Goal: Task Accomplishment & Management: Manage account settings

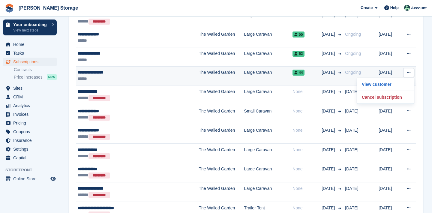
scroll to position [797, 0]
click at [402, 100] on p "Cancel subscription" at bounding box center [385, 97] width 52 height 8
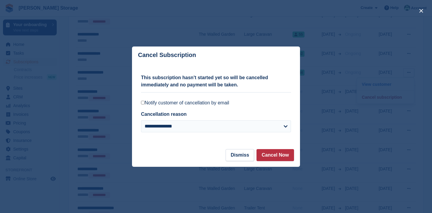
click at [223, 104] on label "Notify customer of cancellation by email" at bounding box center [216, 103] width 150 height 6
click at [274, 157] on button "Cancel Now" at bounding box center [274, 155] width 37 height 12
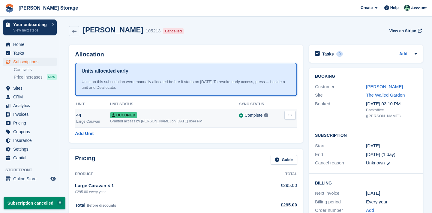
click at [288, 115] on icon at bounding box center [289, 115] width 3 height 4
click at [289, 118] on button at bounding box center [289, 115] width 11 height 9
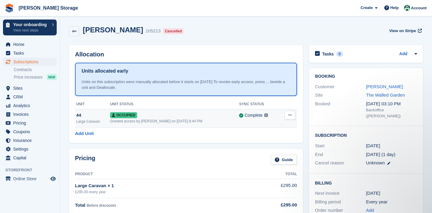
click at [289, 118] on button at bounding box center [289, 115] width 11 height 9
click at [256, 146] on p "Deallocate" at bounding box center [267, 148] width 52 height 8
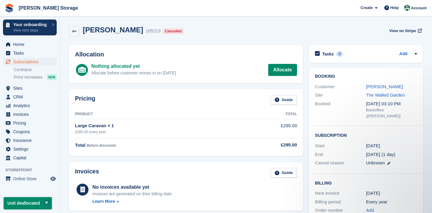
click at [40, 63] on span "Subscriptions" at bounding box center [31, 62] width 36 height 8
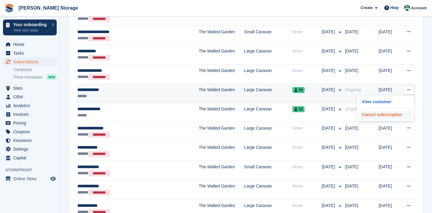
click at [391, 114] on p "Cancel subscription" at bounding box center [385, 115] width 52 height 8
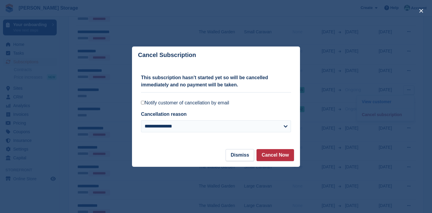
click at [223, 103] on label "Notify customer of cancellation by email" at bounding box center [216, 103] width 150 height 6
click at [270, 154] on button "Cancel Now" at bounding box center [274, 155] width 37 height 12
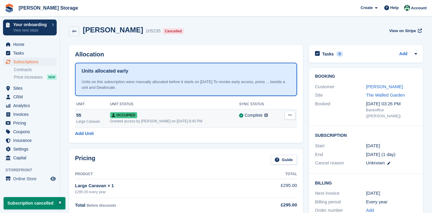
click at [288, 118] on button at bounding box center [289, 115] width 11 height 9
click at [274, 145] on p "Deallocate" at bounding box center [267, 148] width 52 height 8
click at [263, 144] on p "Deallocate" at bounding box center [267, 148] width 52 height 8
click at [257, 146] on p "Deallocate" at bounding box center [267, 148] width 52 height 8
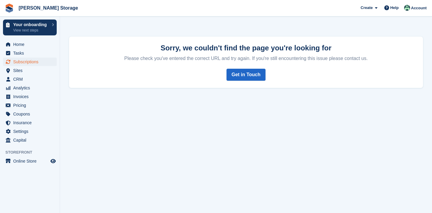
click at [42, 58] on span "Subscriptions" at bounding box center [31, 62] width 36 height 8
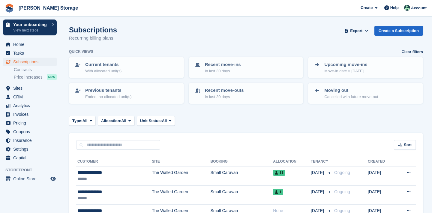
click at [40, 63] on span "Subscriptions" at bounding box center [31, 62] width 36 height 8
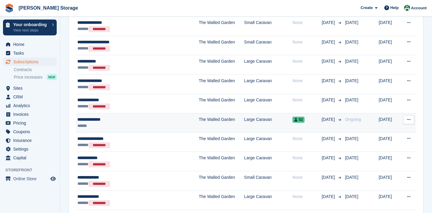
scroll to position [770, 0]
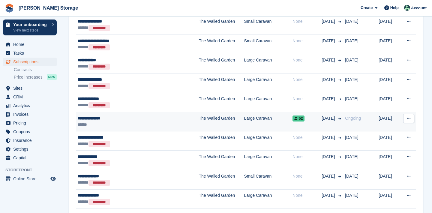
click at [406, 119] on button at bounding box center [408, 118] width 11 height 9
click at [387, 143] on p "Cancel subscription" at bounding box center [385, 143] width 52 height 8
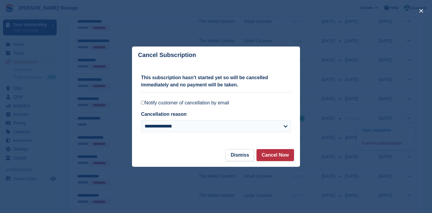
click at [224, 97] on div "**********" at bounding box center [216, 106] width 150 height 85
click at [223, 104] on label "Notify customer of cancellation by email" at bounding box center [216, 103] width 150 height 6
click at [273, 158] on button "Cancel Now" at bounding box center [274, 155] width 37 height 12
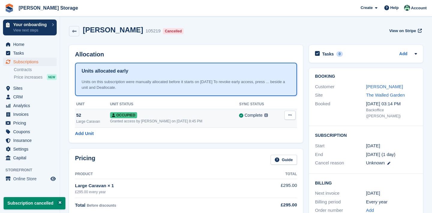
click at [290, 114] on icon at bounding box center [289, 115] width 3 height 4
click at [283, 145] on p "Deallocate" at bounding box center [267, 148] width 52 height 8
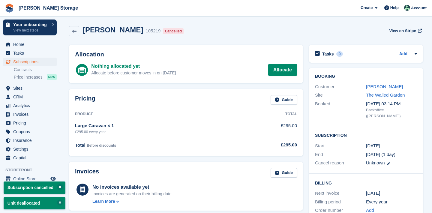
click at [35, 64] on span "Subscriptions" at bounding box center [31, 62] width 36 height 8
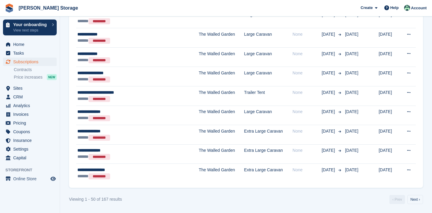
scroll to position [951, 0]
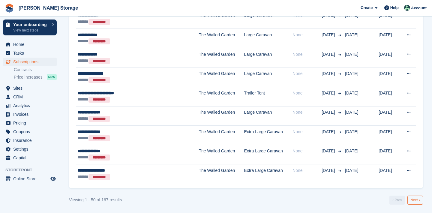
click at [414, 199] on link "Next ›" at bounding box center [415, 200] width 16 height 9
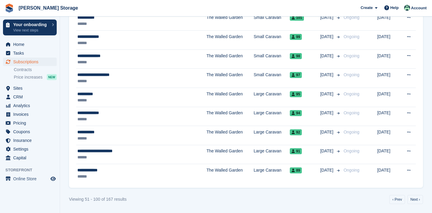
scroll to position [938, 0]
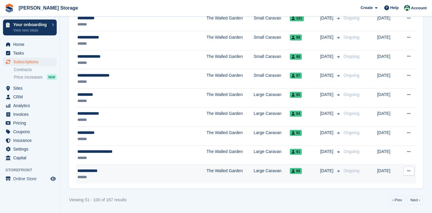
click at [413, 172] on button at bounding box center [408, 170] width 11 height 9
click at [397, 193] on p "Cancel subscription" at bounding box center [385, 196] width 52 height 8
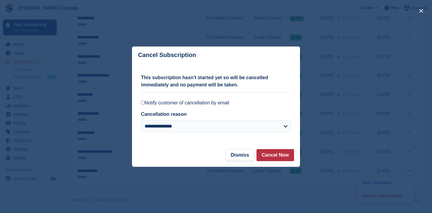
click at [232, 105] on label "Notify customer of cancellation by email" at bounding box center [216, 103] width 150 height 6
click at [272, 158] on button "Cancel Now" at bounding box center [274, 155] width 37 height 12
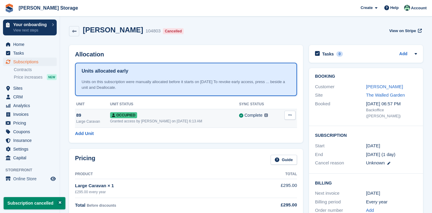
click at [291, 117] on button at bounding box center [289, 115] width 11 height 9
click at [287, 147] on p "Deallocate" at bounding box center [267, 148] width 52 height 8
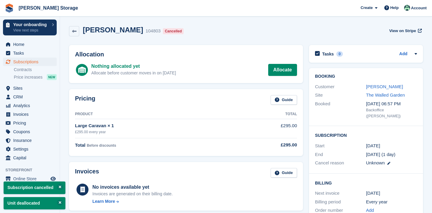
click at [28, 64] on span "Subscriptions" at bounding box center [31, 62] width 36 height 8
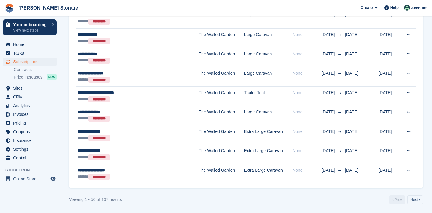
scroll to position [951, 0]
click at [413, 201] on link "Next ›" at bounding box center [415, 200] width 16 height 9
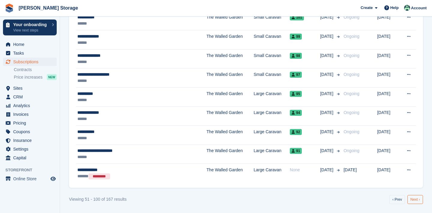
scroll to position [938, 0]
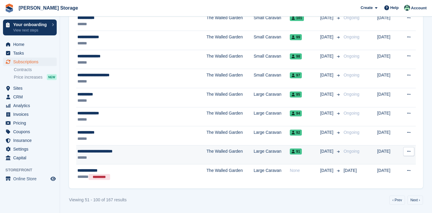
click at [412, 151] on button at bounding box center [408, 151] width 11 height 9
click at [390, 176] on p "Cancel subscription" at bounding box center [385, 176] width 52 height 8
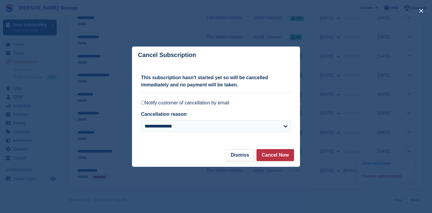
click at [202, 98] on div "**********" at bounding box center [216, 106] width 150 height 85
click at [202, 103] on label "Notify customer of cancellation by email" at bounding box center [216, 103] width 150 height 6
click at [264, 157] on button "Cancel Now" at bounding box center [274, 155] width 37 height 12
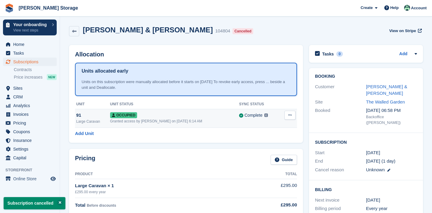
click at [290, 114] on icon at bounding box center [289, 115] width 3 height 4
click at [269, 147] on p "Deallocate" at bounding box center [267, 148] width 52 height 8
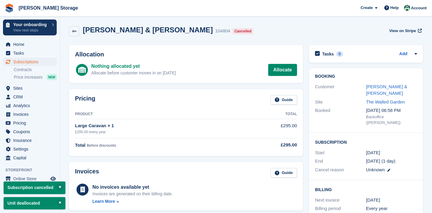
click at [43, 62] on span "Subscriptions" at bounding box center [31, 62] width 36 height 8
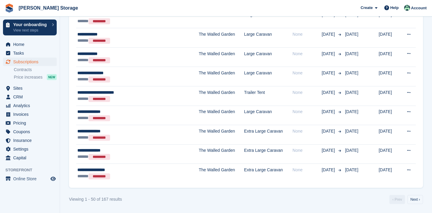
scroll to position [951, 0]
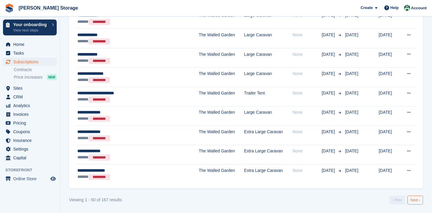
click at [417, 203] on link "Next ›" at bounding box center [415, 200] width 16 height 9
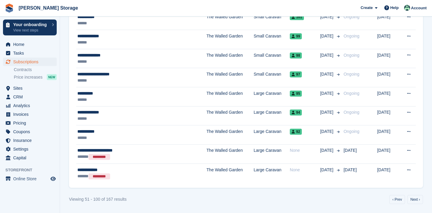
scroll to position [939, 0]
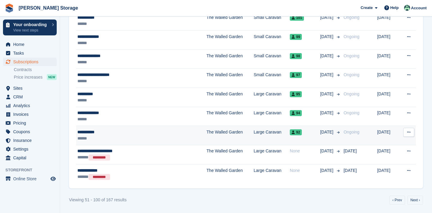
click at [412, 133] on button at bounding box center [408, 132] width 11 height 9
click at [394, 159] on p "Cancel subscription" at bounding box center [385, 157] width 52 height 8
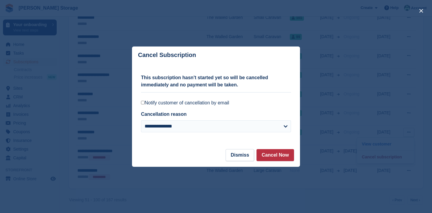
click at [226, 106] on label "Notify customer of cancellation by email" at bounding box center [216, 103] width 150 height 6
click at [217, 101] on label "Notify customer of cancellation by email" at bounding box center [216, 103] width 150 height 6
click at [229, 104] on label "Notify customer of cancellation by email" at bounding box center [216, 103] width 150 height 6
click at [269, 105] on label "Notify customer of cancellation by email" at bounding box center [216, 103] width 150 height 6
click at [146, 103] on label "Notify customer of cancellation by email" at bounding box center [216, 103] width 150 height 6
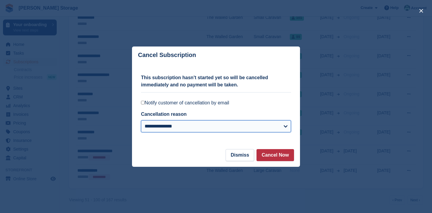
click at [275, 130] on select "**********" at bounding box center [216, 126] width 150 height 12
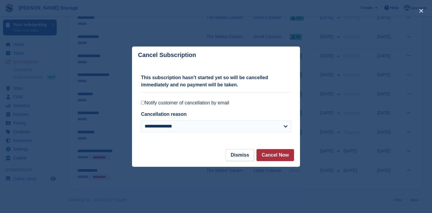
click at [283, 150] on button "Cancel Now" at bounding box center [274, 155] width 37 height 12
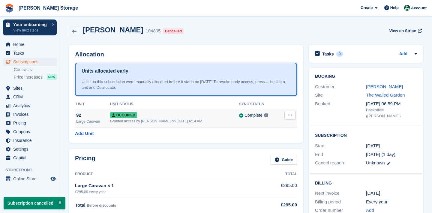
click at [291, 114] on icon at bounding box center [289, 115] width 3 height 4
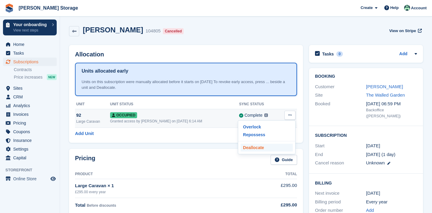
click at [272, 149] on p "Deallocate" at bounding box center [267, 148] width 52 height 8
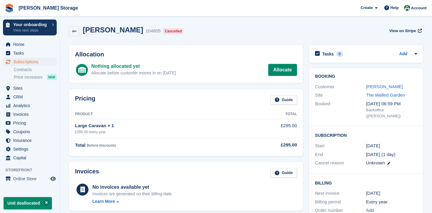
click at [40, 64] on span "Subscriptions" at bounding box center [31, 62] width 36 height 8
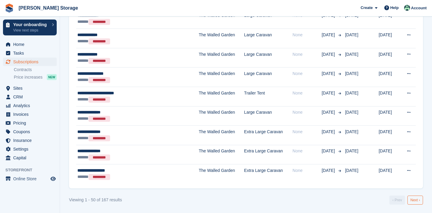
click at [414, 197] on link "Next ›" at bounding box center [415, 200] width 16 height 9
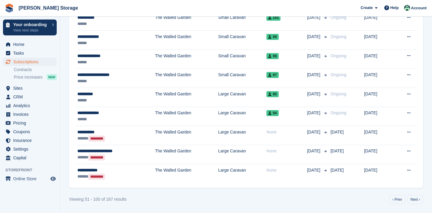
scroll to position [939, 0]
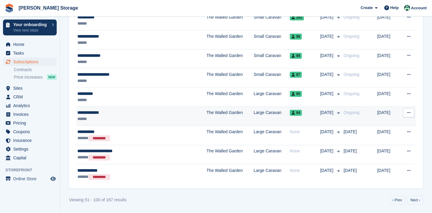
click at [409, 112] on icon at bounding box center [408, 113] width 3 height 4
click at [399, 133] on p "Cancel subscription" at bounding box center [385, 137] width 52 height 8
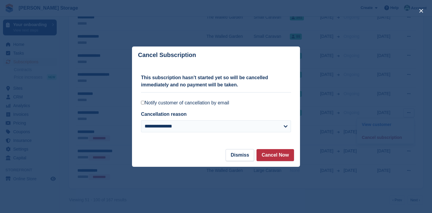
click at [228, 102] on label "Notify customer of cancellation by email" at bounding box center [216, 103] width 150 height 6
click at [263, 156] on button "Cancel Now" at bounding box center [274, 155] width 37 height 12
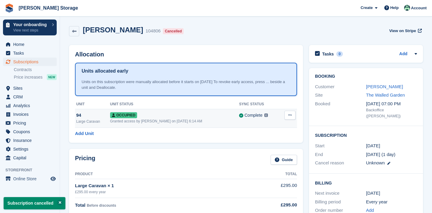
click at [291, 118] on button at bounding box center [289, 115] width 11 height 9
click at [272, 151] on div "Overlock Repossess Deallocate" at bounding box center [267, 137] width 58 height 34
click at [264, 144] on p "Deallocate" at bounding box center [267, 148] width 52 height 8
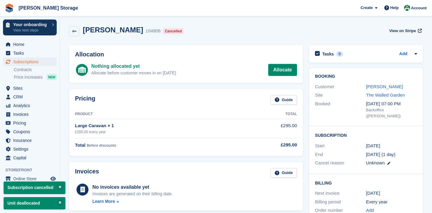
click at [49, 59] on span "Subscriptions" at bounding box center [31, 62] width 36 height 8
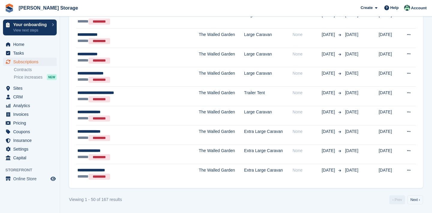
scroll to position [951, 0]
click at [416, 198] on link "Next ›" at bounding box center [415, 200] width 16 height 9
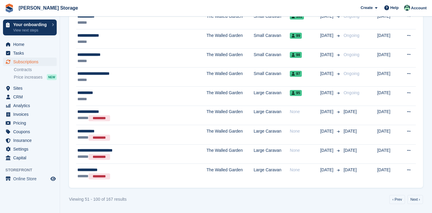
scroll to position [939, 0]
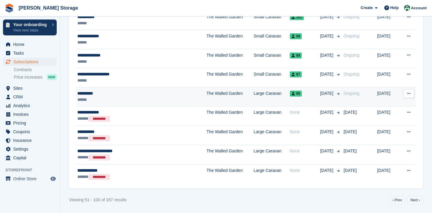
click at [406, 92] on button at bounding box center [408, 93] width 11 height 9
click at [385, 121] on p "Cancel subscription" at bounding box center [385, 118] width 52 height 8
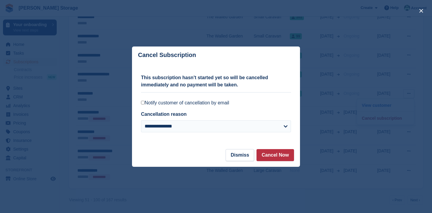
click at [230, 104] on label "Notify customer of cancellation by email" at bounding box center [216, 103] width 150 height 6
click at [276, 151] on button "Cancel Now" at bounding box center [274, 155] width 37 height 12
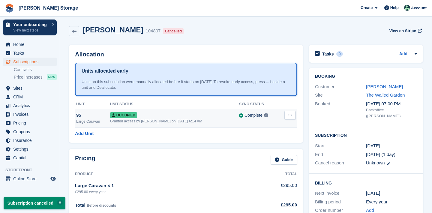
click at [289, 117] on button at bounding box center [289, 115] width 11 height 9
click at [276, 145] on p "Deallocate" at bounding box center [267, 148] width 52 height 8
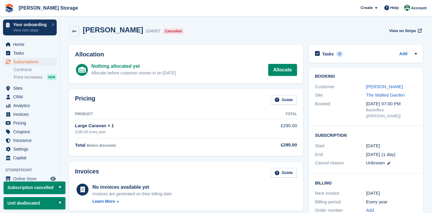
click at [38, 63] on span "Subscriptions" at bounding box center [31, 62] width 36 height 8
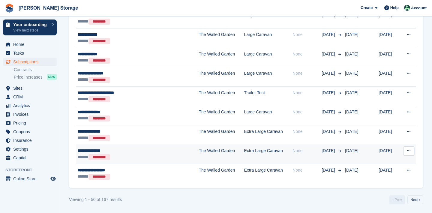
scroll to position [951, 0]
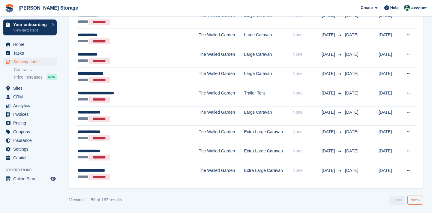
click at [414, 199] on link "Next ›" at bounding box center [415, 200] width 16 height 9
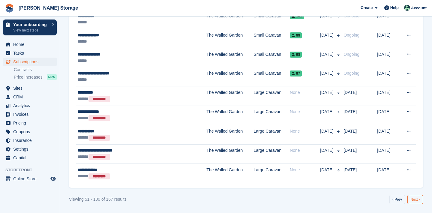
scroll to position [939, 0]
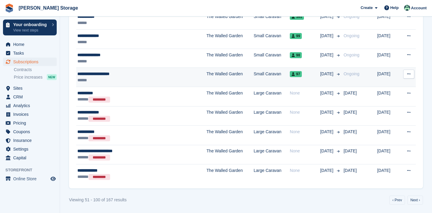
click at [411, 73] on button at bounding box center [408, 74] width 11 height 9
click at [378, 96] on p "Cancel subscription" at bounding box center [385, 99] width 52 height 8
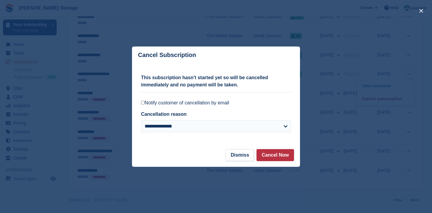
click at [224, 98] on div "**********" at bounding box center [216, 106] width 150 height 85
click at [223, 104] on label "Notify customer of cancellation by email" at bounding box center [216, 103] width 150 height 6
click at [271, 155] on button "Cancel Now" at bounding box center [274, 155] width 37 height 12
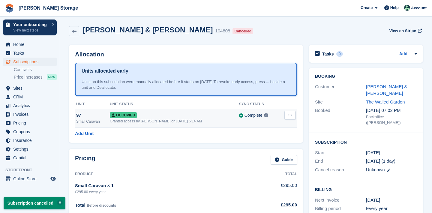
click at [288, 120] on td "Overlock Repossess Deallocate" at bounding box center [288, 118] width 18 height 19
click at [292, 116] on button at bounding box center [289, 115] width 11 height 9
click at [264, 148] on p "Deallocate" at bounding box center [267, 148] width 52 height 8
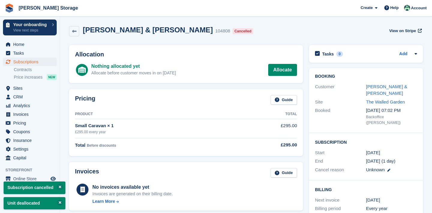
click at [23, 64] on span "Subscriptions" at bounding box center [31, 62] width 36 height 8
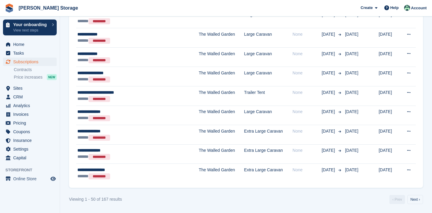
scroll to position [951, 0]
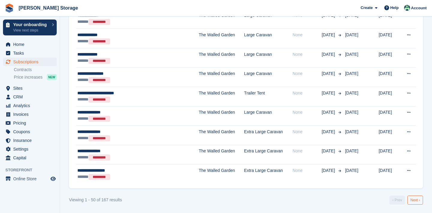
click at [416, 202] on link "Next ›" at bounding box center [415, 200] width 16 height 9
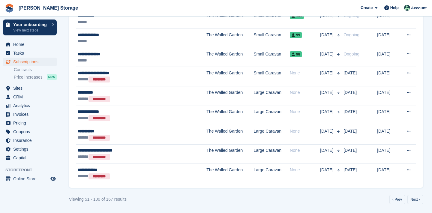
scroll to position [940, 0]
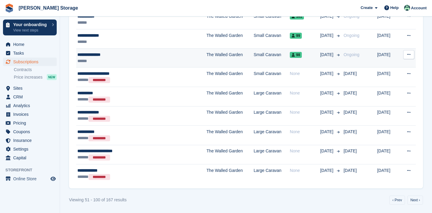
click at [406, 54] on button at bounding box center [408, 54] width 11 height 9
click at [379, 81] on p "Cancel subscription" at bounding box center [385, 79] width 52 height 8
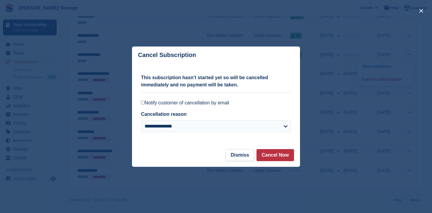
click at [224, 101] on label "Notify customer of cancellation by email" at bounding box center [216, 103] width 150 height 6
click at [270, 155] on button "Cancel Now" at bounding box center [274, 155] width 37 height 12
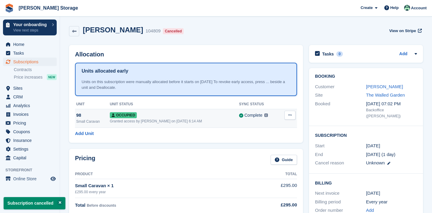
click at [296, 115] on td "Overlock Repossess Deallocate" at bounding box center [288, 118] width 18 height 19
click at [290, 119] on button at bounding box center [289, 115] width 11 height 9
click at [267, 151] on p "Deallocate" at bounding box center [267, 148] width 52 height 8
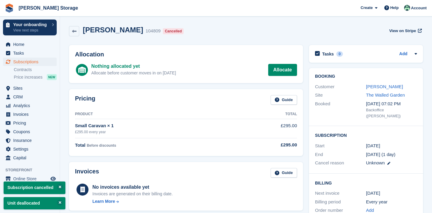
click at [29, 64] on span "Subscriptions" at bounding box center [31, 62] width 36 height 8
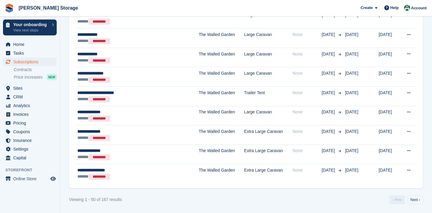
scroll to position [951, 0]
click at [418, 199] on link "Next ›" at bounding box center [415, 200] width 16 height 9
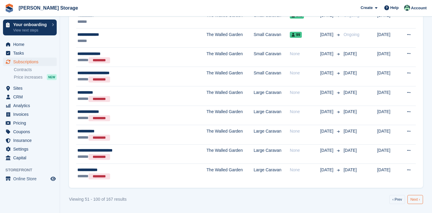
scroll to position [940, 0]
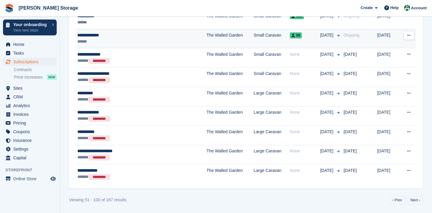
click at [407, 40] on td "View customer Cancel subscription" at bounding box center [407, 38] width 16 height 19
click at [408, 37] on button at bounding box center [408, 35] width 11 height 9
click at [392, 61] on p "Cancel subscription" at bounding box center [385, 60] width 52 height 8
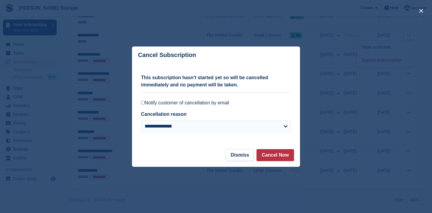
click at [225, 103] on label "Notify customer of cancellation by email" at bounding box center [216, 103] width 150 height 6
click at [268, 155] on button "Cancel Now" at bounding box center [274, 155] width 37 height 12
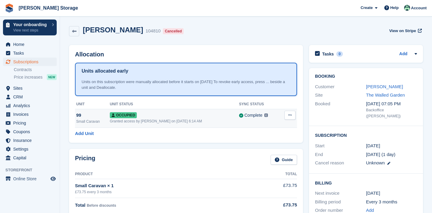
click at [287, 120] on td "Overlock Repossess Deallocate" at bounding box center [288, 118] width 18 height 19
click at [290, 117] on button at bounding box center [289, 115] width 11 height 9
click at [272, 150] on p "Deallocate" at bounding box center [267, 148] width 52 height 8
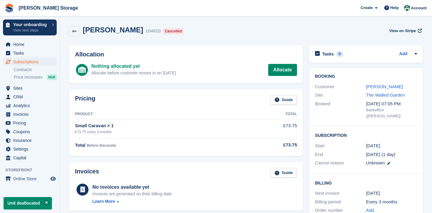
click at [23, 61] on span "Subscriptions" at bounding box center [31, 62] width 36 height 8
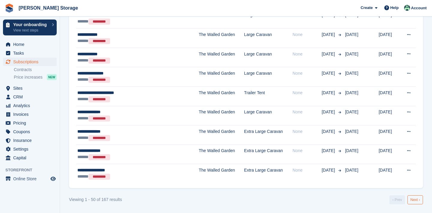
scroll to position [951, 0]
click at [407, 201] on link "Next ›" at bounding box center [415, 200] width 16 height 9
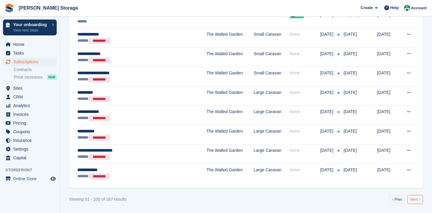
scroll to position [940, 0]
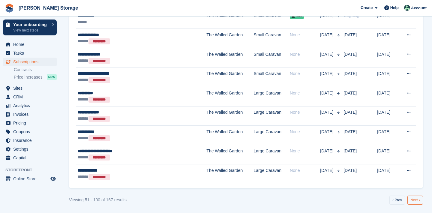
click at [416, 201] on link "Next ›" at bounding box center [415, 200] width 16 height 9
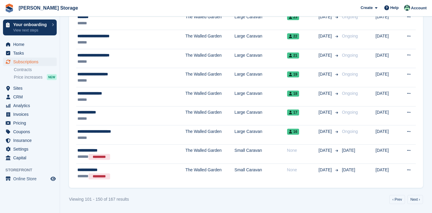
scroll to position [939, 0]
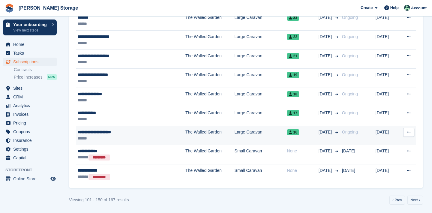
click at [407, 133] on icon at bounding box center [408, 132] width 3 height 4
click at [392, 158] on p "Cancel subscription" at bounding box center [385, 157] width 52 height 8
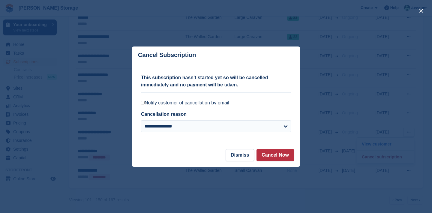
click at [225, 102] on label "Notify customer of cancellation by email" at bounding box center [216, 103] width 150 height 6
click at [273, 159] on button "Cancel Now" at bounding box center [274, 155] width 37 height 12
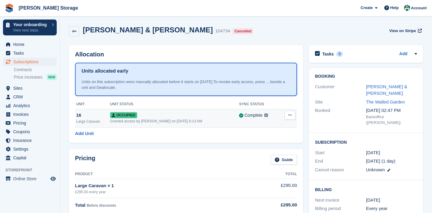
click at [289, 119] on button at bounding box center [289, 115] width 11 height 9
click at [273, 147] on p "Deallocate" at bounding box center [267, 148] width 52 height 8
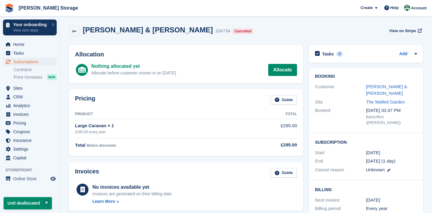
click at [27, 63] on span "Subscriptions" at bounding box center [31, 62] width 36 height 8
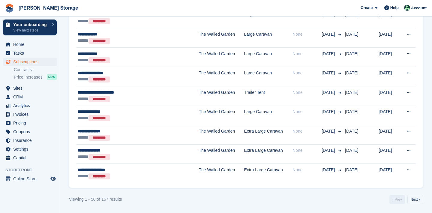
scroll to position [951, 0]
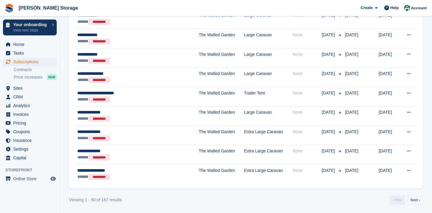
click at [413, 202] on link "Next ›" at bounding box center [415, 200] width 16 height 9
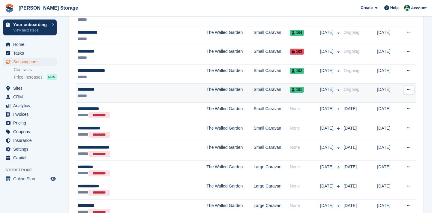
scroll to position [867, 0]
click at [403, 93] on button at bounding box center [408, 89] width 11 height 9
click at [392, 112] on p "Cancel subscription" at bounding box center [385, 114] width 52 height 8
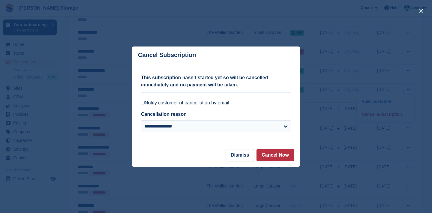
click at [228, 103] on label "Notify customer of cancellation by email" at bounding box center [216, 103] width 150 height 6
click at [272, 149] on button "Cancel Now" at bounding box center [274, 155] width 37 height 12
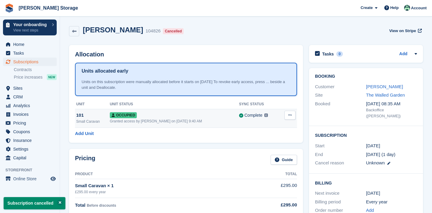
click at [290, 118] on button at bounding box center [289, 115] width 11 height 9
click at [271, 148] on p "Deallocate" at bounding box center [267, 148] width 52 height 8
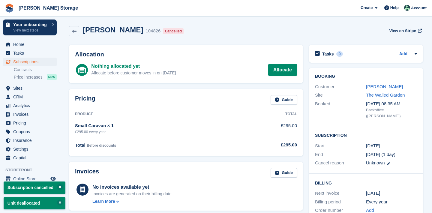
click at [48, 64] on span "Subscriptions" at bounding box center [31, 62] width 36 height 8
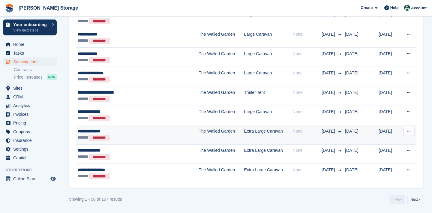
scroll to position [951, 0]
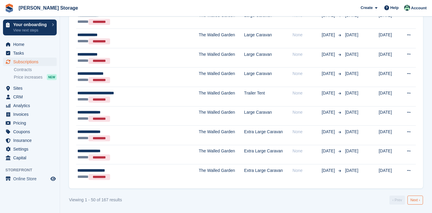
click at [411, 201] on link "Next ›" at bounding box center [415, 200] width 16 height 9
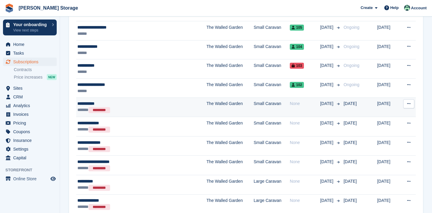
scroll to position [854, 0]
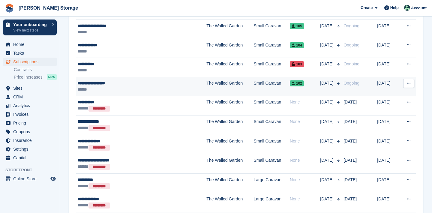
click at [409, 86] on button at bounding box center [408, 83] width 11 height 9
click at [398, 105] on p "Cancel subscription" at bounding box center [385, 108] width 52 height 8
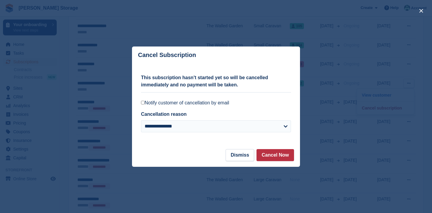
click at [231, 101] on label "Notify customer of cancellation by email" at bounding box center [216, 103] width 150 height 6
click at [269, 155] on button "Cancel Now" at bounding box center [274, 155] width 37 height 12
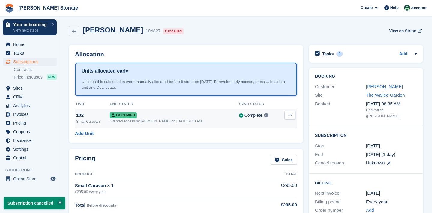
click at [292, 114] on icon at bounding box center [289, 115] width 3 height 4
click at [282, 144] on p "Deallocate" at bounding box center [267, 148] width 52 height 8
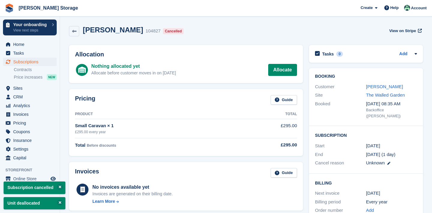
click at [42, 63] on span "Subscriptions" at bounding box center [31, 62] width 36 height 8
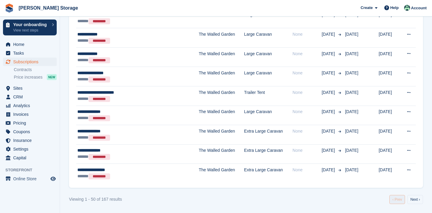
scroll to position [951, 0]
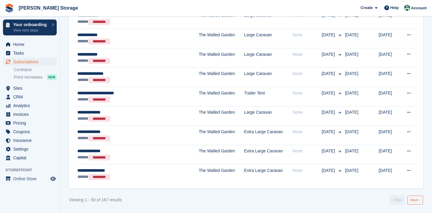
click at [415, 199] on link "Next ›" at bounding box center [415, 200] width 16 height 9
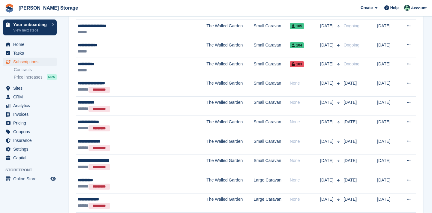
scroll to position [849, 0]
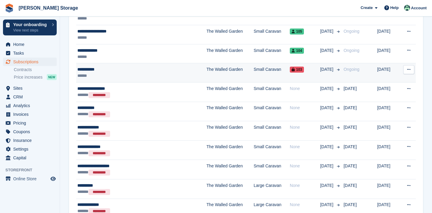
click at [407, 68] on icon at bounding box center [408, 69] width 3 height 4
click at [391, 94] on p "Cancel subscription" at bounding box center [385, 94] width 52 height 8
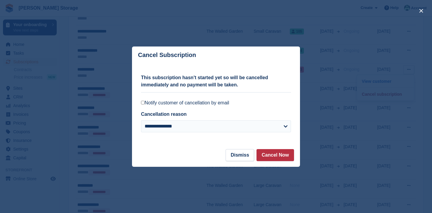
click at [230, 104] on label "Notify customer of cancellation by email" at bounding box center [216, 103] width 150 height 6
click at [281, 159] on button "Cancel Now" at bounding box center [274, 155] width 37 height 12
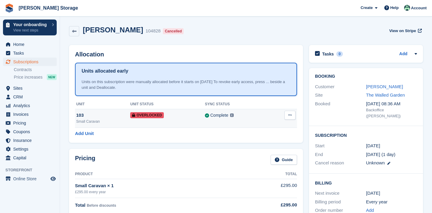
click at [290, 112] on button at bounding box center [289, 115] width 11 height 9
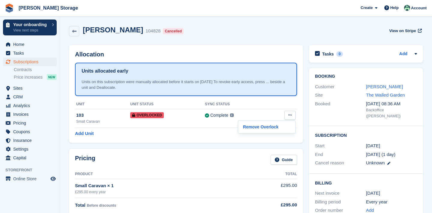
click at [261, 144] on div "Allocation Units allocated early Units on this subscription were manually alloc…" at bounding box center [186, 94] width 240 height 104
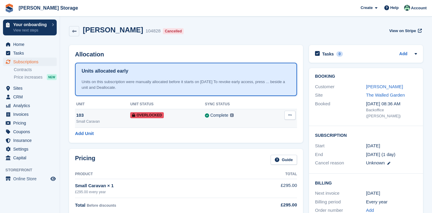
click at [296, 115] on td "Remove Overlock" at bounding box center [283, 118] width 28 height 19
click at [290, 114] on icon at bounding box center [289, 115] width 3 height 4
click at [280, 130] on p "Remove Overlock" at bounding box center [267, 127] width 52 height 8
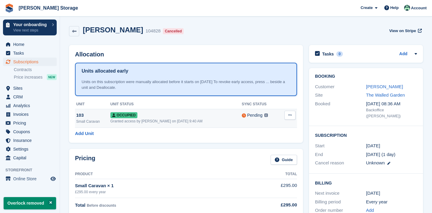
click at [289, 115] on icon at bounding box center [289, 115] width 3 height 4
click at [270, 149] on p "Deallocate" at bounding box center [267, 148] width 52 height 8
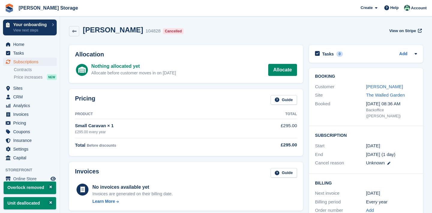
click at [44, 59] on span "Subscriptions" at bounding box center [31, 62] width 36 height 8
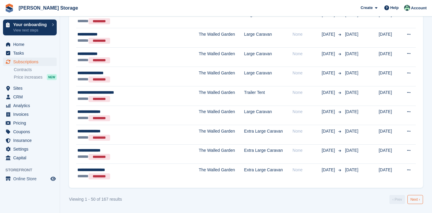
scroll to position [951, 0]
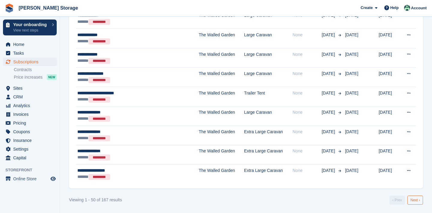
click at [415, 202] on link "Next ›" at bounding box center [415, 200] width 16 height 9
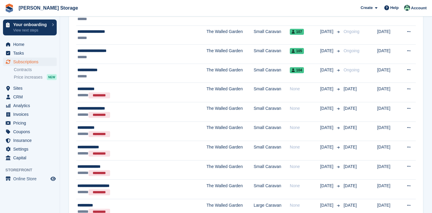
scroll to position [829, 0]
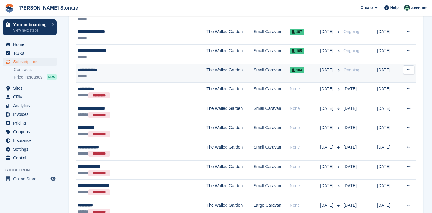
click at [409, 66] on button at bounding box center [408, 69] width 11 height 9
click at [377, 95] on p "Cancel subscription" at bounding box center [385, 95] width 52 height 8
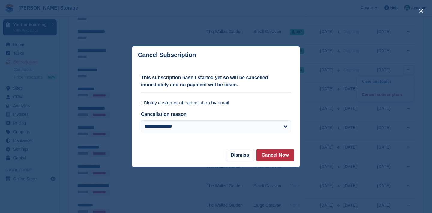
click at [222, 106] on div "**********" at bounding box center [216, 106] width 150 height 85
click at [222, 105] on label "Notify customer of cancellation by email" at bounding box center [216, 103] width 150 height 6
click at [269, 150] on button "Cancel Now" at bounding box center [274, 155] width 37 height 12
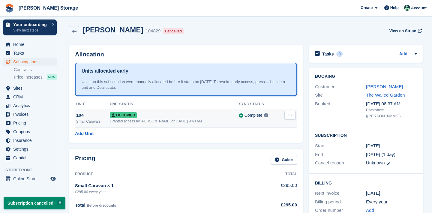
click at [289, 113] on icon at bounding box center [289, 115] width 3 height 4
click at [267, 150] on p "Deallocate" at bounding box center [267, 148] width 52 height 8
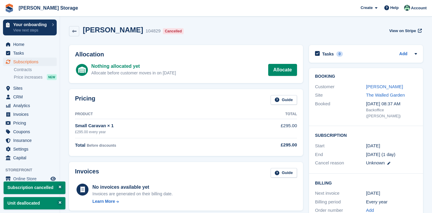
click at [46, 64] on span "Subscriptions" at bounding box center [31, 62] width 36 height 8
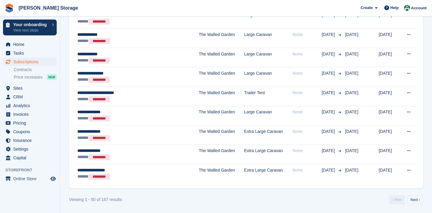
scroll to position [951, 0]
click at [413, 201] on link "Next ›" at bounding box center [415, 200] width 16 height 9
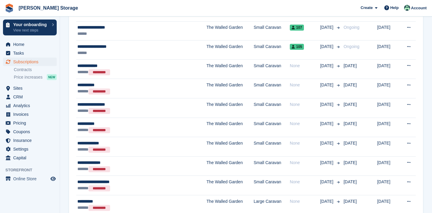
scroll to position [825, 0]
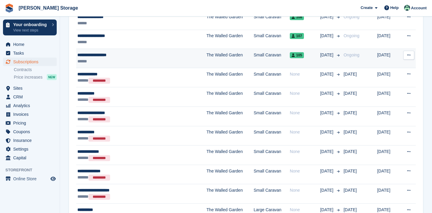
click at [409, 56] on icon at bounding box center [408, 55] width 3 height 4
click at [400, 78] on p "Cancel subscription" at bounding box center [385, 80] width 52 height 8
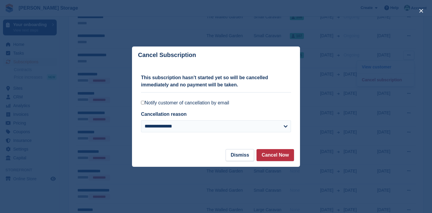
click at [233, 103] on label "Notify customer of cancellation by email" at bounding box center [216, 103] width 150 height 6
click at [274, 153] on button "Cancel Now" at bounding box center [274, 155] width 37 height 12
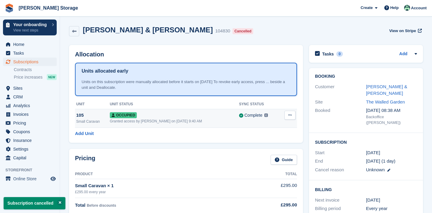
click at [296, 116] on td "Overlock Repossess Deallocate" at bounding box center [288, 118] width 18 height 19
click at [288, 116] on icon at bounding box center [289, 115] width 3 height 4
click at [273, 149] on p "Deallocate" at bounding box center [267, 148] width 52 height 8
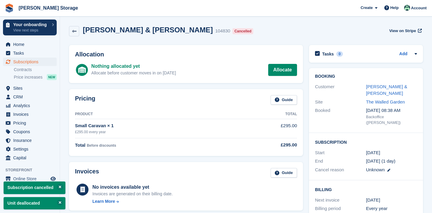
click at [26, 59] on span "Subscriptions" at bounding box center [31, 62] width 36 height 8
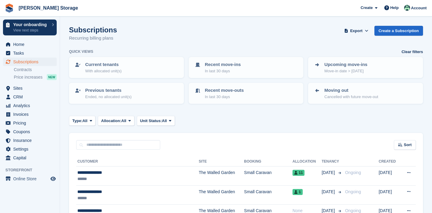
scroll to position [951, 0]
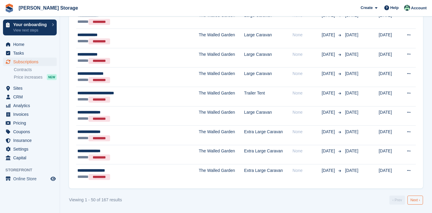
click at [417, 203] on link "Next ›" at bounding box center [415, 200] width 16 height 9
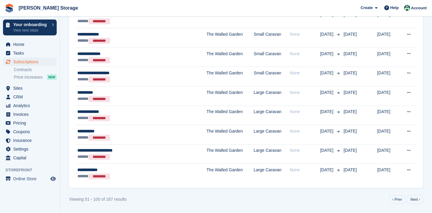
scroll to position [670, 0]
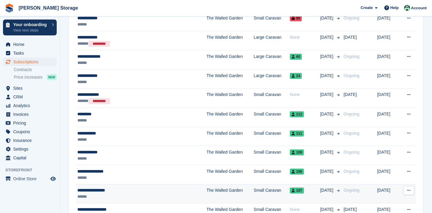
click at [413, 190] on button at bounding box center [408, 190] width 11 height 9
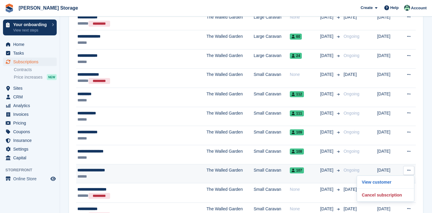
scroll to position [691, 0]
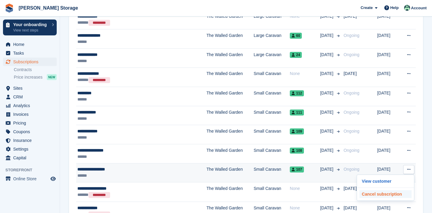
click at [390, 195] on p "Cancel subscription" at bounding box center [385, 194] width 52 height 8
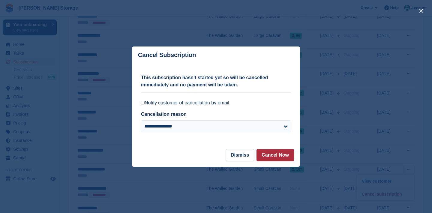
click at [223, 101] on label "Notify customer of cancellation by email" at bounding box center [216, 103] width 150 height 6
click at [270, 150] on button "Cancel Now" at bounding box center [274, 155] width 37 height 12
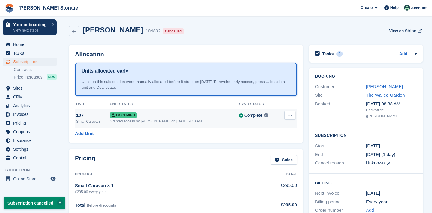
click at [291, 116] on icon at bounding box center [289, 115] width 3 height 4
click at [276, 148] on p "Deallocate" at bounding box center [267, 148] width 52 height 8
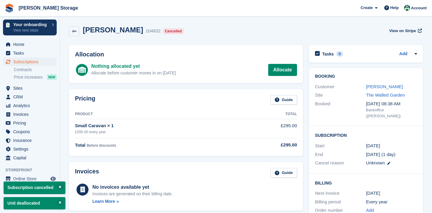
click at [52, 64] on link "Subscriptions" at bounding box center [30, 62] width 54 height 8
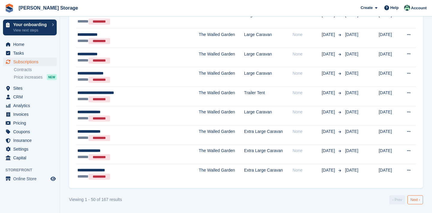
scroll to position [951, 0]
click at [412, 199] on link "Next ›" at bounding box center [415, 200] width 16 height 9
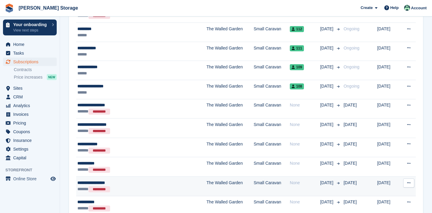
scroll to position [751, 0]
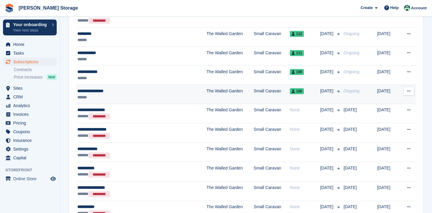
click at [410, 93] on button at bounding box center [408, 91] width 11 height 9
click at [375, 116] on p "Cancel subscription" at bounding box center [385, 116] width 52 height 8
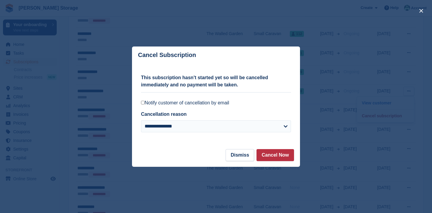
click at [217, 102] on label "Notify customer of cancellation by email" at bounding box center [216, 103] width 150 height 6
click at [265, 156] on button "Cancel Now" at bounding box center [274, 155] width 37 height 12
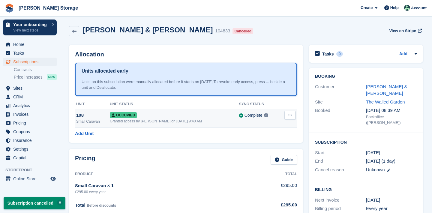
click at [291, 115] on icon at bounding box center [289, 115] width 3 height 4
click at [276, 151] on div "Overlock Repossess Deallocate" at bounding box center [267, 137] width 58 height 34
click at [277, 149] on p "Deallocate" at bounding box center [267, 148] width 52 height 8
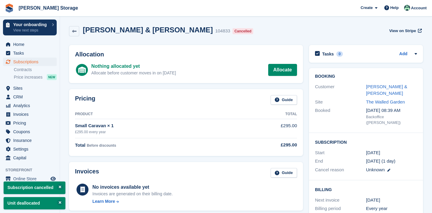
click at [49, 61] on span "Subscriptions" at bounding box center [31, 62] width 36 height 8
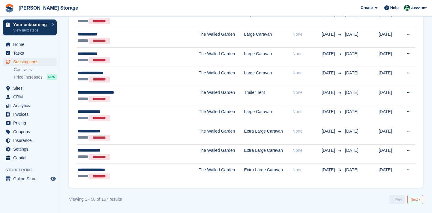
scroll to position [951, 0]
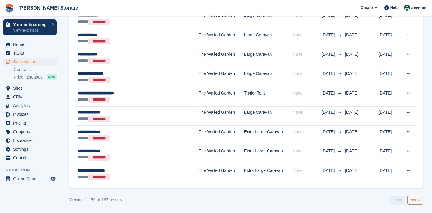
click at [415, 199] on link "Next ›" at bounding box center [415, 200] width 16 height 9
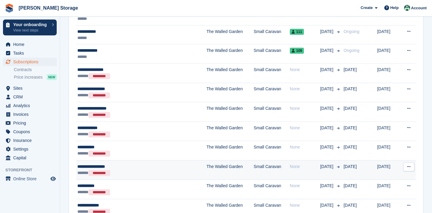
scroll to position [726, 0]
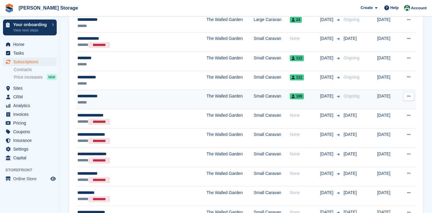
click at [407, 97] on icon at bounding box center [408, 96] width 3 height 4
click at [400, 118] on p "Cancel subscription" at bounding box center [385, 121] width 52 height 8
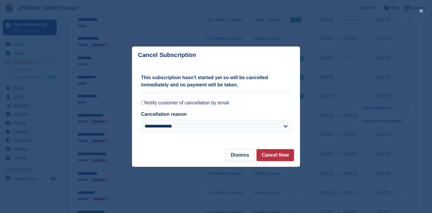
click at [220, 100] on label "Notify customer of cancellation by email" at bounding box center [216, 103] width 150 height 6
click at [274, 157] on button "Cancel Now" at bounding box center [274, 155] width 37 height 12
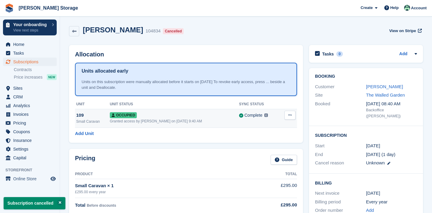
click at [289, 117] on button at bounding box center [289, 115] width 11 height 9
click at [277, 148] on p "Deallocate" at bounding box center [267, 148] width 52 height 8
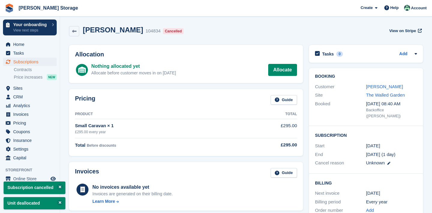
click at [50, 62] on link "Subscriptions" at bounding box center [30, 62] width 54 height 8
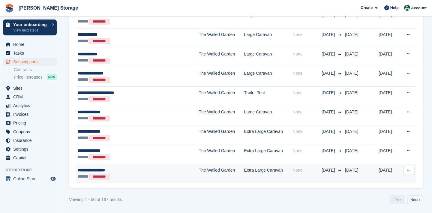
scroll to position [951, 0]
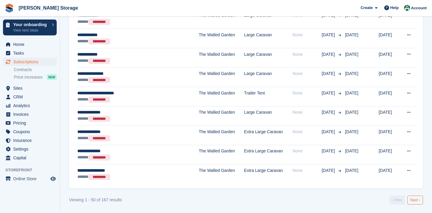
click at [410, 196] on link "Next ›" at bounding box center [415, 200] width 16 height 9
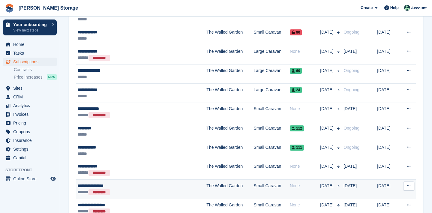
scroll to position [653, 0]
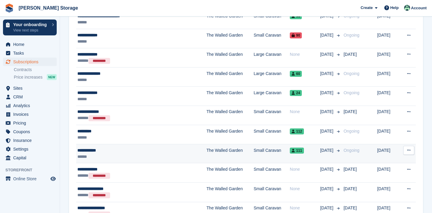
click at [411, 151] on button at bounding box center [408, 150] width 11 height 9
click at [388, 178] on p "Cancel subscription" at bounding box center [385, 175] width 52 height 8
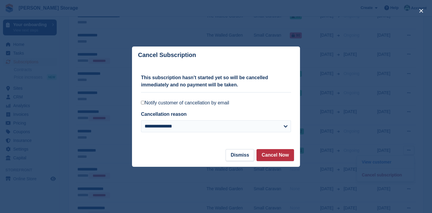
click at [227, 103] on label "Notify customer of cancellation by email" at bounding box center [216, 103] width 150 height 6
click at [272, 157] on button "Cancel Now" at bounding box center [274, 155] width 37 height 12
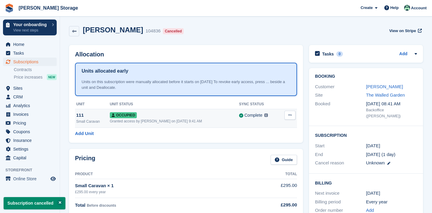
click at [291, 117] on icon at bounding box center [289, 115] width 3 height 4
click at [281, 149] on p "Deallocate" at bounding box center [267, 148] width 52 height 8
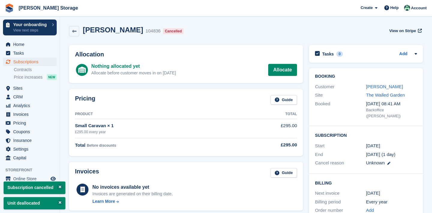
click at [33, 63] on span "Subscriptions" at bounding box center [31, 62] width 36 height 8
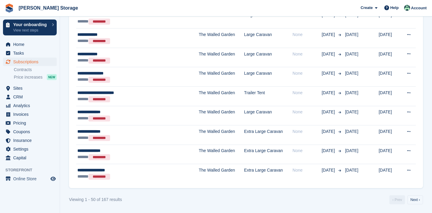
scroll to position [951, 0]
click at [413, 200] on link "Next ›" at bounding box center [415, 200] width 16 height 9
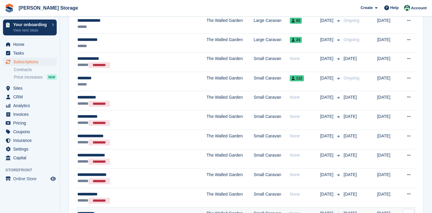
scroll to position [701, 0]
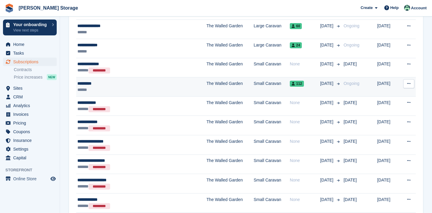
click at [408, 83] on icon at bounding box center [408, 84] width 3 height 4
click at [392, 107] on p "Cancel subscription" at bounding box center [385, 108] width 52 height 8
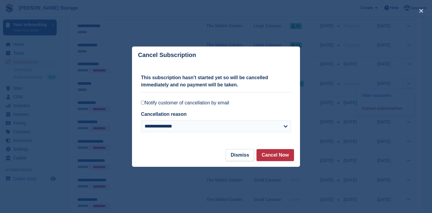
click at [207, 103] on label "Notify customer of cancellation by email" at bounding box center [216, 103] width 150 height 6
click at [277, 157] on button "Cancel Now" at bounding box center [274, 155] width 37 height 12
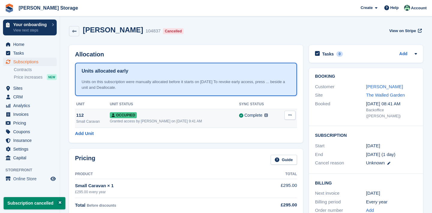
click at [293, 113] on button at bounding box center [289, 115] width 11 height 9
click at [272, 149] on p "Deallocate" at bounding box center [267, 148] width 52 height 8
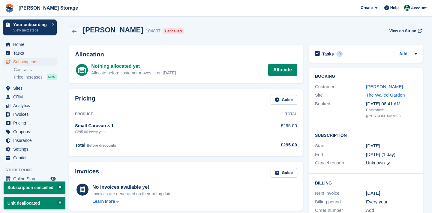
click at [29, 64] on span "Subscriptions" at bounding box center [31, 62] width 36 height 8
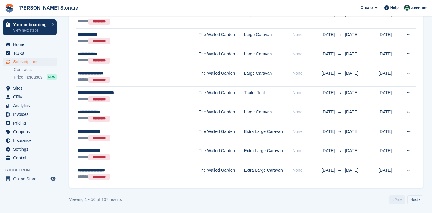
scroll to position [951, 0]
click at [417, 198] on link "Next ›" at bounding box center [415, 200] width 16 height 9
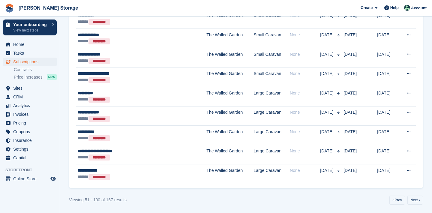
scroll to position [699, 0]
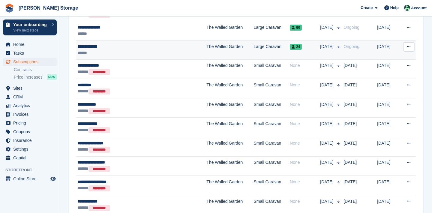
click at [406, 48] on button at bounding box center [408, 46] width 11 height 9
click at [379, 72] on p "Cancel subscription" at bounding box center [385, 71] width 52 height 8
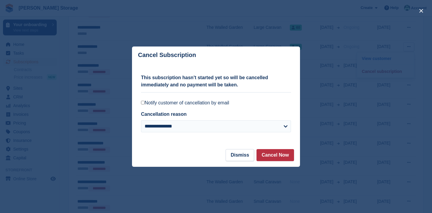
click at [194, 104] on label "Notify customer of cancellation by email" at bounding box center [216, 103] width 150 height 6
click at [265, 156] on button "Cancel Now" at bounding box center [274, 155] width 37 height 12
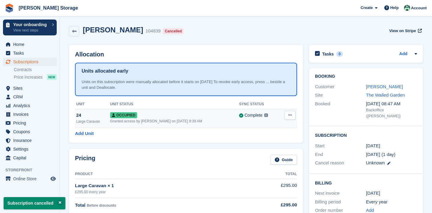
click at [290, 115] on icon at bounding box center [289, 115] width 3 height 4
click at [262, 150] on p "Deallocate" at bounding box center [267, 148] width 52 height 8
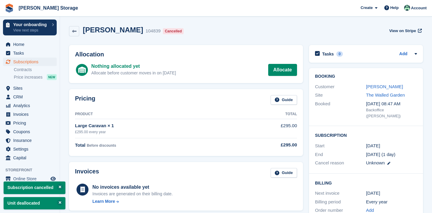
click at [43, 62] on span "Subscriptions" at bounding box center [31, 62] width 36 height 8
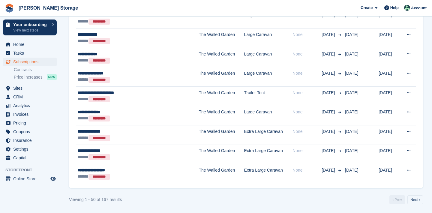
scroll to position [951, 0]
click at [411, 197] on link "Next ›" at bounding box center [415, 200] width 16 height 9
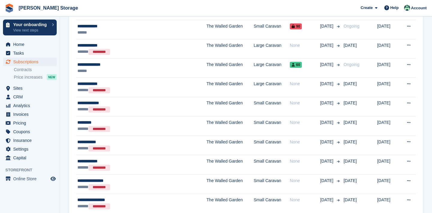
scroll to position [658, 0]
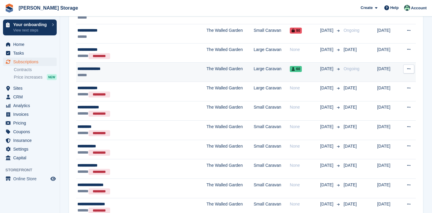
click at [409, 67] on icon at bounding box center [408, 69] width 3 height 4
click at [362, 94] on p "Cancel subscription" at bounding box center [385, 94] width 52 height 8
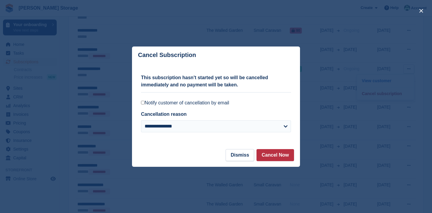
click at [220, 102] on label "Notify customer of cancellation by email" at bounding box center [216, 103] width 150 height 6
click at [271, 163] on footer "Dismiss Cancel Now" at bounding box center [216, 158] width 168 height 18
click at [273, 159] on button "Cancel Now" at bounding box center [274, 155] width 37 height 12
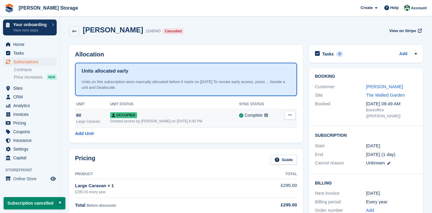
click at [287, 116] on button at bounding box center [289, 115] width 11 height 9
click at [265, 146] on p "Deallocate" at bounding box center [267, 148] width 52 height 8
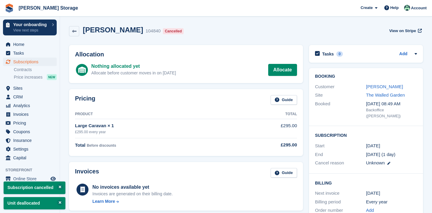
click at [37, 62] on span "Subscriptions" at bounding box center [31, 62] width 36 height 8
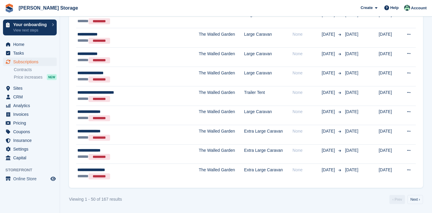
scroll to position [951, 0]
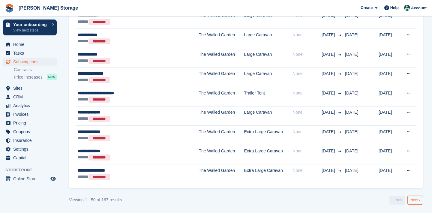
click at [411, 196] on link "Next ›" at bounding box center [415, 200] width 16 height 9
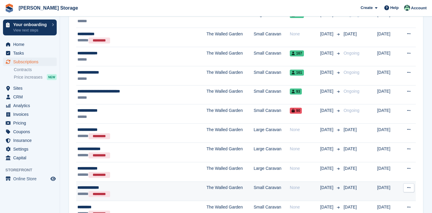
scroll to position [577, 0]
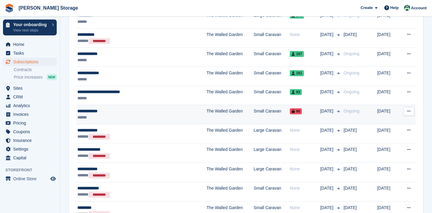
click at [408, 113] on button at bounding box center [408, 111] width 11 height 9
click at [402, 138] on p "Cancel subscription" at bounding box center [385, 136] width 52 height 8
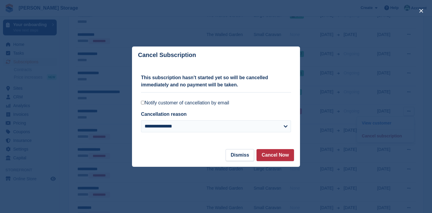
click at [222, 102] on label "Notify customer of cancellation by email" at bounding box center [216, 103] width 150 height 6
click at [263, 155] on button "Cancel Now" at bounding box center [274, 155] width 37 height 12
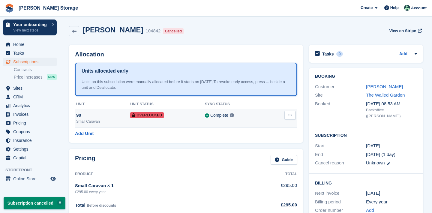
click at [288, 119] on button at bounding box center [289, 115] width 11 height 9
click at [281, 129] on p "Remove Overlock" at bounding box center [267, 127] width 52 height 8
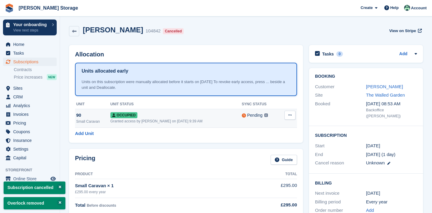
click at [292, 118] on button at bounding box center [289, 115] width 11 height 9
click at [283, 149] on p "Deallocate" at bounding box center [267, 148] width 52 height 8
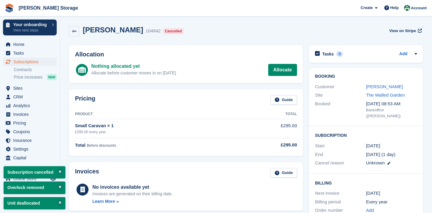
click at [18, 60] on span "Subscriptions" at bounding box center [31, 62] width 36 height 8
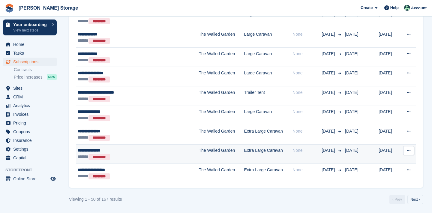
scroll to position [951, 0]
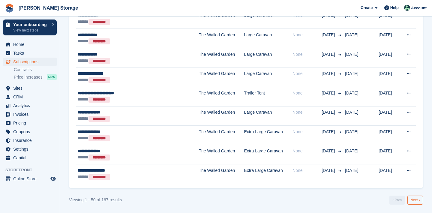
click at [413, 197] on link "Next ›" at bounding box center [415, 200] width 16 height 9
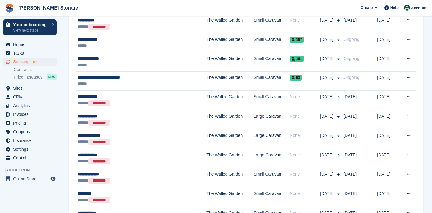
scroll to position [592, 0]
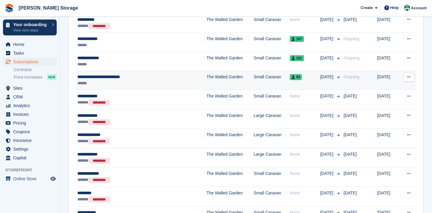
click at [408, 78] on icon at bounding box center [408, 77] width 3 height 4
click at [390, 99] on p "Cancel subscription" at bounding box center [385, 102] width 52 height 8
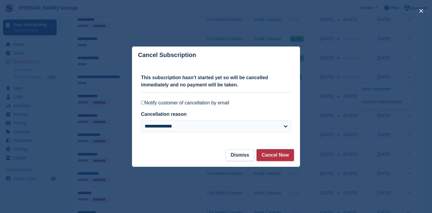
click at [215, 101] on label "Notify customer of cancellation by email" at bounding box center [216, 103] width 150 height 6
click at [267, 154] on button "Cancel Now" at bounding box center [274, 155] width 37 height 12
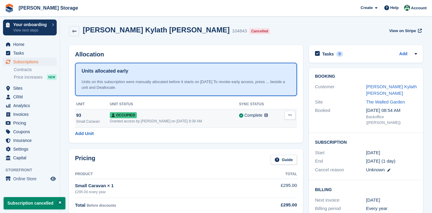
click at [289, 117] on icon at bounding box center [289, 115] width 3 height 4
click at [274, 148] on p "Deallocate" at bounding box center [267, 148] width 52 height 8
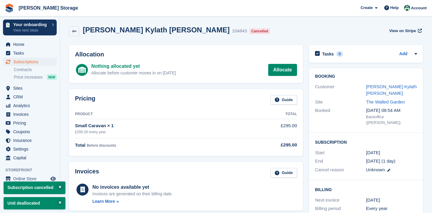
click at [10, 63] on icon "menu" at bounding box center [8, 61] width 5 height 5
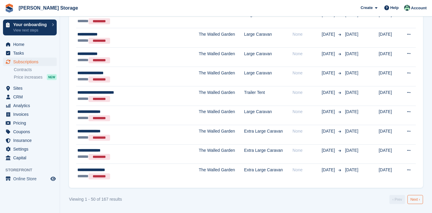
scroll to position [951, 0]
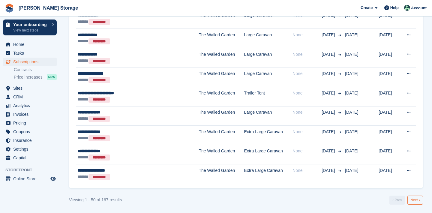
click at [418, 196] on link "Next ›" at bounding box center [415, 200] width 16 height 9
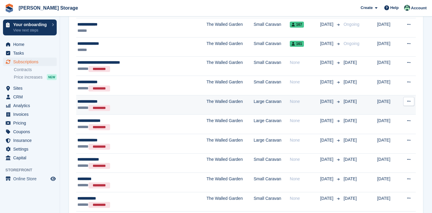
scroll to position [598, 0]
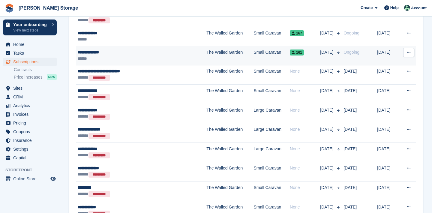
click at [406, 54] on button at bounding box center [408, 52] width 11 height 9
click at [391, 78] on p "Cancel subscription" at bounding box center [385, 77] width 52 height 8
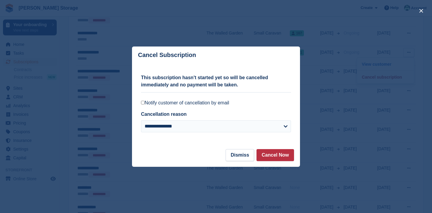
click at [225, 104] on label "Notify customer of cancellation by email" at bounding box center [216, 103] width 150 height 6
click at [268, 154] on button "Cancel Now" at bounding box center [274, 155] width 37 height 12
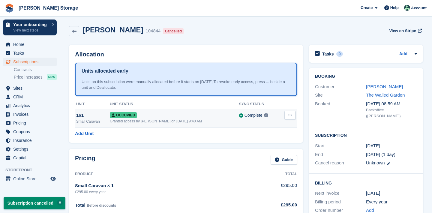
click at [292, 114] on button at bounding box center [289, 115] width 11 height 9
click at [271, 147] on p "Deallocate" at bounding box center [267, 148] width 52 height 8
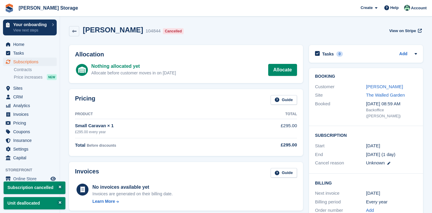
click at [19, 62] on span "Subscriptions" at bounding box center [31, 62] width 36 height 8
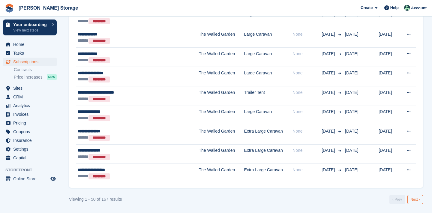
scroll to position [951, 0]
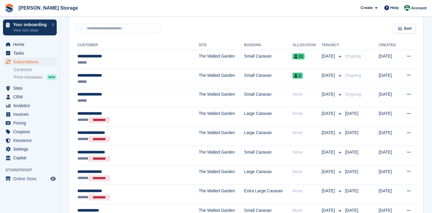
scroll to position [116, 0]
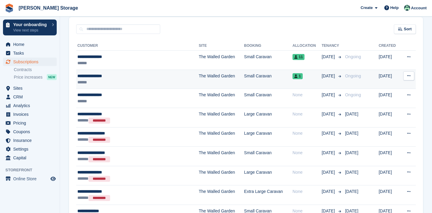
click at [407, 73] on button at bounding box center [408, 75] width 11 height 9
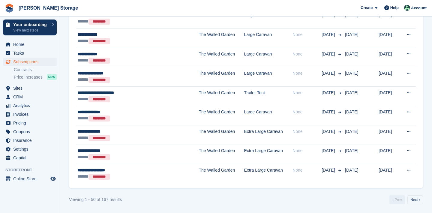
scroll to position [951, 0]
click at [418, 199] on link "Next ›" at bounding box center [415, 200] width 16 height 9
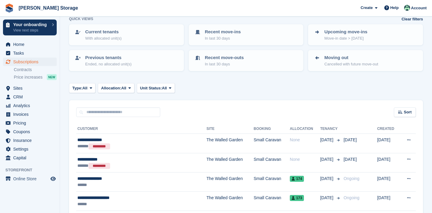
scroll to position [28, 0]
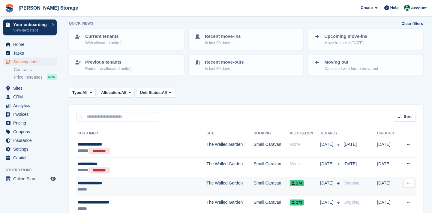
click at [405, 186] on button at bounding box center [408, 183] width 11 height 9
click at [398, 204] on p "Cancel subscription" at bounding box center [385, 208] width 52 height 8
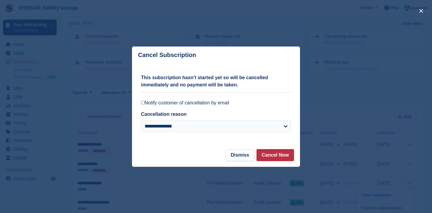
click at [230, 99] on div "**********" at bounding box center [216, 106] width 150 height 85
click at [230, 100] on label "Notify customer of cancellation by email" at bounding box center [216, 103] width 150 height 6
click at [220, 101] on label "Notify customer of cancellation by email" at bounding box center [216, 103] width 150 height 6
click at [269, 156] on button "Cancel Now" at bounding box center [274, 155] width 37 height 12
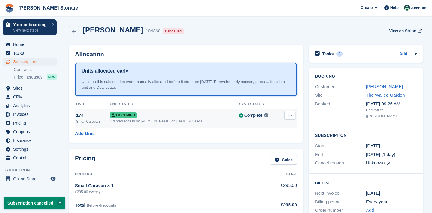
click at [289, 117] on button at bounding box center [289, 115] width 11 height 9
click at [270, 150] on p "Deallocate" at bounding box center [267, 148] width 52 height 8
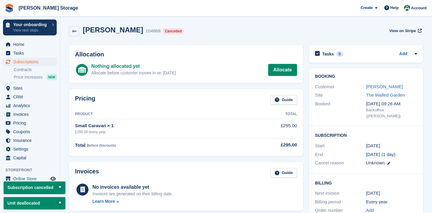
click at [44, 62] on span "Subscriptions" at bounding box center [31, 62] width 36 height 8
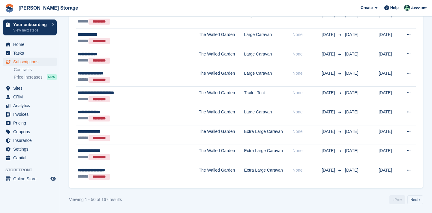
scroll to position [951, 0]
click at [417, 199] on link "Next ›" at bounding box center [415, 200] width 16 height 9
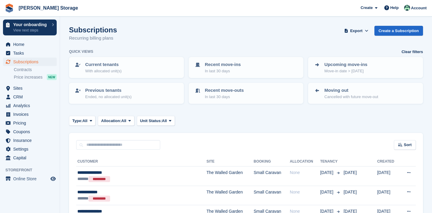
scroll to position [133, 0]
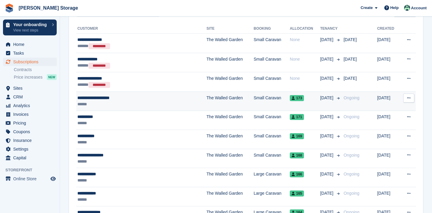
click at [408, 97] on icon at bounding box center [408, 98] width 3 height 4
click at [391, 121] on p "Cancel subscription" at bounding box center [385, 123] width 52 height 8
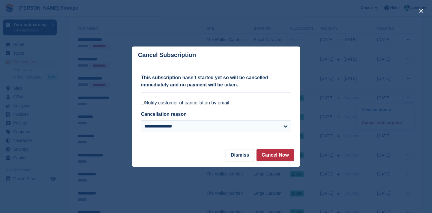
click at [215, 101] on label "Notify customer of cancellation by email" at bounding box center [216, 103] width 150 height 6
click at [267, 157] on button "Cancel Now" at bounding box center [274, 155] width 37 height 12
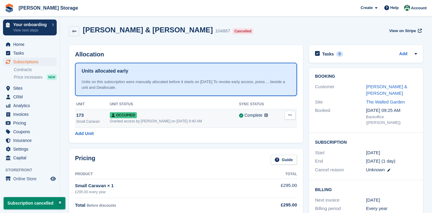
click at [287, 117] on button at bounding box center [289, 115] width 11 height 9
click at [277, 145] on p "Deallocate" at bounding box center [267, 148] width 52 height 8
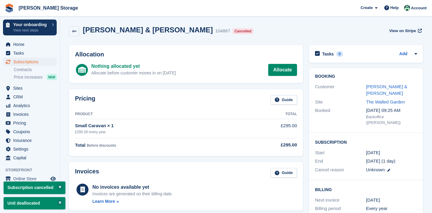
click at [55, 62] on link "Subscriptions" at bounding box center [30, 62] width 54 height 8
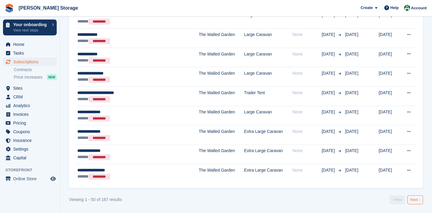
scroll to position [951, 0]
click at [408, 197] on link "Next ›" at bounding box center [415, 200] width 16 height 9
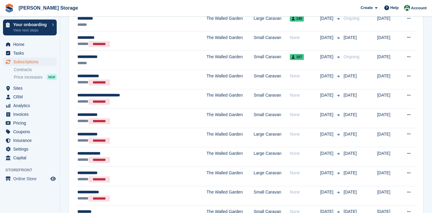
scroll to position [571, 0]
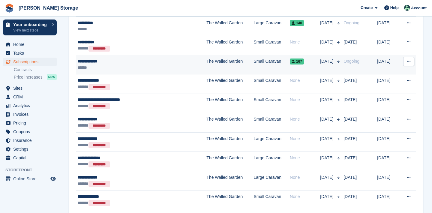
click at [408, 62] on icon at bounding box center [408, 61] width 3 height 4
click at [395, 85] on p "Cancel subscription" at bounding box center [385, 86] width 52 height 8
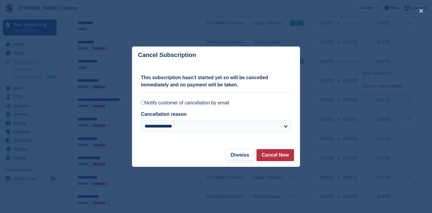
click at [222, 103] on label "Notify customer of cancellation by email" at bounding box center [216, 103] width 150 height 6
click at [276, 153] on button "Cancel Now" at bounding box center [274, 155] width 37 height 12
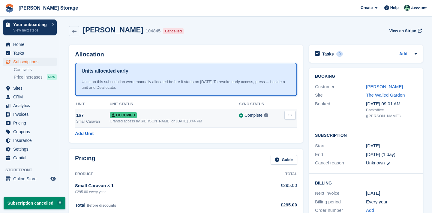
click at [291, 115] on icon at bounding box center [289, 115] width 3 height 4
click at [277, 144] on p "Deallocate" at bounding box center [267, 148] width 52 height 8
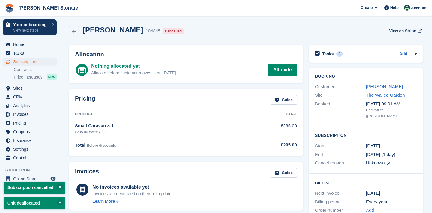
click at [29, 63] on span "Subscriptions" at bounding box center [31, 62] width 36 height 8
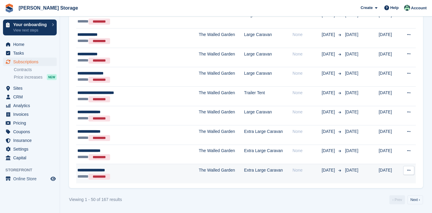
scroll to position [951, 0]
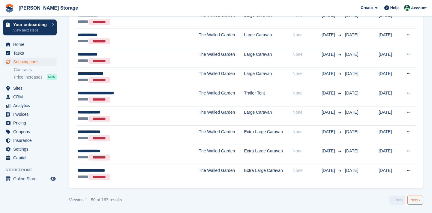
click at [421, 198] on link "Next ›" at bounding box center [415, 200] width 16 height 9
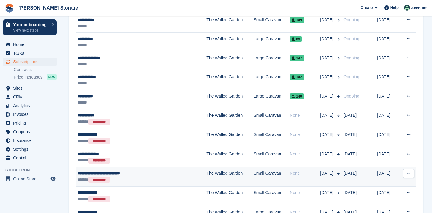
scroll to position [494, 0]
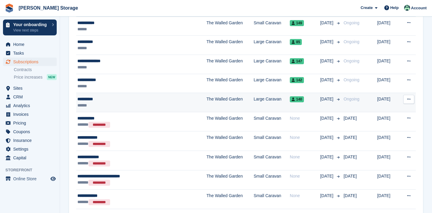
click at [412, 100] on button at bounding box center [408, 99] width 11 height 9
click at [388, 126] on p "Cancel subscription" at bounding box center [385, 124] width 52 height 8
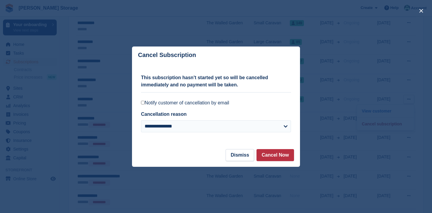
click at [215, 104] on label "Notify customer of cancellation by email" at bounding box center [216, 103] width 150 height 6
click at [278, 154] on button "Cancel Now" at bounding box center [274, 155] width 37 height 12
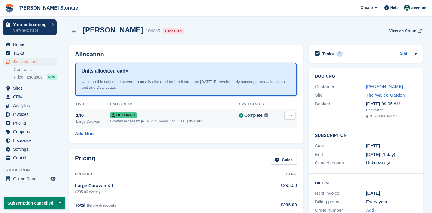
click at [290, 113] on icon at bounding box center [289, 115] width 3 height 4
click at [274, 148] on p "Deallocate" at bounding box center [267, 148] width 52 height 8
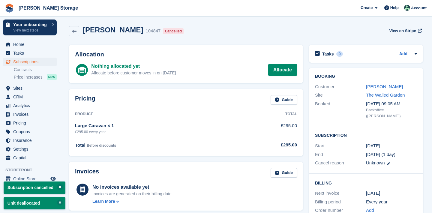
click at [44, 64] on span "Subscriptions" at bounding box center [31, 62] width 36 height 8
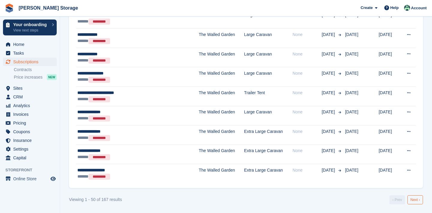
scroll to position [951, 0]
click at [415, 198] on link "Next ›" at bounding box center [415, 200] width 16 height 9
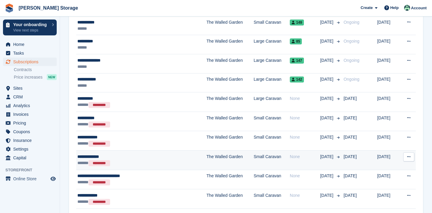
scroll to position [496, 0]
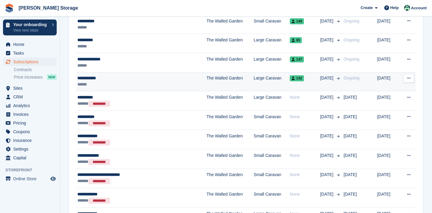
click at [406, 79] on button at bounding box center [408, 78] width 11 height 9
click at [387, 104] on p "Cancel subscription" at bounding box center [385, 103] width 52 height 8
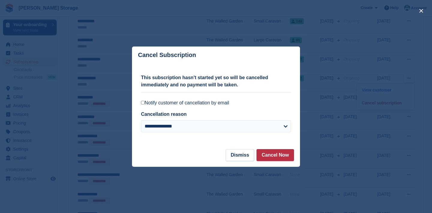
click at [166, 104] on label "Notify customer of cancellation by email" at bounding box center [216, 103] width 150 height 6
click at [283, 159] on button "Cancel Now" at bounding box center [274, 155] width 37 height 12
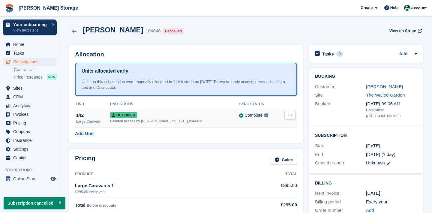
click at [289, 119] on button at bounding box center [289, 115] width 11 height 9
click at [281, 150] on p "Deallocate" at bounding box center [267, 148] width 52 height 8
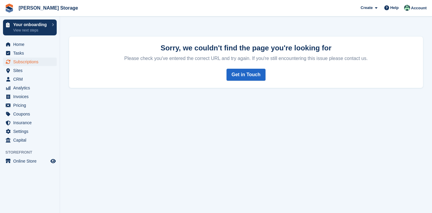
click at [32, 63] on span "Subscriptions" at bounding box center [31, 62] width 36 height 8
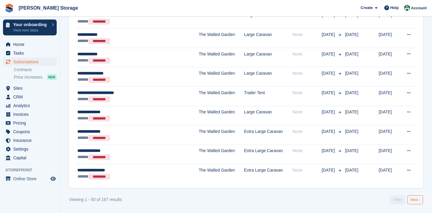
scroll to position [951, 0]
click at [412, 200] on link "Next ›" at bounding box center [415, 200] width 16 height 9
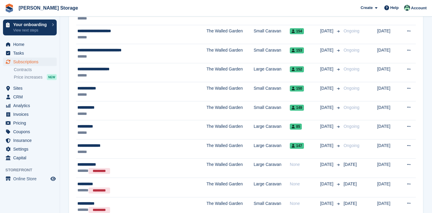
scroll to position [410, 0]
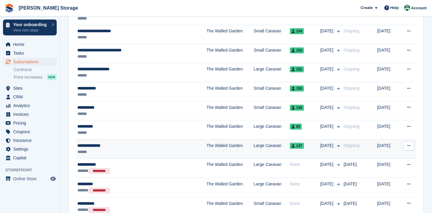
click at [411, 144] on button at bounding box center [408, 145] width 11 height 9
click at [391, 168] on p "Cancel subscription" at bounding box center [385, 170] width 52 height 8
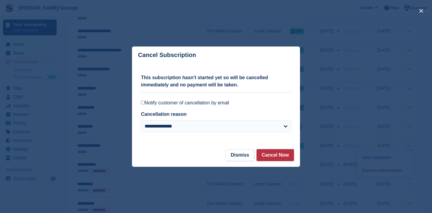
click at [220, 104] on label "Notify customer of cancellation by email" at bounding box center [216, 103] width 150 height 6
click at [270, 152] on button "Cancel Now" at bounding box center [274, 155] width 37 height 12
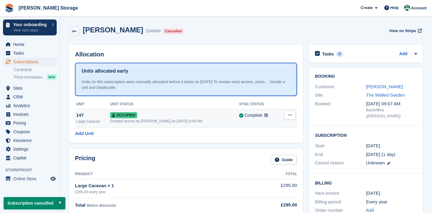
click at [290, 116] on icon at bounding box center [289, 115] width 3 height 4
click at [271, 150] on p "Deallocate" at bounding box center [267, 148] width 52 height 8
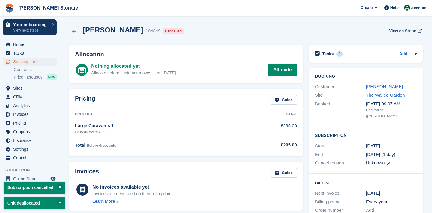
click at [14, 62] on span "Subscriptions" at bounding box center [31, 62] width 36 height 8
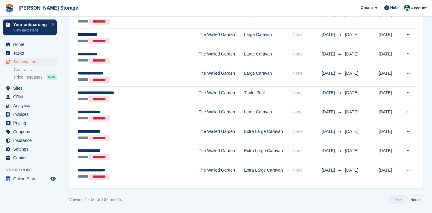
scroll to position [951, 0]
click at [413, 196] on link "Next ›" at bounding box center [415, 200] width 16 height 9
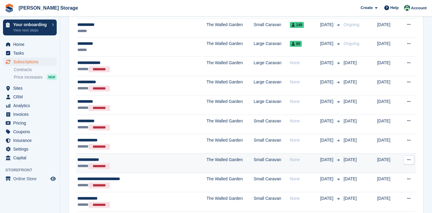
scroll to position [485, 0]
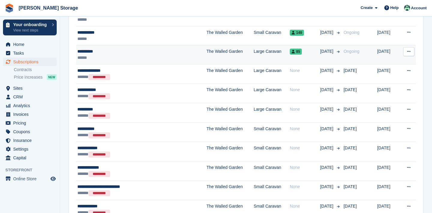
click at [407, 55] on button at bounding box center [408, 51] width 11 height 9
click at [397, 76] on p "Cancel subscription" at bounding box center [385, 76] width 52 height 8
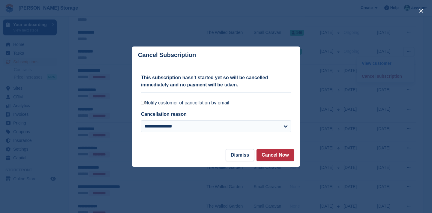
click at [214, 105] on label "Notify customer of cancellation by email" at bounding box center [216, 103] width 150 height 6
click at [264, 155] on button "Cancel Now" at bounding box center [274, 155] width 37 height 12
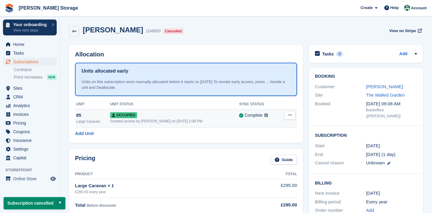
click at [292, 116] on icon at bounding box center [289, 115] width 3 height 4
click at [270, 147] on p "Deallocate" at bounding box center [267, 148] width 52 height 8
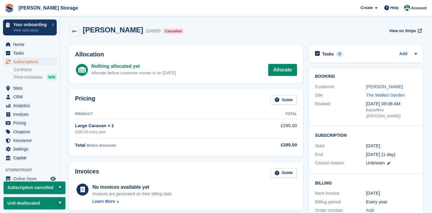
click at [22, 61] on span "Subscriptions" at bounding box center [31, 62] width 36 height 8
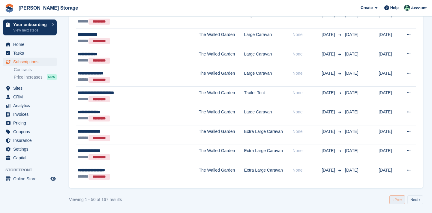
scroll to position [951, 0]
click at [412, 196] on link "Next ›" at bounding box center [415, 200] width 16 height 9
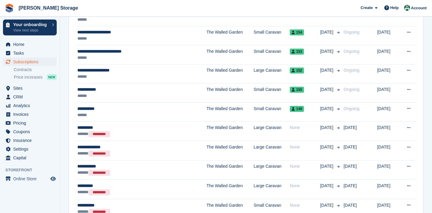
scroll to position [345, 0]
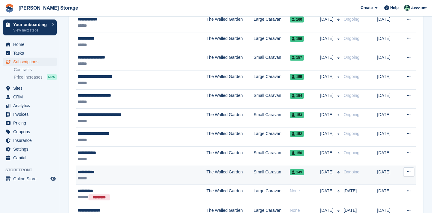
click at [409, 173] on icon at bounding box center [408, 172] width 3 height 4
click at [388, 196] on p "Cancel subscription" at bounding box center [385, 197] width 52 height 8
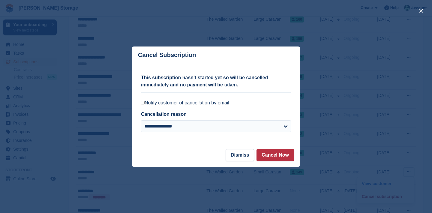
click at [216, 102] on label "Notify customer of cancellation by email" at bounding box center [216, 103] width 150 height 6
click at [278, 160] on button "Cancel Now" at bounding box center [274, 155] width 37 height 12
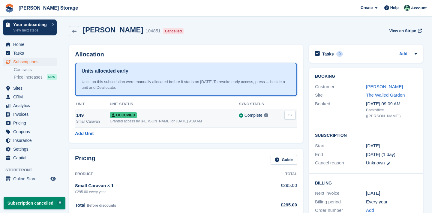
click at [290, 116] on icon at bounding box center [289, 115] width 3 height 4
click at [277, 150] on p "Deallocate" at bounding box center [267, 148] width 52 height 8
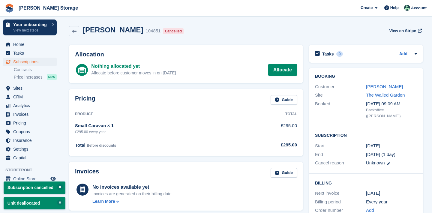
click at [19, 63] on span "Subscriptions" at bounding box center [31, 62] width 36 height 8
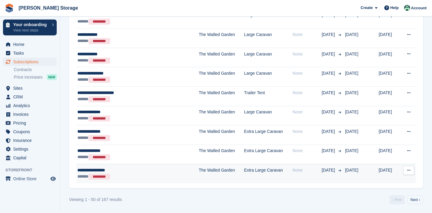
scroll to position [951, 0]
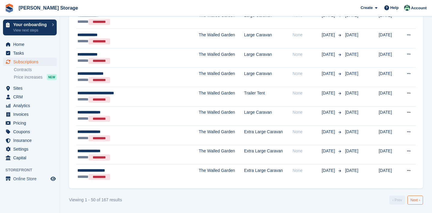
click at [414, 199] on link "Next ›" at bounding box center [415, 200] width 16 height 9
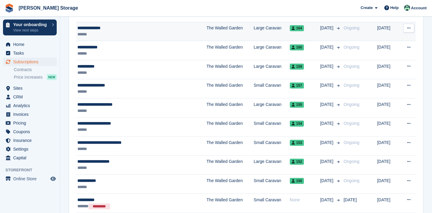
scroll to position [320, 0]
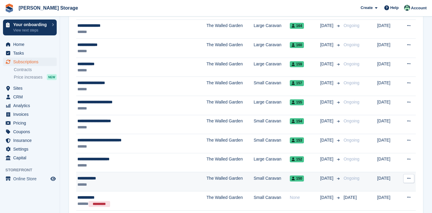
click at [412, 176] on button at bounding box center [408, 178] width 11 height 9
click at [389, 199] on p "Cancel subscription" at bounding box center [385, 203] width 52 height 8
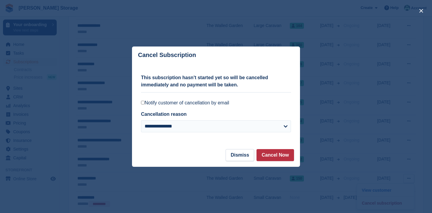
click at [214, 103] on label "Notify customer of cancellation by email" at bounding box center [216, 103] width 150 height 6
click at [272, 158] on button "Cancel Now" at bounding box center [274, 155] width 37 height 12
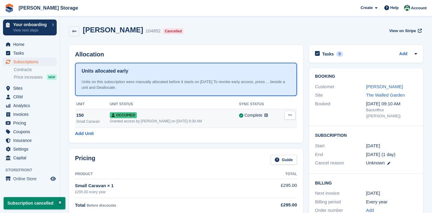
click at [289, 111] on button at bounding box center [289, 115] width 11 height 9
click at [269, 146] on p "Deallocate" at bounding box center [267, 148] width 52 height 8
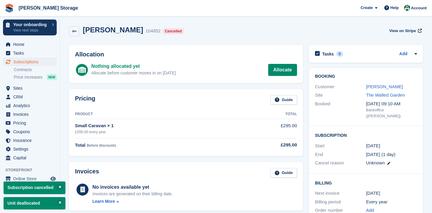
click at [51, 66] on link "Subscriptions" at bounding box center [30, 62] width 54 height 8
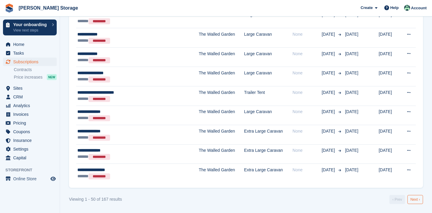
scroll to position [951, 0]
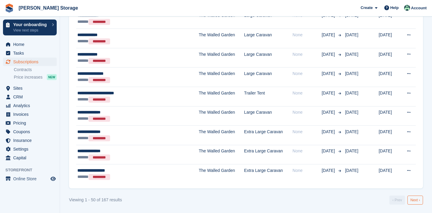
click at [417, 196] on link "Next ›" at bounding box center [415, 200] width 16 height 9
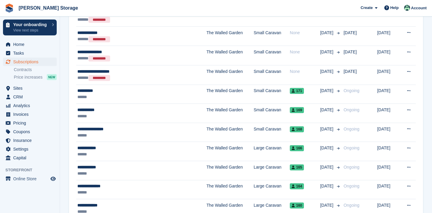
scroll to position [167, 0]
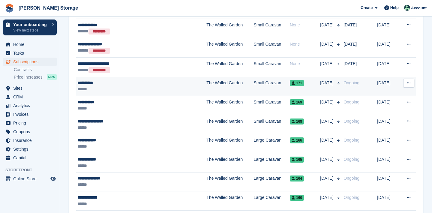
click at [410, 77] on td "View customer Cancel subscription" at bounding box center [407, 86] width 16 height 19
click at [409, 83] on icon at bounding box center [408, 83] width 3 height 4
click at [387, 108] on p "Cancel subscription" at bounding box center [385, 108] width 52 height 8
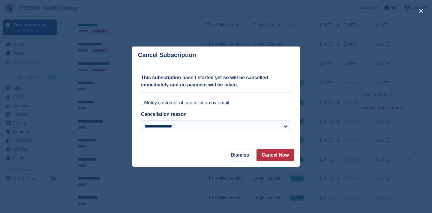
click at [226, 101] on label "Notify customer of cancellation by email" at bounding box center [216, 103] width 150 height 6
click at [268, 155] on button "Cancel Now" at bounding box center [274, 155] width 37 height 12
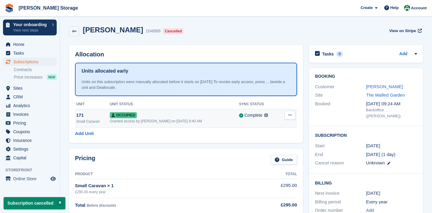
click at [289, 117] on button at bounding box center [289, 115] width 11 height 9
click at [274, 148] on p "Deallocate" at bounding box center [267, 148] width 52 height 8
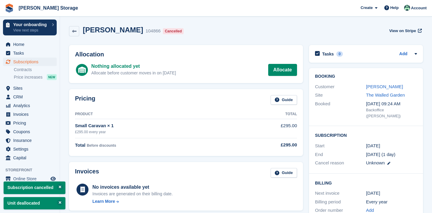
click at [11, 61] on span "menu" at bounding box center [7, 61] width 7 height 7
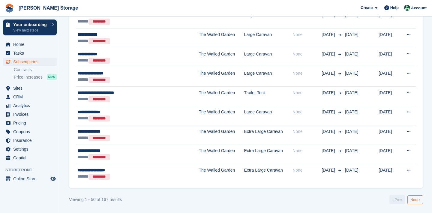
scroll to position [951, 0]
click at [410, 199] on link "Next ›" at bounding box center [415, 200] width 16 height 9
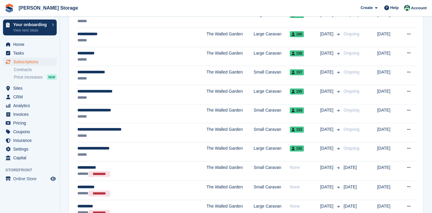
scroll to position [321, 0]
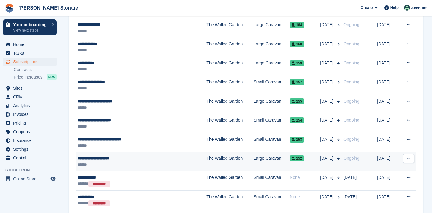
click at [408, 159] on icon at bounding box center [408, 158] width 3 height 4
click at [388, 179] on p "Cancel subscription" at bounding box center [385, 183] width 52 height 8
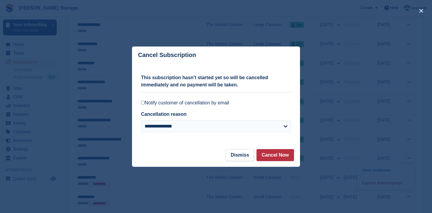
click at [215, 103] on label "Notify customer of cancellation by email" at bounding box center [216, 103] width 150 height 6
click at [281, 159] on button "Cancel Now" at bounding box center [274, 155] width 37 height 12
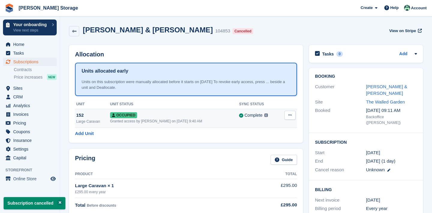
click at [289, 115] on icon at bounding box center [289, 115] width 3 height 4
click at [262, 151] on p "Deallocate" at bounding box center [267, 148] width 52 height 8
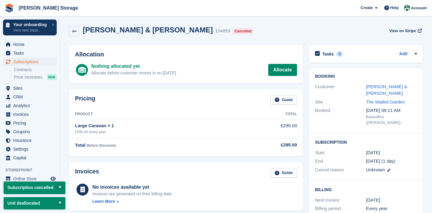
click at [28, 61] on span "Subscriptions" at bounding box center [31, 62] width 36 height 8
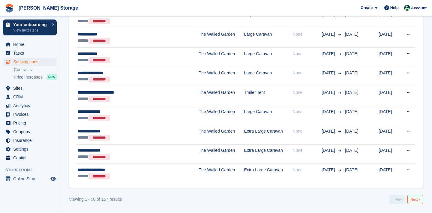
scroll to position [951, 0]
click at [412, 200] on link "Next ›" at bounding box center [415, 199] width 16 height 9
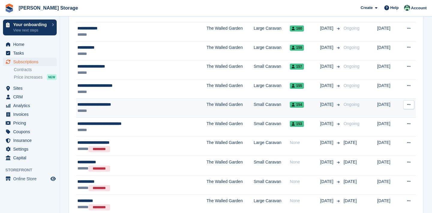
scroll to position [339, 0]
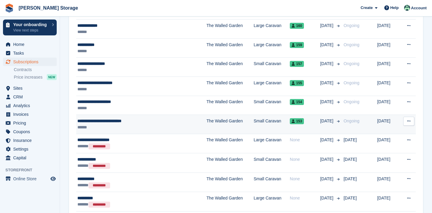
click at [408, 123] on button at bounding box center [408, 121] width 11 height 9
click at [392, 143] on p "Cancel subscription" at bounding box center [385, 146] width 52 height 8
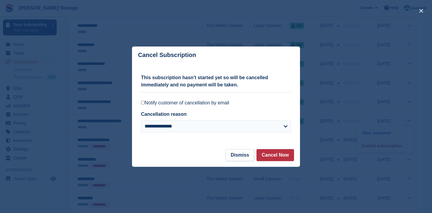
click at [211, 104] on label "Notify customer of cancellation by email" at bounding box center [216, 103] width 150 height 6
click at [281, 152] on button "Cancel Now" at bounding box center [274, 155] width 37 height 12
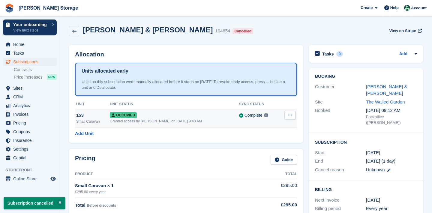
click at [291, 118] on button at bounding box center [289, 115] width 11 height 9
click at [276, 146] on p "Deallocate" at bounding box center [267, 148] width 52 height 8
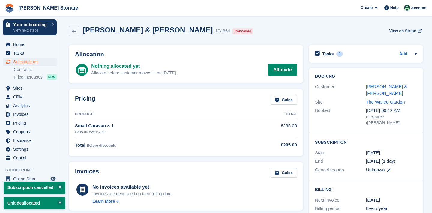
click at [47, 60] on span "Subscriptions" at bounding box center [31, 62] width 36 height 8
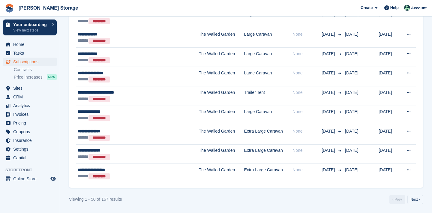
scroll to position [951, 0]
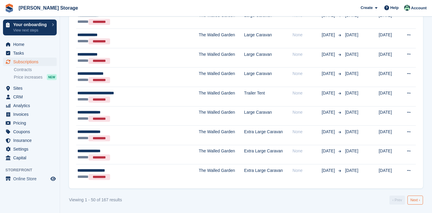
click at [416, 199] on link "Next ›" at bounding box center [415, 200] width 16 height 9
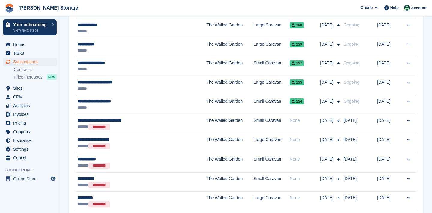
scroll to position [289, 0]
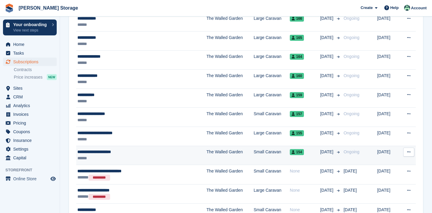
click at [407, 153] on icon at bounding box center [408, 152] width 3 height 4
click at [385, 178] on p "Cancel subscription" at bounding box center [385, 177] width 52 height 8
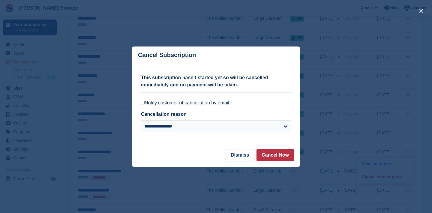
click at [223, 102] on label "Notify customer of cancellation by email" at bounding box center [216, 103] width 150 height 6
click at [271, 160] on button "Cancel Now" at bounding box center [274, 155] width 37 height 12
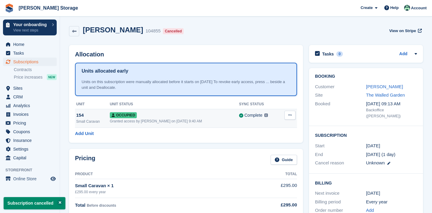
click at [290, 115] on icon at bounding box center [289, 115] width 3 height 4
click at [271, 147] on p "Deallocate" at bounding box center [267, 148] width 52 height 8
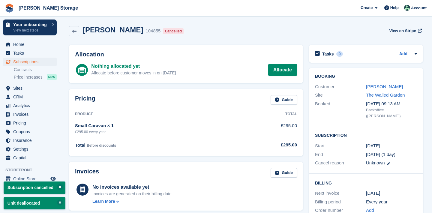
click at [25, 61] on span "Subscriptions" at bounding box center [31, 62] width 36 height 8
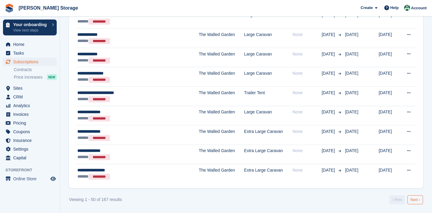
scroll to position [951, 0]
click at [412, 196] on link "Next ›" at bounding box center [415, 200] width 16 height 9
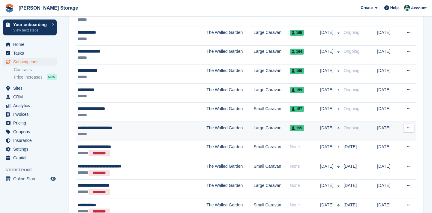
scroll to position [285, 0]
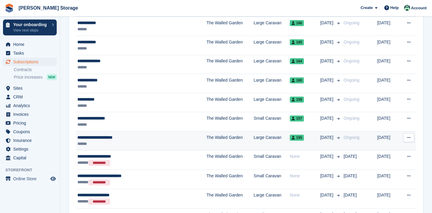
click at [408, 137] on icon at bounding box center [408, 138] width 3 height 4
click at [395, 162] on p "Cancel subscription" at bounding box center [385, 162] width 52 height 8
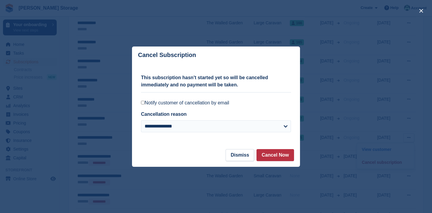
click at [220, 103] on label "Notify customer of cancellation by email" at bounding box center [216, 103] width 150 height 6
click at [271, 157] on button "Cancel Now" at bounding box center [274, 155] width 37 height 12
click at [271, 157] on footer "Dismiss Cancel Now" at bounding box center [216, 158] width 168 height 18
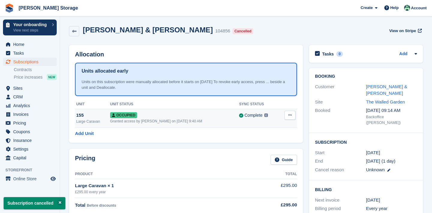
click at [289, 114] on icon at bounding box center [289, 115] width 3 height 4
click at [267, 147] on p "Deallocate" at bounding box center [267, 148] width 52 height 8
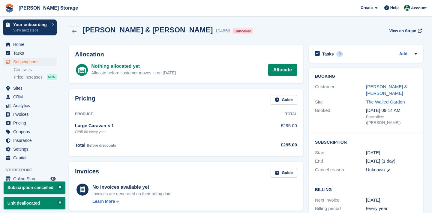
click at [29, 64] on span "Subscriptions" at bounding box center [31, 62] width 36 height 8
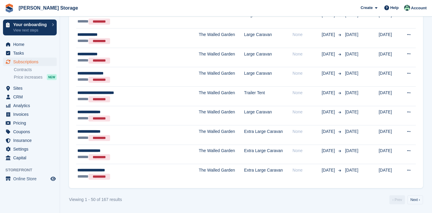
scroll to position [951, 0]
click at [418, 199] on link "Next ›" at bounding box center [415, 200] width 16 height 9
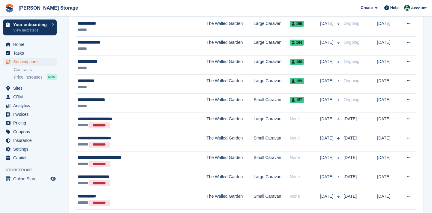
scroll to position [303, 0]
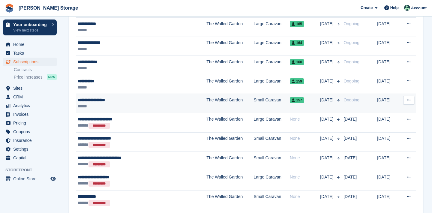
click at [409, 103] on button at bounding box center [408, 100] width 11 height 9
click at [397, 125] on p "Cancel subscription" at bounding box center [385, 125] width 52 height 8
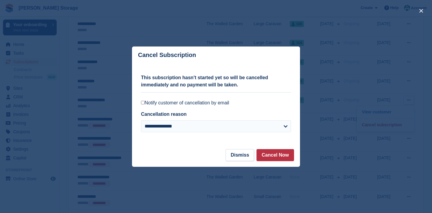
click at [212, 103] on label "Notify customer of cancellation by email" at bounding box center [216, 103] width 150 height 6
click at [269, 155] on button "Cancel Now" at bounding box center [274, 155] width 37 height 12
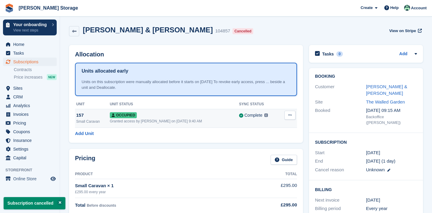
click at [289, 118] on button at bounding box center [289, 115] width 11 height 9
click at [274, 146] on p "Deallocate" at bounding box center [267, 148] width 52 height 8
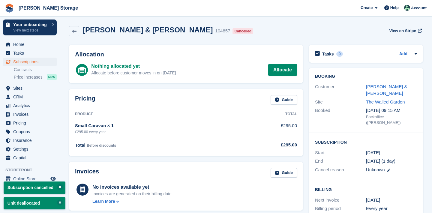
click at [38, 58] on span "Subscriptions" at bounding box center [31, 62] width 36 height 8
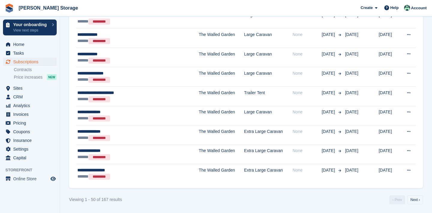
scroll to position [951, 0]
click at [416, 199] on link "Next ›" at bounding box center [415, 200] width 16 height 9
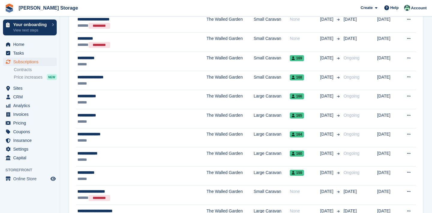
scroll to position [246, 0]
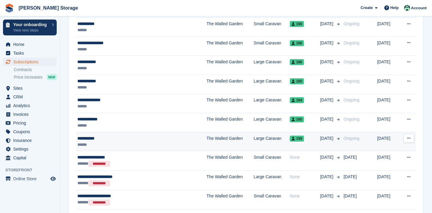
click at [409, 137] on icon at bounding box center [408, 138] width 3 height 4
click at [386, 159] on p "Cancel subscription" at bounding box center [385, 163] width 52 height 8
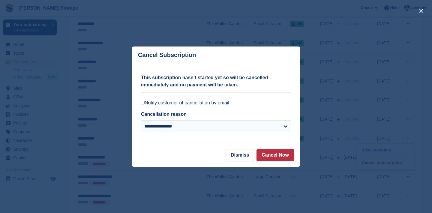
click at [220, 102] on label "Notify customer of cancellation by email" at bounding box center [216, 103] width 150 height 6
click at [268, 154] on button "Cancel Now" at bounding box center [274, 155] width 37 height 12
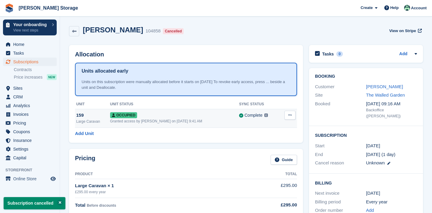
click at [289, 119] on button at bounding box center [289, 115] width 11 height 9
click at [282, 147] on p "Deallocate" at bounding box center [267, 148] width 52 height 8
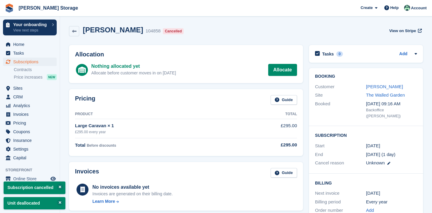
click at [51, 62] on link "Subscriptions" at bounding box center [30, 62] width 54 height 8
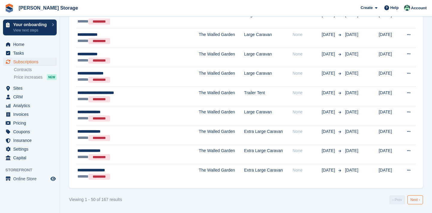
scroll to position [951, 0]
click at [416, 200] on link "Next ›" at bounding box center [415, 200] width 16 height 9
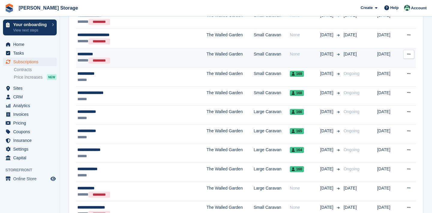
scroll to position [199, 0]
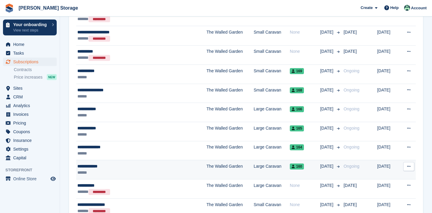
click at [409, 167] on icon at bounding box center [408, 166] width 3 height 4
click at [387, 191] on p "Cancel subscription" at bounding box center [385, 191] width 52 height 8
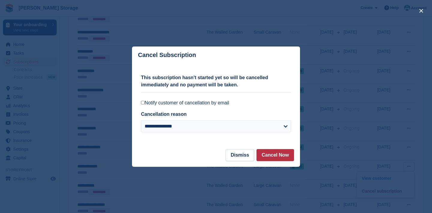
click at [228, 104] on label "Notify customer of cancellation by email" at bounding box center [216, 103] width 150 height 6
click at [276, 157] on button "Cancel Now" at bounding box center [274, 155] width 37 height 12
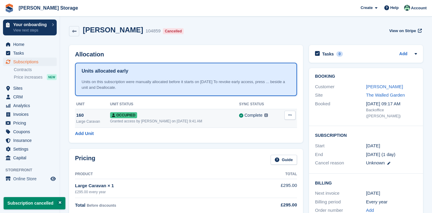
click at [292, 118] on button at bounding box center [289, 115] width 11 height 9
click at [278, 150] on p "Deallocate" at bounding box center [267, 148] width 52 height 8
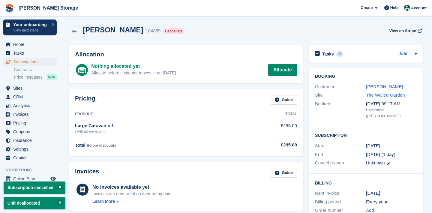
click at [49, 60] on link "Subscriptions" at bounding box center [30, 62] width 54 height 8
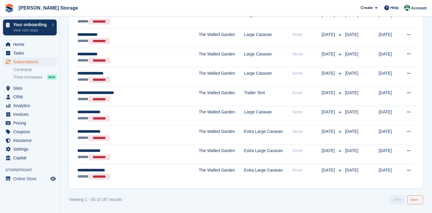
scroll to position [951, 0]
click at [419, 202] on link "Next ›" at bounding box center [415, 200] width 16 height 9
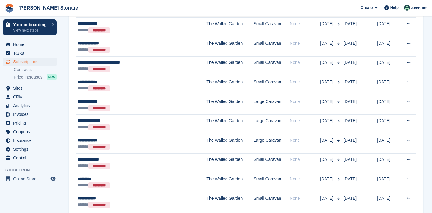
scroll to position [244, 0]
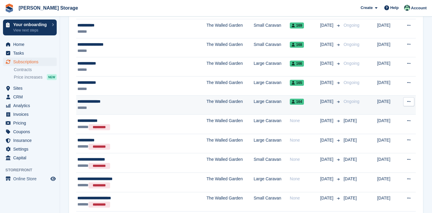
click at [409, 101] on icon at bounding box center [408, 102] width 3 height 4
click at [384, 129] on p "Cancel subscription" at bounding box center [385, 126] width 52 height 8
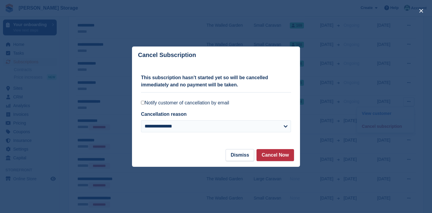
click at [204, 101] on label "Notify customer of cancellation by email" at bounding box center [216, 103] width 150 height 6
click at [275, 160] on button "Cancel Now" at bounding box center [274, 155] width 37 height 12
click at [275, 160] on footer "Dismiss Cancel Now" at bounding box center [216, 158] width 168 height 18
click at [272, 151] on footer "Dismiss Cancel Now" at bounding box center [216, 158] width 168 height 18
click at [273, 156] on footer "Dismiss Cancel Now" at bounding box center [216, 158] width 168 height 18
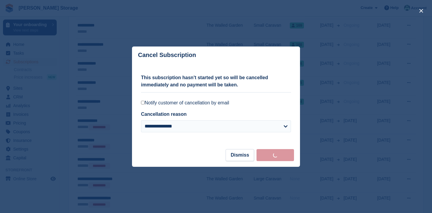
click at [273, 156] on footer "Dismiss Cancel Now" at bounding box center [216, 158] width 168 height 18
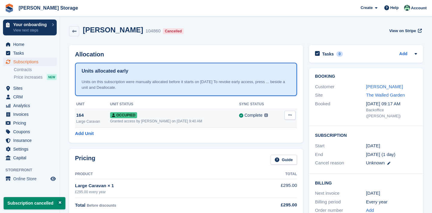
click at [289, 115] on icon at bounding box center [289, 115] width 3 height 4
click at [271, 148] on p "Deallocate" at bounding box center [267, 148] width 52 height 8
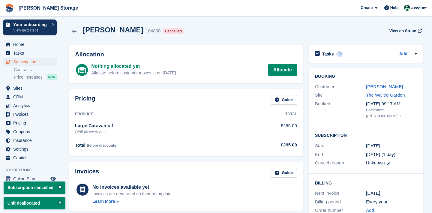
click at [32, 61] on span "Subscriptions" at bounding box center [31, 62] width 36 height 8
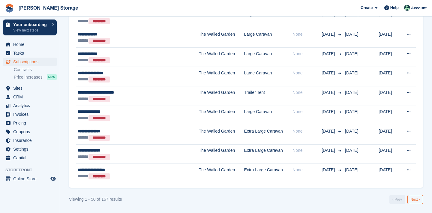
scroll to position [951, 0]
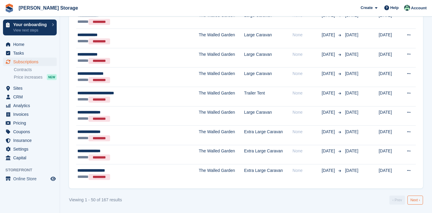
click at [415, 203] on link "Next ›" at bounding box center [415, 200] width 16 height 9
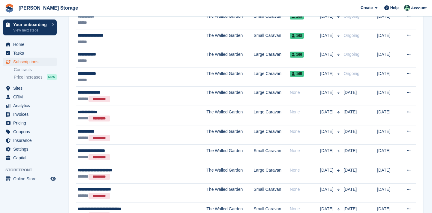
scroll to position [243, 0]
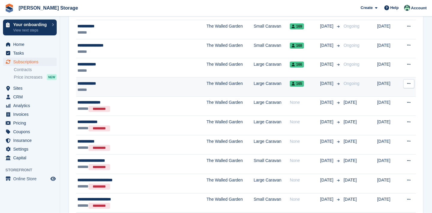
click at [406, 85] on button at bounding box center [408, 83] width 11 height 9
click at [384, 108] on p "Cancel subscription" at bounding box center [385, 108] width 52 height 8
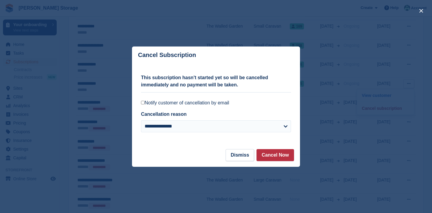
click at [216, 104] on label "Notify customer of cancellation by email" at bounding box center [216, 103] width 150 height 6
click at [280, 156] on button "Cancel Now" at bounding box center [274, 155] width 37 height 12
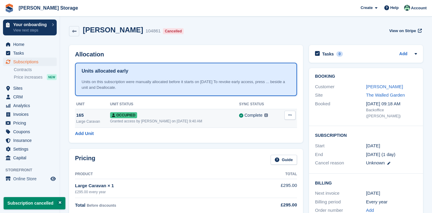
click at [290, 114] on icon at bounding box center [289, 115] width 3 height 4
click at [265, 148] on p "Deallocate" at bounding box center [267, 148] width 52 height 8
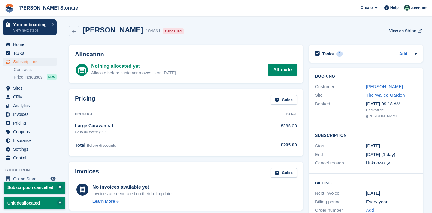
click at [40, 62] on span "Subscriptions" at bounding box center [31, 62] width 36 height 8
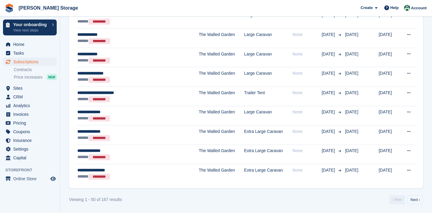
scroll to position [951, 0]
click at [418, 196] on link "Next ›" at bounding box center [415, 200] width 16 height 9
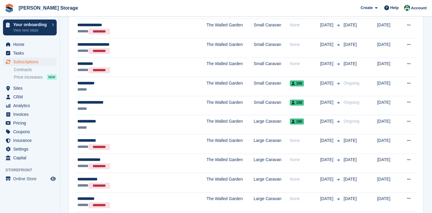
scroll to position [187, 0]
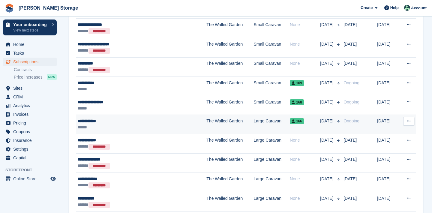
click at [408, 119] on icon at bounding box center [408, 121] width 3 height 4
click at [391, 145] on p "Cancel subscription" at bounding box center [385, 146] width 52 height 8
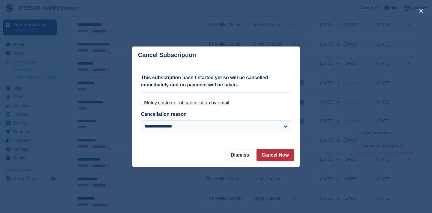
click at [216, 105] on label "Notify customer of cancellation by email" at bounding box center [216, 103] width 150 height 6
click at [279, 151] on button "Cancel Now" at bounding box center [274, 155] width 37 height 12
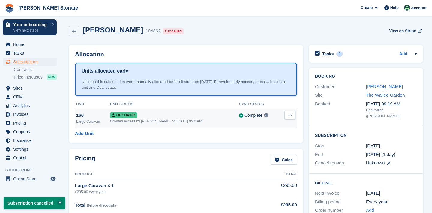
click at [288, 113] on icon at bounding box center [289, 115] width 3 height 4
click at [268, 147] on p "Deallocate" at bounding box center [267, 148] width 52 height 8
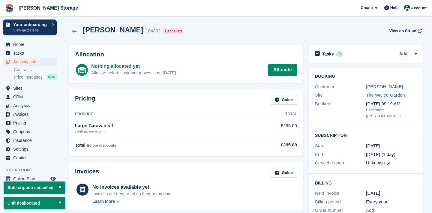
click at [47, 62] on span "Subscriptions" at bounding box center [31, 62] width 36 height 8
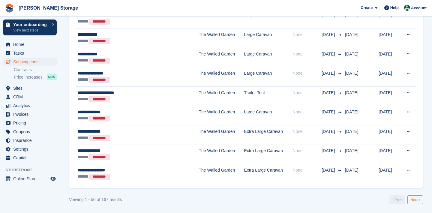
scroll to position [951, 0]
click at [416, 202] on link "Next ›" at bounding box center [415, 200] width 16 height 9
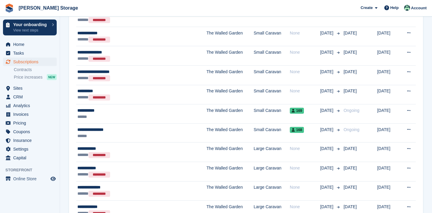
scroll to position [159, 0]
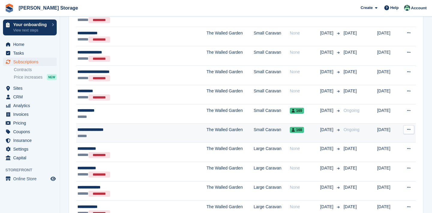
click at [409, 127] on icon at bounding box center [408, 129] width 3 height 4
click at [386, 152] on p "Cancel subscription" at bounding box center [385, 154] width 52 height 8
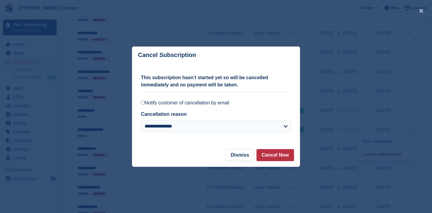
click at [204, 102] on label "Notify customer of cancellation by email" at bounding box center [216, 103] width 150 height 6
click at [284, 156] on button "Cancel Now" at bounding box center [274, 155] width 37 height 12
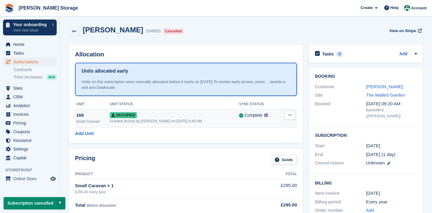
click at [288, 115] on icon at bounding box center [289, 115] width 3 height 4
click at [265, 151] on p "Deallocate" at bounding box center [267, 148] width 52 height 8
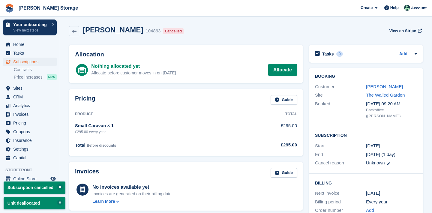
click at [31, 60] on span "Subscriptions" at bounding box center [31, 62] width 36 height 8
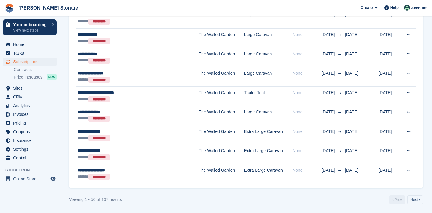
scroll to position [951, 0]
click at [416, 199] on link "Next ›" at bounding box center [415, 200] width 16 height 9
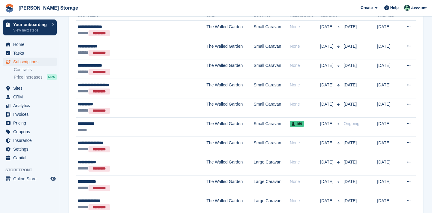
scroll to position [143, 0]
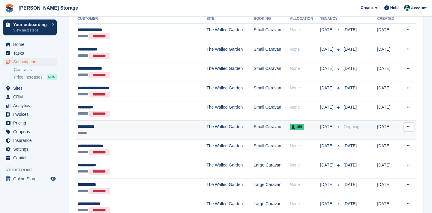
click at [409, 127] on icon at bounding box center [408, 127] width 3 height 4
click at [397, 156] on div "View customer Cancel subscription" at bounding box center [386, 145] width 58 height 26
click at [397, 151] on p "Cancel subscription" at bounding box center [385, 152] width 52 height 8
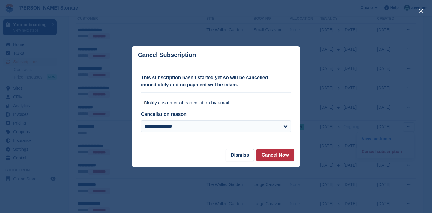
click at [211, 105] on label "Notify customer of cancellation by email" at bounding box center [216, 103] width 150 height 6
click at [262, 153] on button "Cancel Now" at bounding box center [274, 155] width 37 height 12
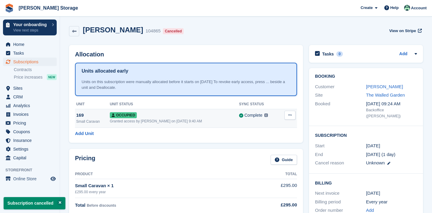
click at [286, 115] on button at bounding box center [289, 115] width 11 height 9
click at [260, 150] on p "Deallocate" at bounding box center [267, 148] width 52 height 8
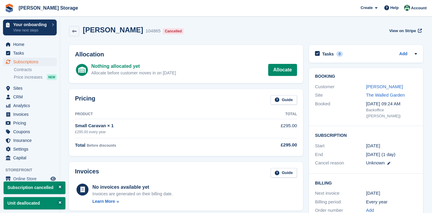
click at [17, 63] on span "Subscriptions" at bounding box center [31, 62] width 36 height 8
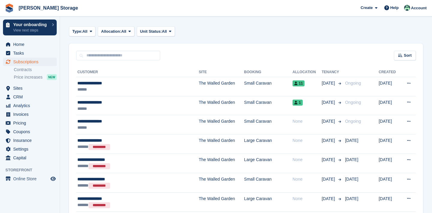
scroll to position [99, 0]
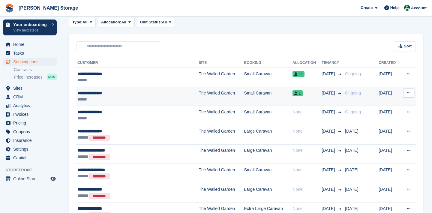
click at [407, 93] on icon at bounding box center [408, 93] width 3 height 4
click at [394, 121] on p "Cancel subscription" at bounding box center [385, 125] width 52 height 8
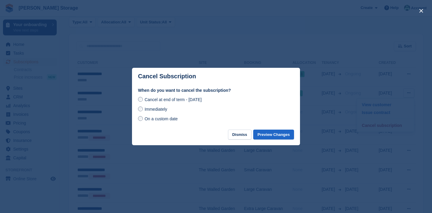
click at [163, 109] on span "Immediately" at bounding box center [156, 109] width 22 height 5
click at [276, 134] on button "Preview Changes" at bounding box center [273, 135] width 41 height 10
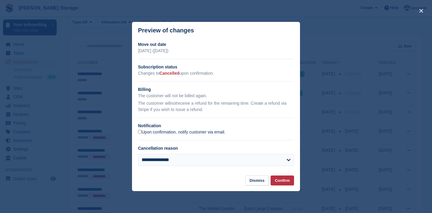
click at [206, 133] on label "Upon confirmation, notify customer via email." at bounding box center [181, 132] width 87 height 5
click at [277, 177] on button "Confirm" at bounding box center [282, 180] width 23 height 10
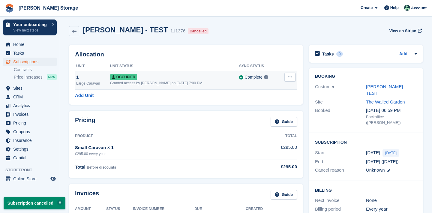
click at [296, 82] on td "Overlock Repossess Deallocate" at bounding box center [288, 80] width 18 height 19
click at [289, 82] on td "Overlock Repossess Deallocate" at bounding box center [288, 80] width 18 height 19
click at [289, 75] on icon at bounding box center [289, 77] width 3 height 4
click at [265, 111] on p "Deallocate" at bounding box center [267, 110] width 52 height 8
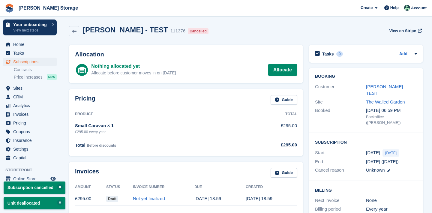
click at [45, 61] on span "Subscriptions" at bounding box center [31, 62] width 36 height 8
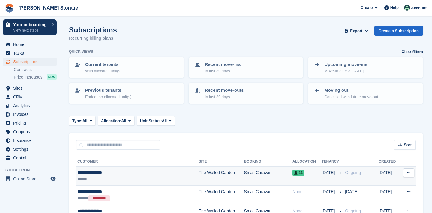
click at [406, 175] on button at bounding box center [408, 172] width 11 height 9
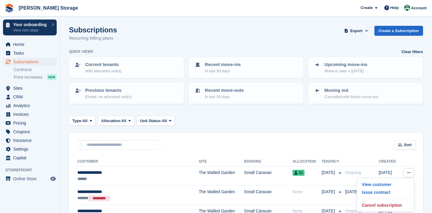
click at [393, 205] on p "Cancel subscription" at bounding box center [385, 205] width 52 height 8
click at [0, 0] on div at bounding box center [0, 0] width 0 height 0
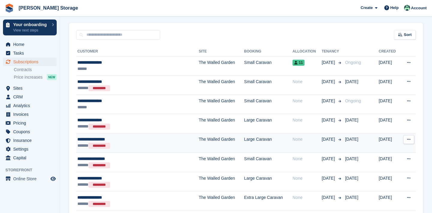
scroll to position [111, 0]
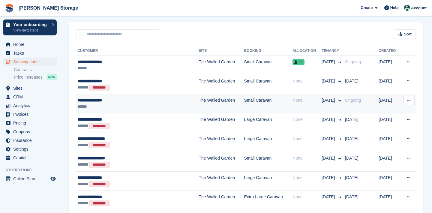
click at [411, 103] on button at bounding box center [408, 100] width 11 height 9
click at [395, 131] on p "Cancel subscription" at bounding box center [385, 133] width 52 height 8
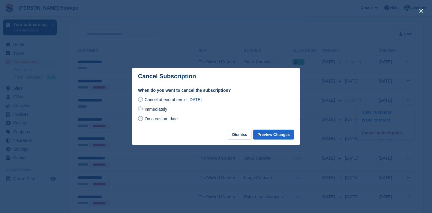
click at [165, 110] on span "Immediately" at bounding box center [156, 109] width 22 height 5
click at [274, 134] on button "Preview Changes" at bounding box center [273, 135] width 41 height 10
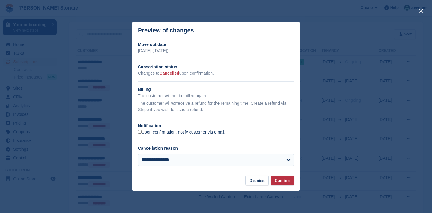
click at [164, 133] on label "Upon confirmation, notify customer via email." at bounding box center [181, 132] width 87 height 5
click at [282, 178] on button "Confirm" at bounding box center [282, 180] width 23 height 10
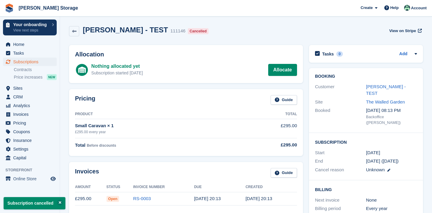
click at [40, 64] on span "Subscriptions" at bounding box center [31, 62] width 36 height 8
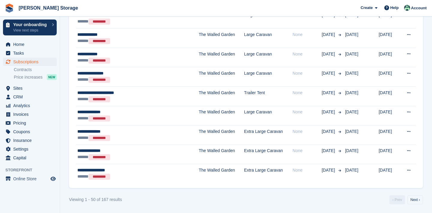
scroll to position [951, 0]
click at [420, 198] on link "Next ›" at bounding box center [415, 200] width 16 height 9
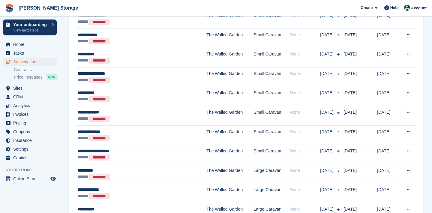
scroll to position [949, 0]
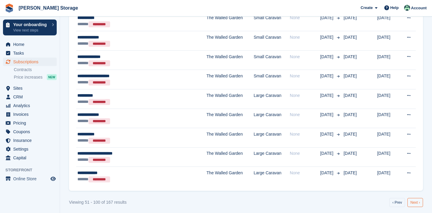
click at [419, 201] on link "Next ›" at bounding box center [415, 202] width 16 height 9
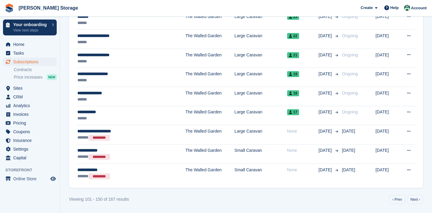
scroll to position [939, 0]
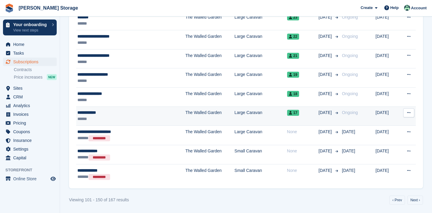
click at [410, 116] on button at bounding box center [408, 112] width 11 height 9
click at [395, 134] on p "Cancel subscription" at bounding box center [385, 137] width 52 height 8
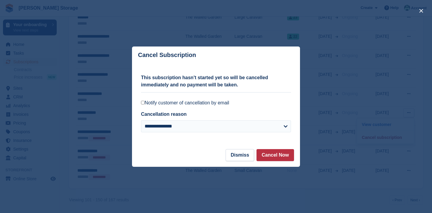
click at [181, 104] on label "Notify customer of cancellation by email" at bounding box center [216, 103] width 150 height 6
click at [271, 154] on button "Cancel Now" at bounding box center [274, 155] width 37 height 12
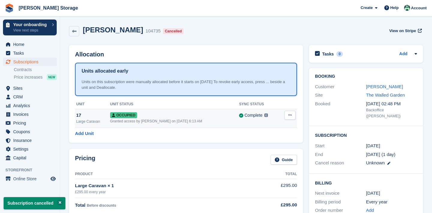
click at [292, 118] on button at bounding box center [289, 115] width 11 height 9
click at [270, 151] on p "Deallocate" at bounding box center [267, 148] width 52 height 8
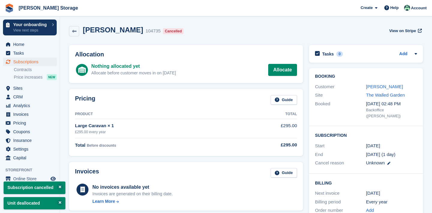
click at [54, 65] on link "Subscriptions" at bounding box center [30, 62] width 54 height 8
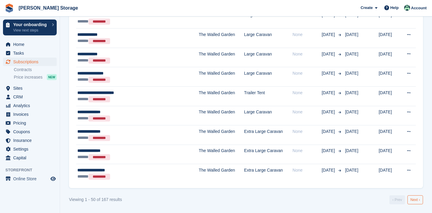
scroll to position [951, 0]
click at [415, 203] on link "Next ›" at bounding box center [415, 200] width 16 height 9
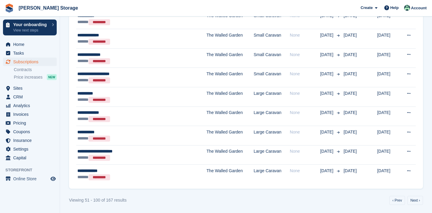
click at [415, 203] on link "Next ›" at bounding box center [415, 200] width 16 height 9
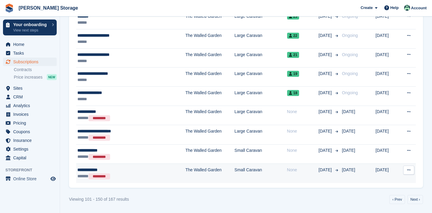
scroll to position [939, 0]
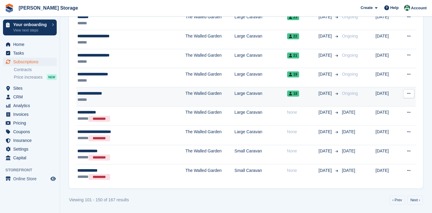
click at [408, 97] on button at bounding box center [408, 93] width 11 height 9
click at [395, 117] on p "Cancel subscription" at bounding box center [385, 118] width 52 height 8
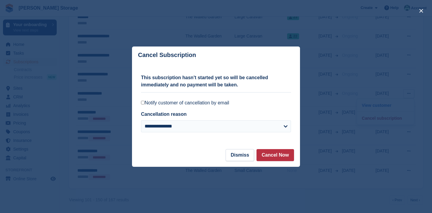
click at [230, 104] on label "Notify customer of cancellation by email" at bounding box center [216, 103] width 150 height 6
click at [281, 159] on button "Cancel Now" at bounding box center [274, 155] width 37 height 12
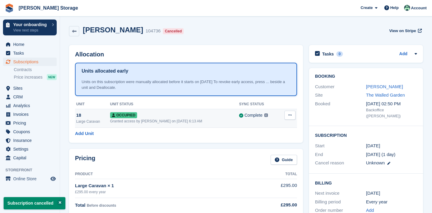
click at [289, 112] on button at bounding box center [289, 115] width 11 height 9
click at [265, 148] on p "Deallocate" at bounding box center [267, 148] width 52 height 8
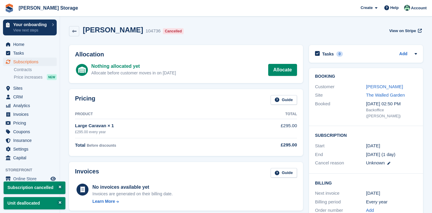
click at [19, 62] on span "Subscriptions" at bounding box center [31, 62] width 36 height 8
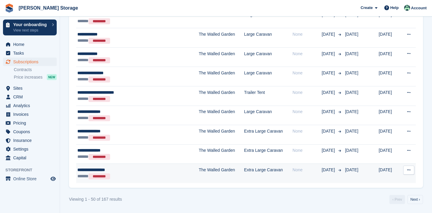
scroll to position [951, 0]
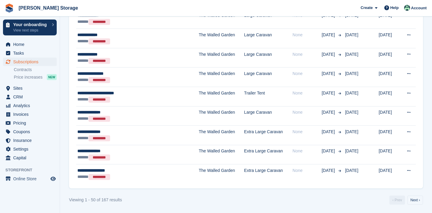
click at [414, 198] on link "Next ›" at bounding box center [415, 200] width 16 height 9
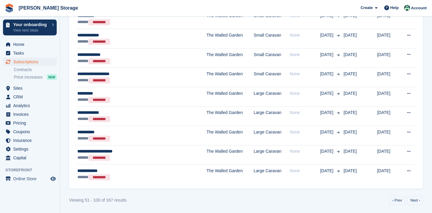
click at [414, 200] on link "Next ›" at bounding box center [415, 200] width 16 height 9
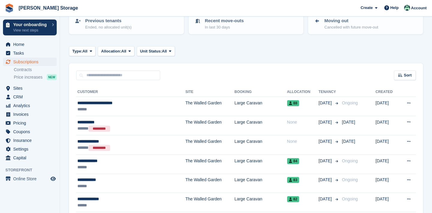
scroll to position [69, 0]
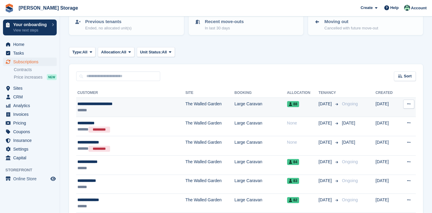
click at [410, 102] on icon at bounding box center [408, 104] width 3 height 4
click at [397, 133] on div "View customer Cancel subscription" at bounding box center [386, 122] width 58 height 26
click at [397, 132] on p "Cancel subscription" at bounding box center [385, 129] width 52 height 8
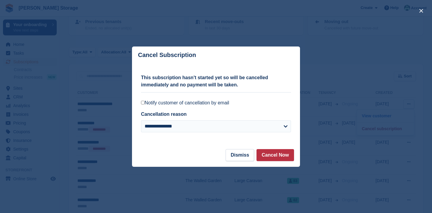
click at [217, 103] on label "Notify customer of cancellation by email" at bounding box center [216, 103] width 150 height 6
click at [271, 157] on button "Cancel Now" at bounding box center [274, 155] width 37 height 12
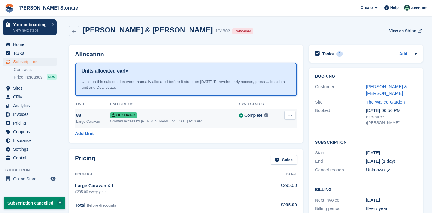
click at [290, 116] on icon at bounding box center [289, 115] width 3 height 4
click at [276, 148] on p "Deallocate" at bounding box center [267, 148] width 52 height 8
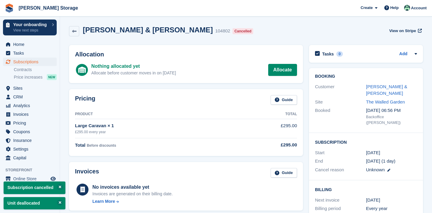
click at [21, 65] on span "Subscriptions" at bounding box center [31, 62] width 36 height 8
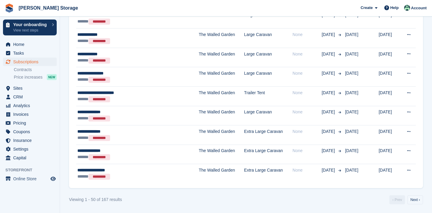
scroll to position [951, 0]
click at [412, 199] on link "Next ›" at bounding box center [415, 200] width 16 height 9
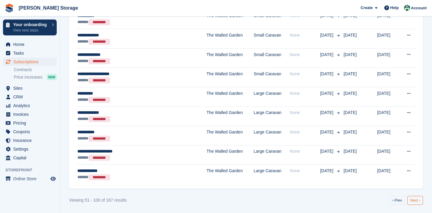
click at [414, 201] on link "Next ›" at bounding box center [415, 200] width 16 height 9
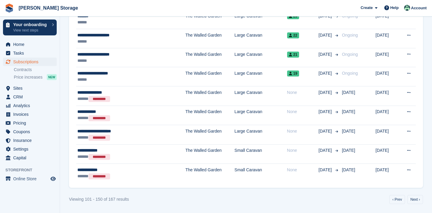
scroll to position [940, 0]
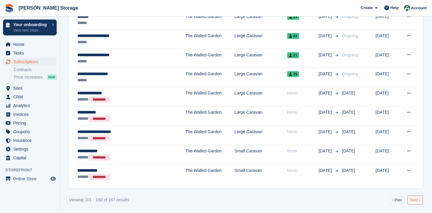
click at [414, 201] on link "Next ›" at bounding box center [415, 200] width 16 height 9
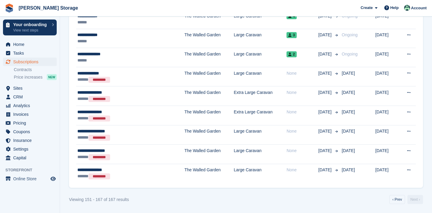
scroll to position [309, 0]
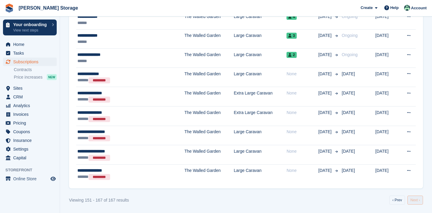
click at [414, 201] on link "Next ›" at bounding box center [415, 200] width 16 height 9
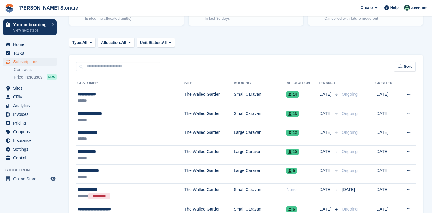
scroll to position [87, 0]
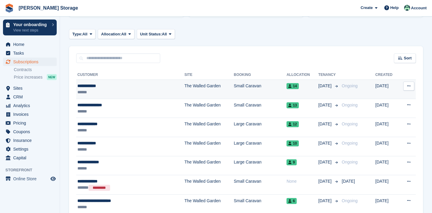
click at [408, 84] on icon at bounding box center [408, 86] width 3 height 4
click at [384, 107] on p "Cancel subscription" at bounding box center [385, 111] width 52 height 8
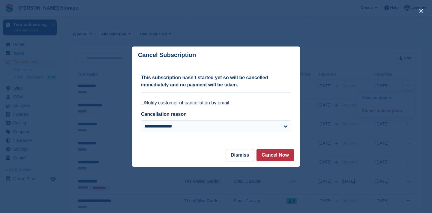
click at [211, 104] on label "Notify customer of cancellation by email" at bounding box center [216, 103] width 150 height 6
click at [281, 157] on button "Cancel Now" at bounding box center [274, 155] width 37 height 12
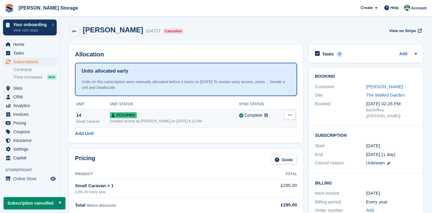
click at [291, 118] on button at bounding box center [289, 115] width 11 height 9
click at [281, 146] on p "Deallocate" at bounding box center [267, 148] width 52 height 8
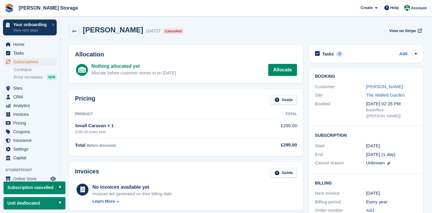
click at [9, 62] on icon "menu" at bounding box center [8, 61] width 5 height 5
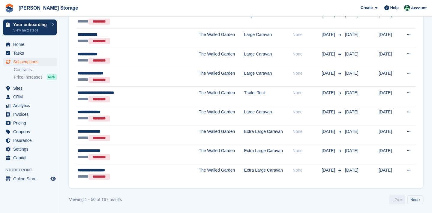
scroll to position [951, 0]
click at [409, 202] on link "Next ›" at bounding box center [415, 200] width 16 height 9
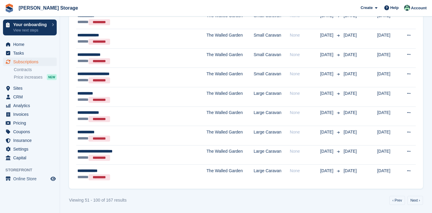
click at [409, 202] on link "Next ›" at bounding box center [415, 200] width 16 height 9
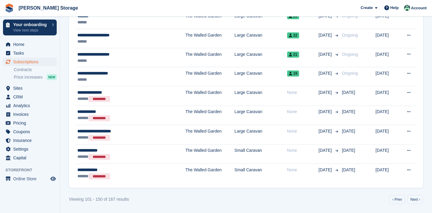
scroll to position [940, 0]
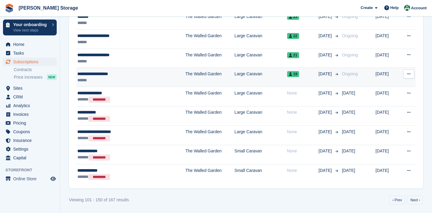
click at [407, 72] on icon at bounding box center [408, 74] width 3 height 4
click at [391, 96] on p "Cancel subscription" at bounding box center [385, 99] width 52 height 8
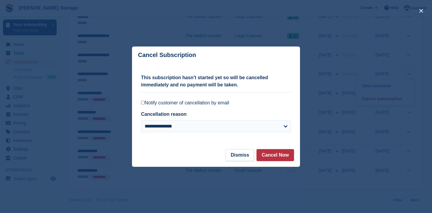
click at [207, 104] on label "Notify customer of cancellation by email" at bounding box center [216, 103] width 150 height 6
click at [277, 156] on button "Cancel Now" at bounding box center [274, 155] width 37 height 12
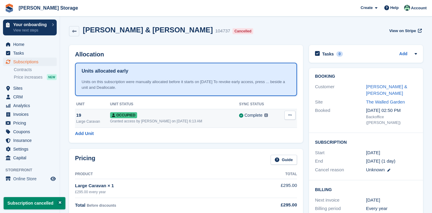
click at [286, 112] on button at bounding box center [289, 115] width 11 height 9
click at [264, 150] on p "Deallocate" at bounding box center [267, 148] width 52 height 8
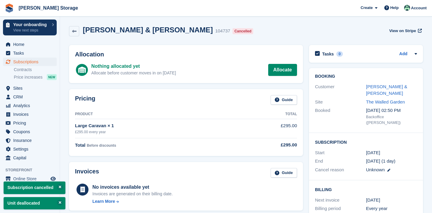
click at [13, 63] on link "Subscriptions" at bounding box center [30, 62] width 54 height 8
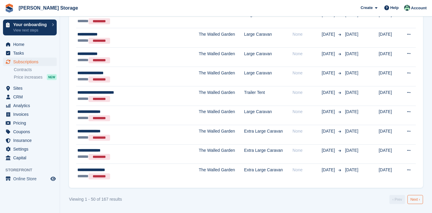
scroll to position [951, 0]
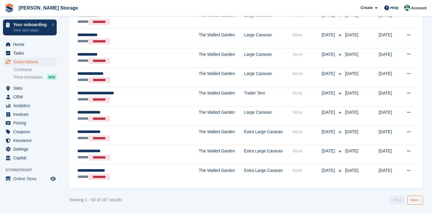
click at [415, 199] on link "Next ›" at bounding box center [415, 200] width 16 height 9
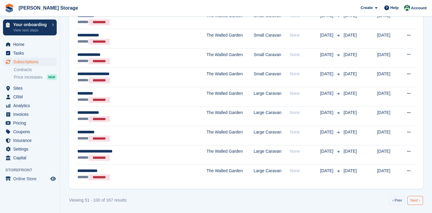
click at [415, 201] on link "Next ›" at bounding box center [415, 200] width 16 height 9
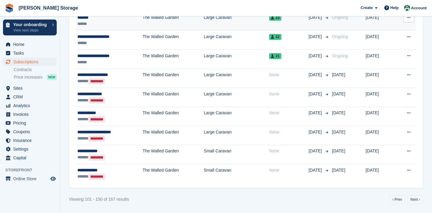
click at [410, 19] on icon at bounding box center [408, 18] width 3 height 4
click at [411, 22] on button at bounding box center [408, 17] width 11 height 9
click at [407, 19] on icon at bounding box center [408, 18] width 3 height 4
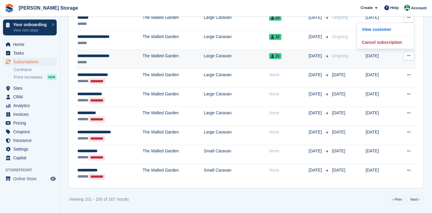
click at [408, 58] on icon at bounding box center [408, 56] width 3 height 4
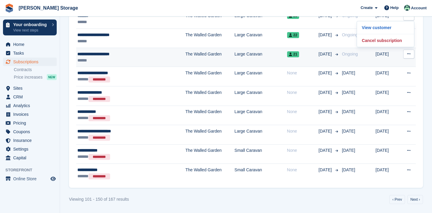
scroll to position [903, 0]
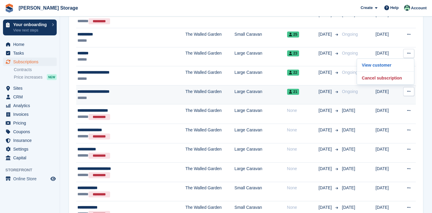
click at [409, 91] on icon at bounding box center [408, 91] width 3 height 4
click at [409, 92] on icon at bounding box center [408, 91] width 3 height 4
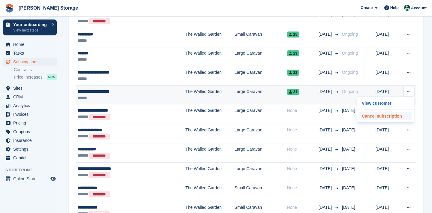
click at [392, 116] on p "Cancel subscription" at bounding box center [385, 116] width 52 height 8
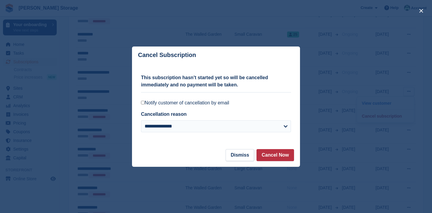
click at [213, 106] on label "Notify customer of cancellation by email" at bounding box center [216, 103] width 150 height 6
click at [263, 160] on button "Cancel Now" at bounding box center [274, 155] width 37 height 12
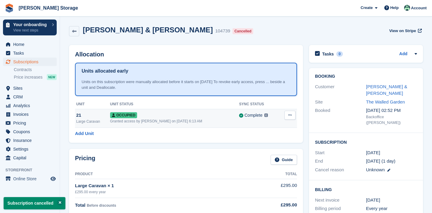
click at [290, 114] on icon at bounding box center [289, 115] width 3 height 4
click at [264, 145] on p "Deallocate" at bounding box center [267, 148] width 52 height 8
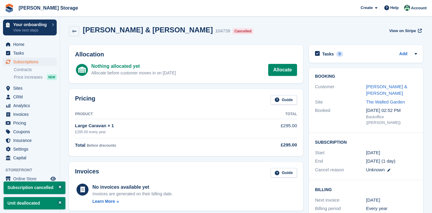
click at [35, 59] on span "Subscriptions" at bounding box center [31, 62] width 36 height 8
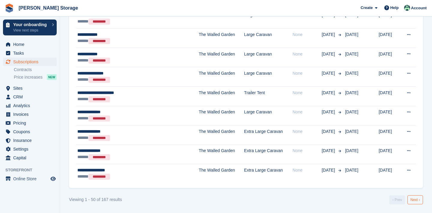
scroll to position [951, 0]
click at [413, 198] on link "Next ›" at bounding box center [415, 200] width 16 height 9
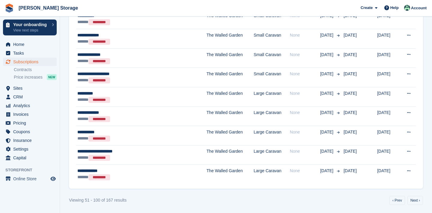
click at [413, 198] on link "Next ›" at bounding box center [415, 200] width 16 height 9
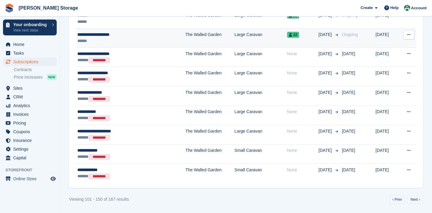
scroll to position [941, 0]
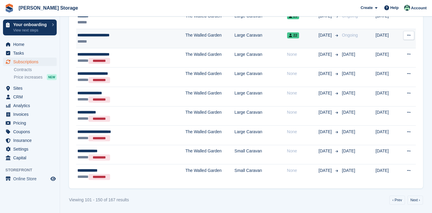
click at [406, 35] on button at bounding box center [408, 35] width 11 height 9
click at [399, 59] on p "Cancel subscription" at bounding box center [385, 60] width 52 height 8
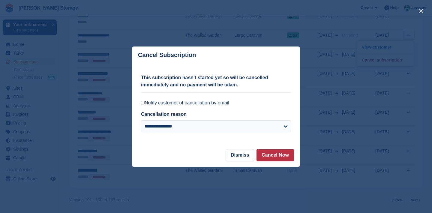
click at [228, 103] on label "Notify customer of cancellation by email" at bounding box center [216, 103] width 150 height 6
click at [270, 153] on button "Cancel Now" at bounding box center [274, 155] width 37 height 12
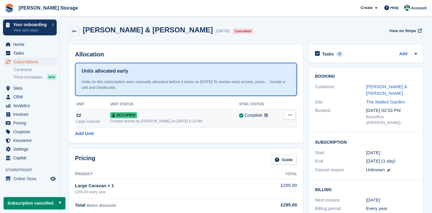
click at [289, 117] on icon at bounding box center [289, 115] width 3 height 4
click at [268, 146] on p "Deallocate" at bounding box center [267, 148] width 52 height 8
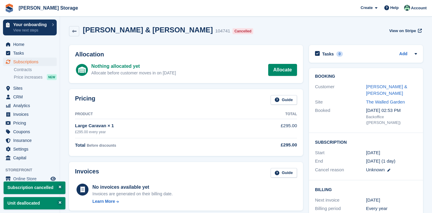
click at [27, 60] on span "Subscriptions" at bounding box center [31, 62] width 36 height 8
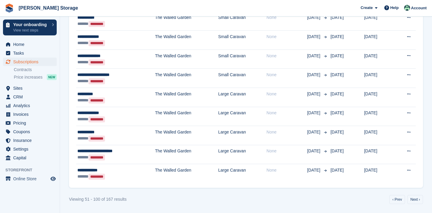
click at [412, 203] on link "Next ›" at bounding box center [415, 199] width 16 height 9
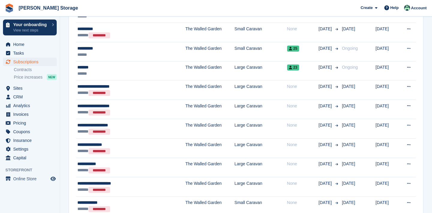
scroll to position [885, 0]
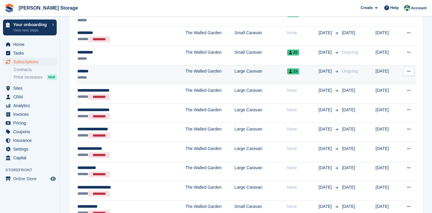
click at [407, 73] on button at bounding box center [408, 71] width 11 height 9
click at [388, 93] on p "Cancel subscription" at bounding box center [385, 96] width 52 height 8
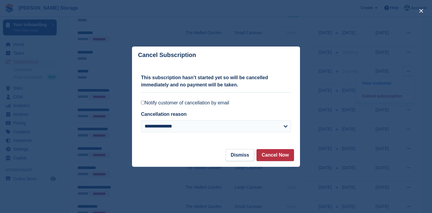
click at [225, 103] on label "Notify customer of cancellation by email" at bounding box center [216, 103] width 150 height 6
click at [280, 151] on button "Cancel Now" at bounding box center [274, 155] width 37 height 12
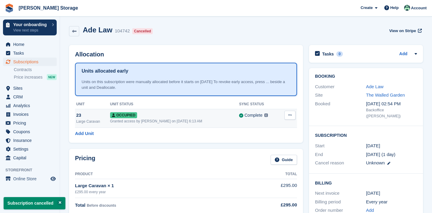
click at [288, 118] on button at bounding box center [289, 115] width 11 height 9
click at [265, 147] on p "Deallocate" at bounding box center [267, 148] width 52 height 8
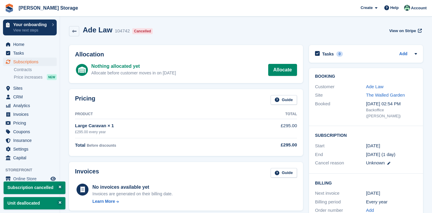
click at [19, 64] on span "Subscriptions" at bounding box center [31, 62] width 36 height 8
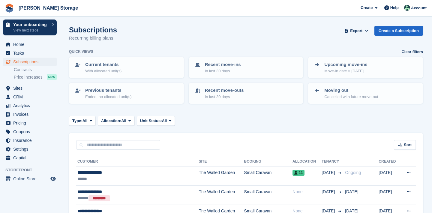
scroll to position [951, 0]
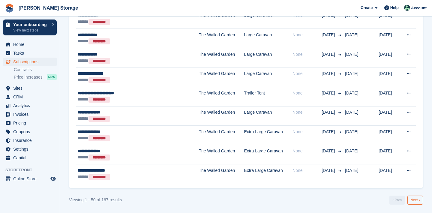
click at [417, 198] on link "Next ›" at bounding box center [415, 200] width 16 height 9
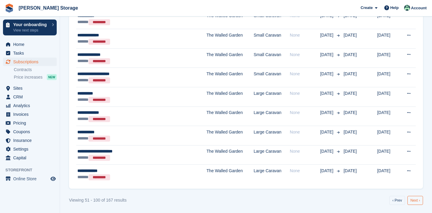
click at [415, 199] on link "Next ›" at bounding box center [415, 200] width 16 height 9
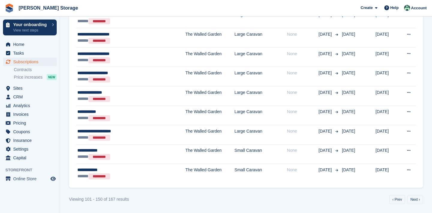
scroll to position [897, 0]
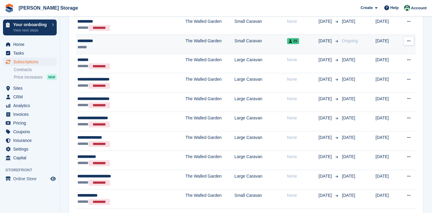
click at [407, 43] on button at bounding box center [408, 41] width 11 height 9
click at [379, 68] on p "Cancel subscription" at bounding box center [385, 66] width 52 height 8
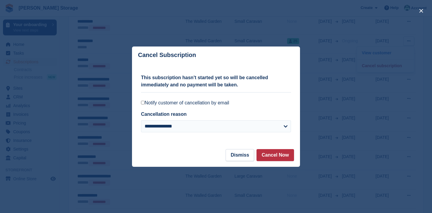
click at [221, 102] on label "Notify customer of cancellation by email" at bounding box center [216, 103] width 150 height 6
click at [278, 157] on button "Cancel Now" at bounding box center [274, 155] width 37 height 12
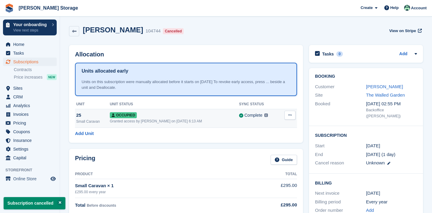
click at [288, 114] on icon at bounding box center [289, 115] width 3 height 4
click at [261, 149] on p "Deallocate" at bounding box center [267, 148] width 52 height 8
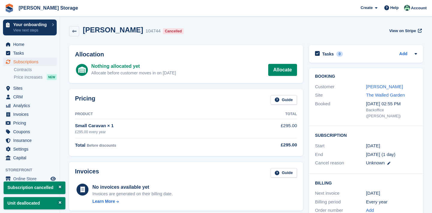
click at [32, 61] on span "Subscriptions" at bounding box center [31, 62] width 36 height 8
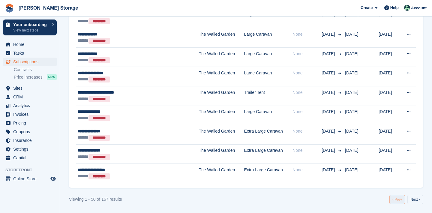
scroll to position [951, 0]
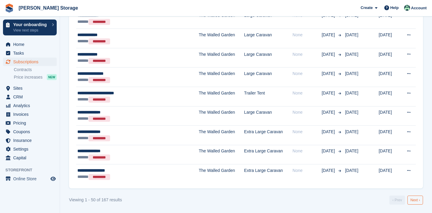
click at [408, 200] on link "Next ›" at bounding box center [415, 200] width 16 height 9
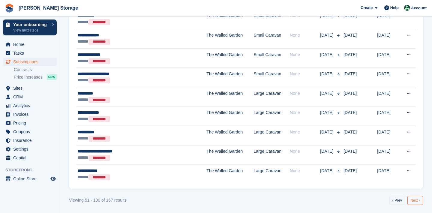
click at [415, 199] on link "Next ›" at bounding box center [415, 200] width 16 height 9
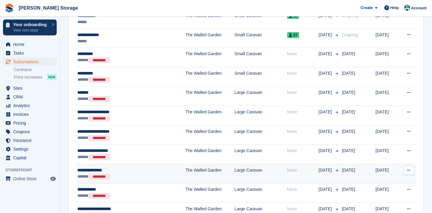
scroll to position [864, 0]
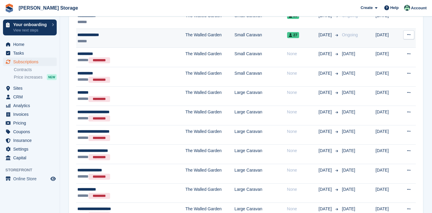
click at [407, 33] on icon at bounding box center [408, 35] width 3 height 4
click at [383, 60] on p "Cancel subscription" at bounding box center [385, 59] width 52 height 8
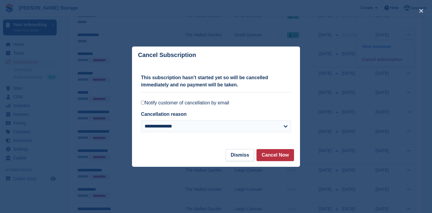
click at [202, 103] on label "Notify customer of cancellation by email" at bounding box center [216, 103] width 150 height 6
click at [275, 154] on button "Cancel Now" at bounding box center [274, 155] width 37 height 12
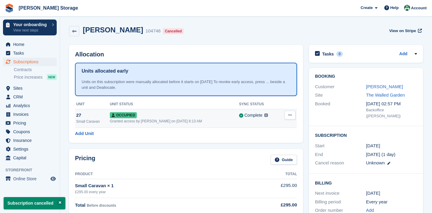
click at [290, 117] on button at bounding box center [289, 115] width 11 height 9
click at [256, 146] on p "Deallocate" at bounding box center [267, 148] width 52 height 8
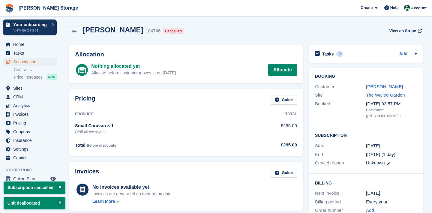
click at [20, 63] on span "Subscriptions" at bounding box center [31, 62] width 36 height 8
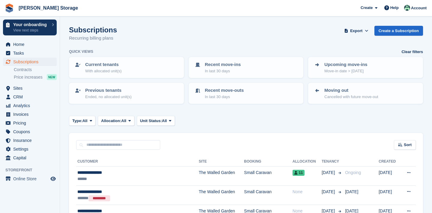
scroll to position [964, 0]
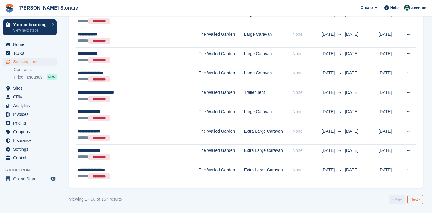
click at [414, 200] on link "Next ›" at bounding box center [415, 199] width 16 height 9
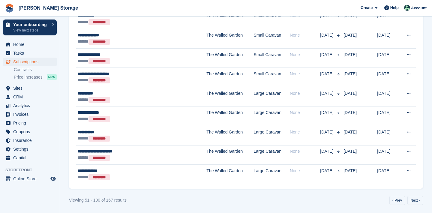
click at [414, 200] on link "Next ›" at bounding box center [415, 200] width 16 height 9
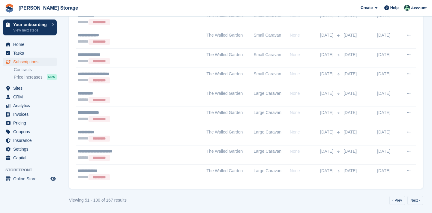
scroll to position [857, 0]
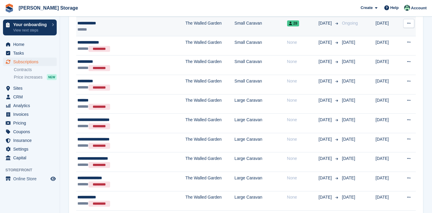
click at [411, 24] on button at bounding box center [408, 23] width 11 height 9
click at [387, 46] on p "Cancel subscription" at bounding box center [385, 48] width 52 height 8
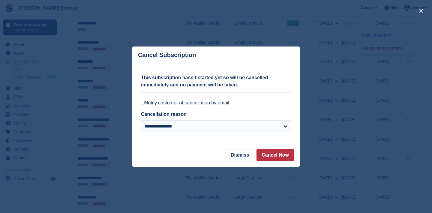
click at [229, 104] on label "Notify customer of cancellation by email" at bounding box center [216, 103] width 150 height 6
click at [286, 157] on button "Cancel Now" at bounding box center [274, 155] width 37 height 12
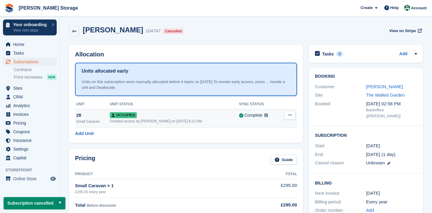
click at [290, 113] on icon at bounding box center [289, 115] width 3 height 4
click at [261, 144] on p "Deallocate" at bounding box center [267, 148] width 52 height 8
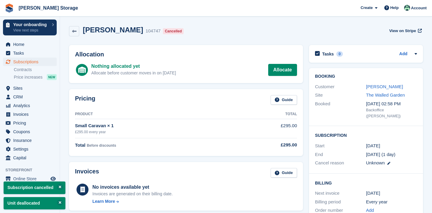
click at [13, 63] on span "Subscriptions" at bounding box center [31, 62] width 36 height 8
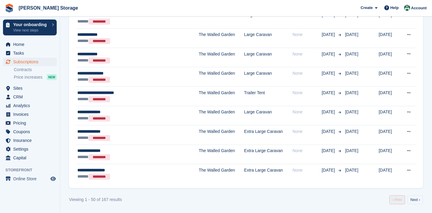
scroll to position [951, 0]
click at [418, 196] on link "Next ›" at bounding box center [415, 200] width 16 height 9
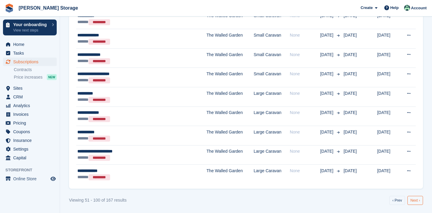
click at [415, 199] on link "Next ›" at bounding box center [415, 200] width 16 height 9
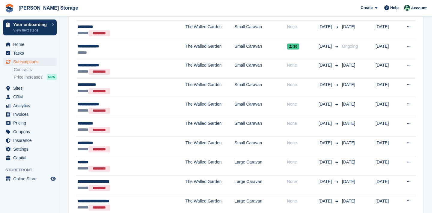
scroll to position [789, 0]
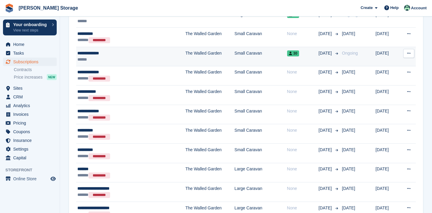
click at [405, 54] on button at bounding box center [408, 53] width 11 height 9
click at [396, 75] on p "Cancel subscription" at bounding box center [385, 78] width 52 height 8
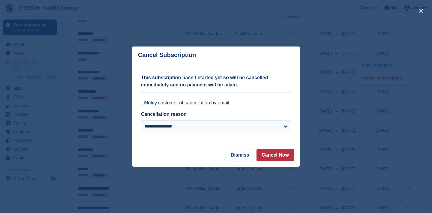
click at [220, 104] on label "Notify customer of cancellation by email" at bounding box center [216, 103] width 150 height 6
click at [275, 154] on button "Cancel Now" at bounding box center [274, 155] width 37 height 12
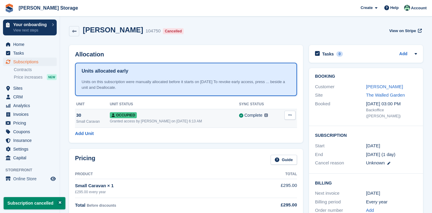
click at [291, 118] on button at bounding box center [289, 115] width 11 height 9
click at [275, 146] on p "Deallocate" at bounding box center [267, 148] width 52 height 8
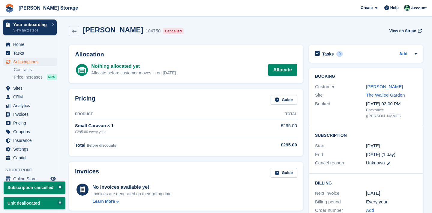
click at [15, 62] on span "Subscriptions" at bounding box center [31, 62] width 36 height 8
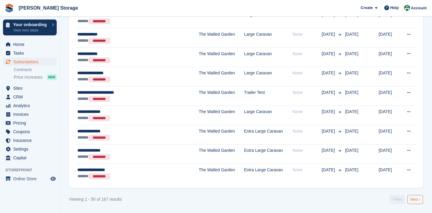
scroll to position [951, 0]
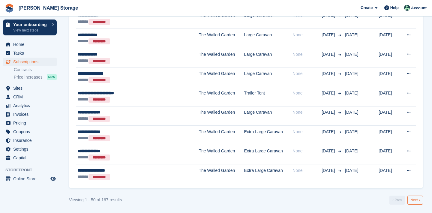
click at [416, 202] on link "Next ›" at bounding box center [415, 200] width 16 height 9
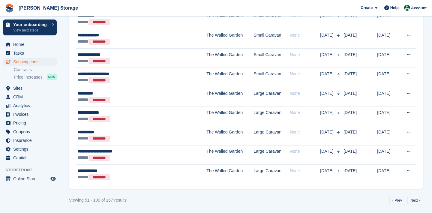
click at [416, 202] on link "Next ›" at bounding box center [415, 200] width 16 height 9
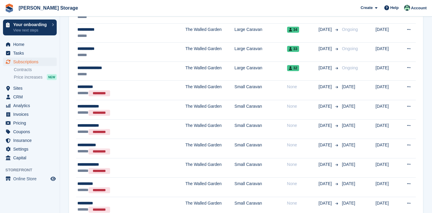
scroll to position [728, 0]
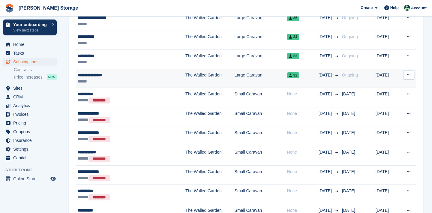
click at [411, 76] on button at bounding box center [408, 74] width 11 height 9
click at [389, 101] on p "Cancel subscription" at bounding box center [385, 100] width 52 height 8
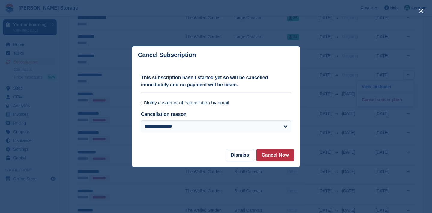
click at [223, 103] on label "Notify customer of cancellation by email" at bounding box center [216, 103] width 150 height 6
click at [268, 154] on button "Cancel Now" at bounding box center [274, 155] width 37 height 12
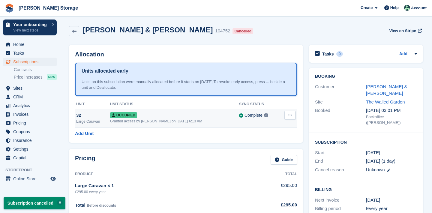
click at [287, 120] on td "Overlock Repossess Deallocate" at bounding box center [288, 118] width 18 height 19
click at [289, 118] on button at bounding box center [289, 115] width 11 height 9
click at [272, 144] on p "Deallocate" at bounding box center [267, 148] width 52 height 8
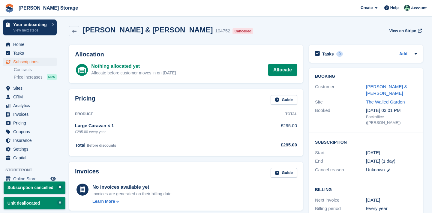
click at [50, 63] on link "Subscriptions" at bounding box center [30, 62] width 54 height 8
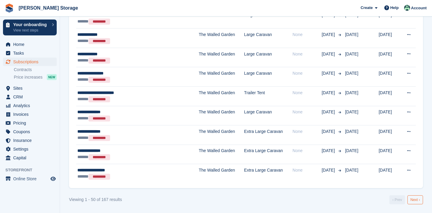
scroll to position [951, 0]
click at [413, 199] on link "Next ›" at bounding box center [415, 200] width 16 height 9
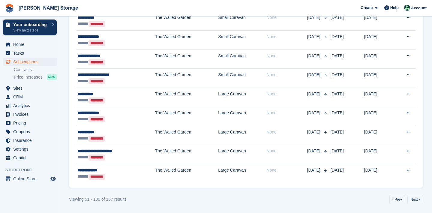
click at [413, 199] on link "Next ›" at bounding box center [415, 199] width 16 height 9
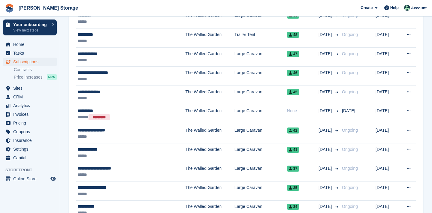
scroll to position [586, 0]
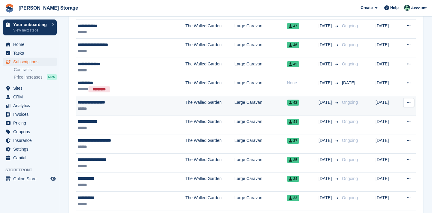
click at [411, 102] on button at bounding box center [408, 102] width 11 height 9
click at [394, 126] on p "Cancel subscription" at bounding box center [385, 127] width 52 height 8
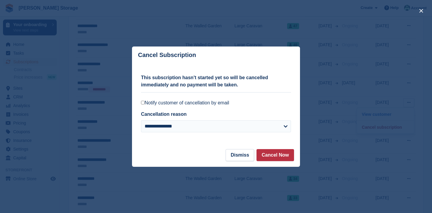
click at [224, 103] on label "Notify customer of cancellation by email" at bounding box center [216, 103] width 150 height 6
click at [271, 160] on button "Cancel Now" at bounding box center [274, 155] width 37 height 12
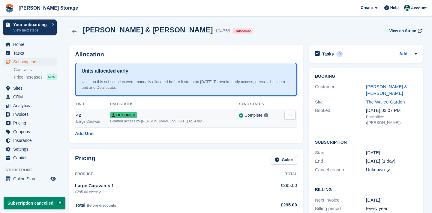
click at [290, 115] on icon at bounding box center [289, 115] width 3 height 4
click at [268, 148] on p "Deallocate" at bounding box center [267, 148] width 52 height 8
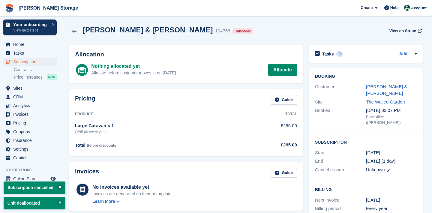
click at [30, 62] on span "Subscriptions" at bounding box center [31, 62] width 36 height 8
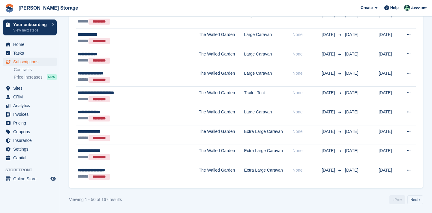
scroll to position [951, 0]
click at [417, 201] on link "Next ›" at bounding box center [415, 200] width 16 height 9
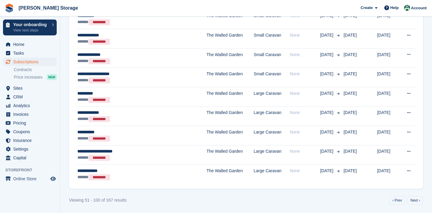
click at [417, 201] on link "Next ›" at bounding box center [415, 200] width 16 height 9
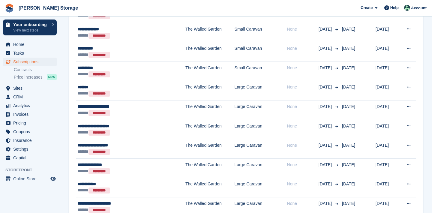
scroll to position [663, 0]
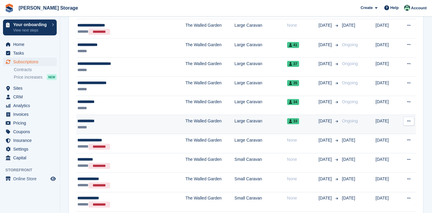
click at [412, 118] on button at bounding box center [408, 121] width 11 height 9
click at [384, 146] on p "Cancel subscription" at bounding box center [385, 146] width 52 height 8
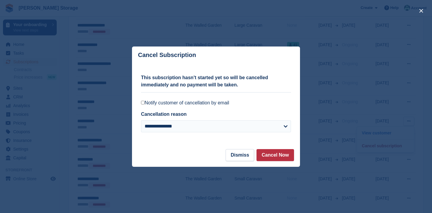
click at [211, 102] on label "Notify customer of cancellation by email" at bounding box center [216, 103] width 150 height 6
click at [258, 155] on button "Cancel Now" at bounding box center [274, 155] width 37 height 12
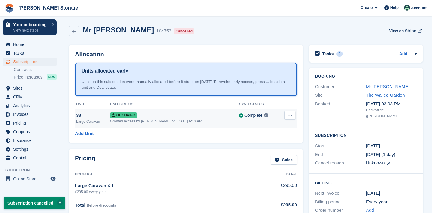
click at [291, 116] on icon at bounding box center [289, 115] width 3 height 4
click at [269, 149] on p "Deallocate" at bounding box center [267, 148] width 52 height 8
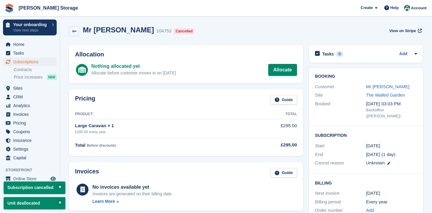
click at [36, 64] on span "Subscriptions" at bounding box center [31, 62] width 36 height 8
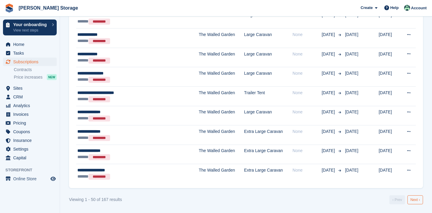
scroll to position [951, 0]
click at [422, 203] on link "Next ›" at bounding box center [415, 200] width 16 height 9
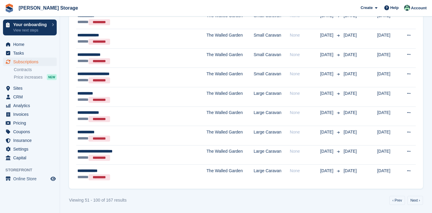
click at [422, 203] on link "Next ›" at bounding box center [415, 200] width 16 height 9
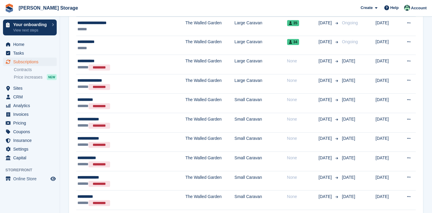
scroll to position [705, 0]
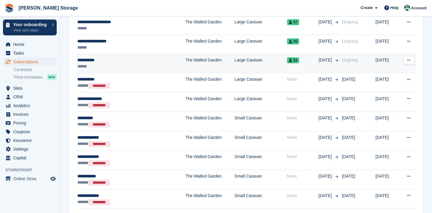
click at [406, 62] on button at bounding box center [408, 60] width 11 height 9
click at [378, 86] on p "Cancel subscription" at bounding box center [385, 85] width 52 height 8
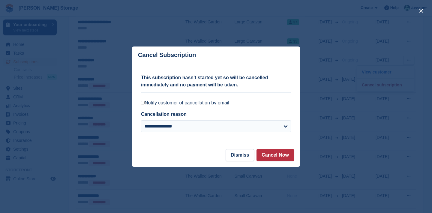
click at [222, 101] on label "Notify customer of cancellation by email" at bounding box center [216, 103] width 150 height 6
click at [265, 160] on button "Cancel Now" at bounding box center [274, 155] width 37 height 12
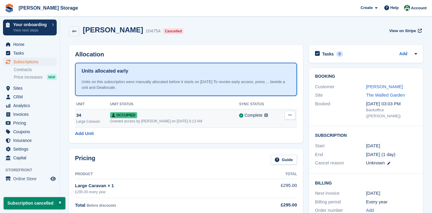
click at [288, 115] on icon at bounding box center [289, 115] width 3 height 4
click at [269, 151] on div "Overlock Repossess Deallocate" at bounding box center [267, 137] width 58 height 34
click at [249, 144] on p "Deallocate" at bounding box center [267, 148] width 52 height 8
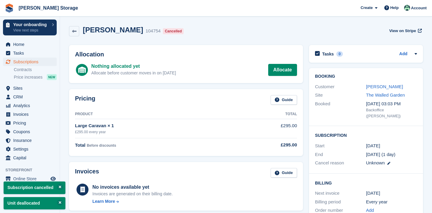
click at [42, 64] on span "Subscriptions" at bounding box center [31, 62] width 36 height 8
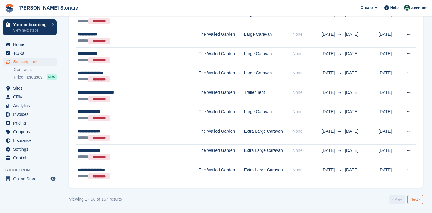
scroll to position [951, 0]
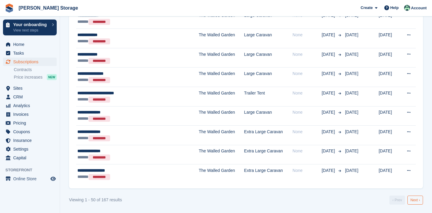
click at [417, 197] on link "Next ›" at bounding box center [415, 200] width 16 height 9
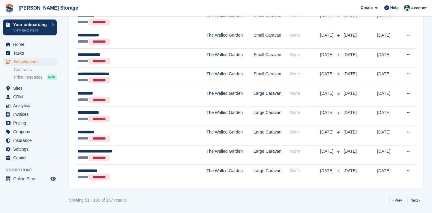
click at [417, 197] on link "Next ›" at bounding box center [415, 200] width 16 height 9
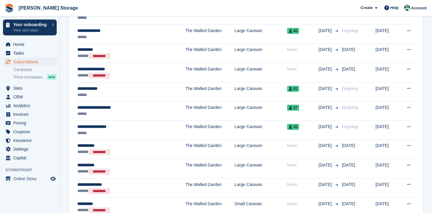
scroll to position [613, 0]
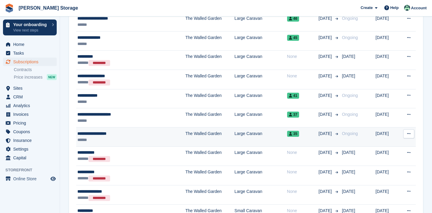
click at [409, 132] on icon at bounding box center [408, 134] width 3 height 4
click at [374, 156] on p "Cancel subscription" at bounding box center [385, 158] width 52 height 8
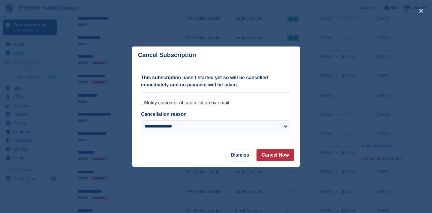
click at [228, 105] on label "Notify customer of cancellation by email" at bounding box center [216, 103] width 150 height 6
click at [277, 154] on button "Cancel Now" at bounding box center [274, 155] width 37 height 12
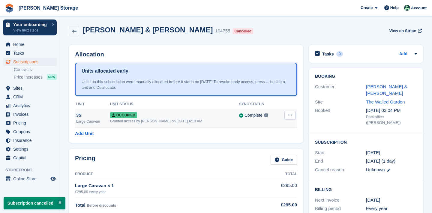
click at [289, 115] on icon at bounding box center [289, 115] width 3 height 4
click at [263, 148] on p "Deallocate" at bounding box center [267, 148] width 52 height 8
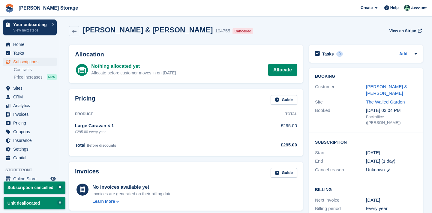
click at [37, 61] on span "Subscriptions" at bounding box center [31, 62] width 36 height 8
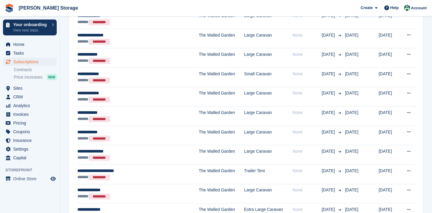
scroll to position [951, 0]
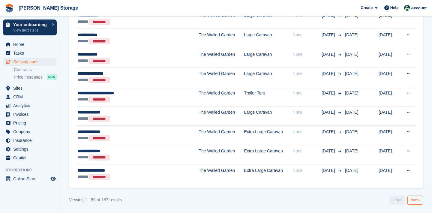
click at [419, 201] on link "Next ›" at bounding box center [415, 200] width 16 height 9
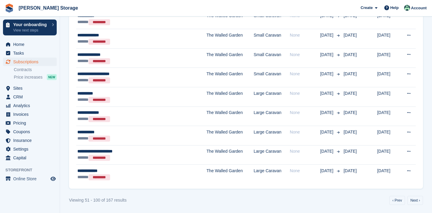
click at [419, 201] on link "Next ›" at bounding box center [415, 200] width 16 height 9
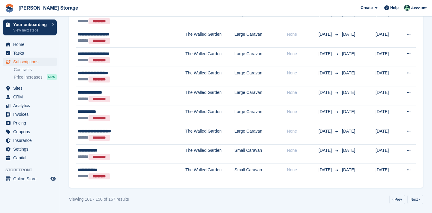
scroll to position [660, 0]
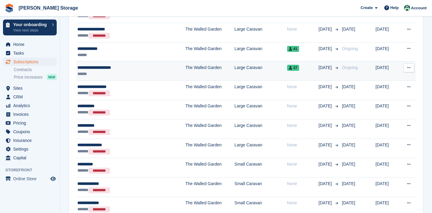
click at [409, 67] on icon at bounding box center [408, 68] width 3 height 4
click at [382, 94] on p "Cancel subscription" at bounding box center [385, 92] width 52 height 8
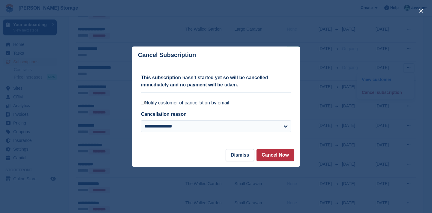
click at [220, 102] on label "Notify customer of cancellation by email" at bounding box center [216, 103] width 150 height 6
click at [264, 154] on button "Cancel Now" at bounding box center [274, 155] width 37 height 12
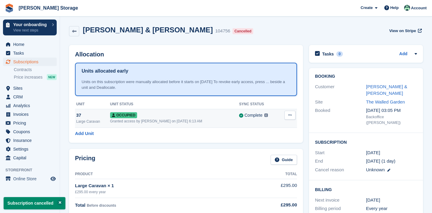
click at [291, 116] on icon at bounding box center [289, 115] width 3 height 4
click at [287, 118] on button at bounding box center [289, 115] width 11 height 9
click at [288, 115] on icon at bounding box center [289, 115] width 3 height 4
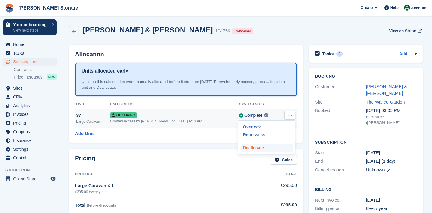
click at [248, 147] on p "Deallocate" at bounding box center [267, 148] width 52 height 8
click at [272, 155] on link "Guide" at bounding box center [284, 160] width 26 height 10
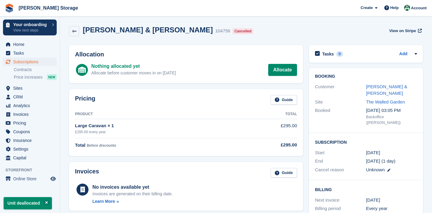
click at [37, 63] on span "Subscriptions" at bounding box center [31, 62] width 36 height 8
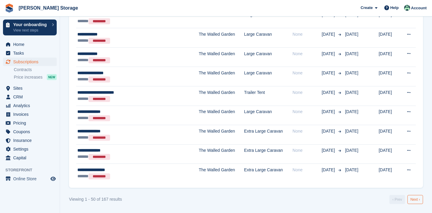
scroll to position [951, 0]
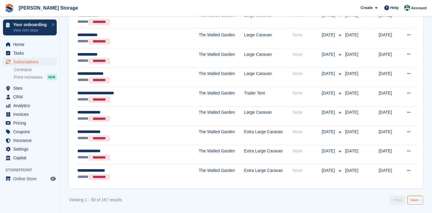
click at [419, 202] on link "Next ›" at bounding box center [415, 200] width 16 height 9
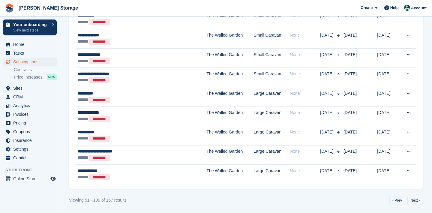
click at [419, 202] on link "Next ›" at bounding box center [415, 200] width 16 height 9
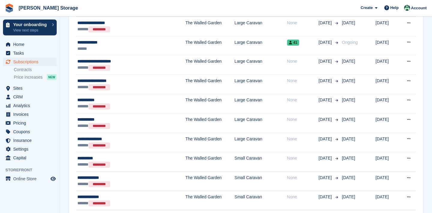
scroll to position [658, 0]
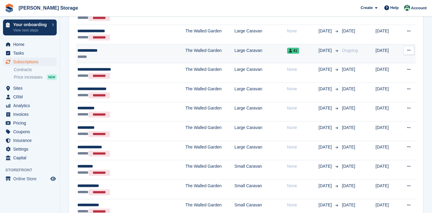
click at [405, 55] on td "View customer Cancel subscription" at bounding box center [407, 53] width 17 height 19
click at [407, 50] on icon at bounding box center [408, 50] width 3 height 4
click at [390, 72] on p "Cancel subscription" at bounding box center [385, 75] width 52 height 8
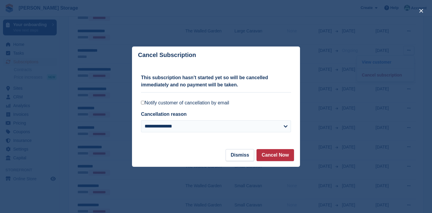
click at [230, 103] on label "Notify customer of cancellation by email" at bounding box center [216, 103] width 150 height 6
click at [271, 155] on button "Cancel Now" at bounding box center [274, 155] width 37 height 12
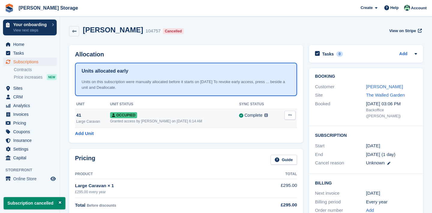
click at [289, 115] on icon at bounding box center [289, 115] width 3 height 4
click at [258, 147] on p "Deallocate" at bounding box center [267, 148] width 52 height 8
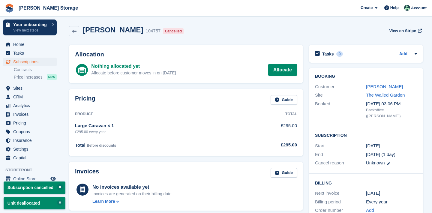
click at [30, 63] on span "Subscriptions" at bounding box center [31, 62] width 36 height 8
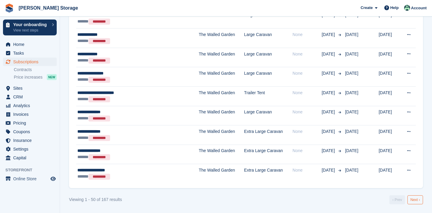
scroll to position [951, 0]
click at [414, 199] on link "Next ›" at bounding box center [415, 200] width 16 height 9
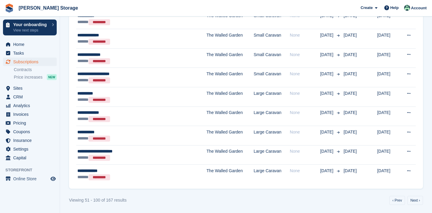
click at [414, 199] on link "Next ›" at bounding box center [415, 200] width 16 height 9
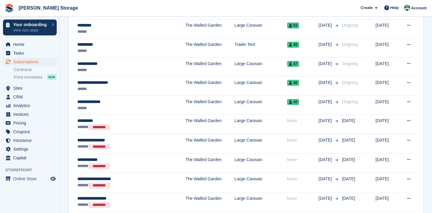
scroll to position [547, 0]
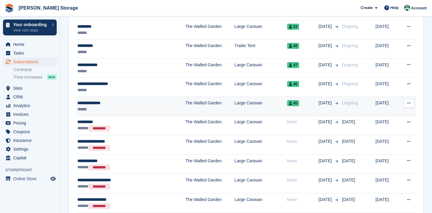
click at [410, 104] on icon at bounding box center [408, 103] width 3 height 4
click at [392, 129] on p "Cancel subscription" at bounding box center [385, 128] width 52 height 8
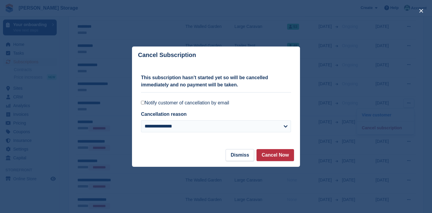
click at [217, 103] on label "Notify customer of cancellation by email" at bounding box center [216, 103] width 150 height 6
click at [270, 159] on button "Cancel Now" at bounding box center [274, 155] width 37 height 12
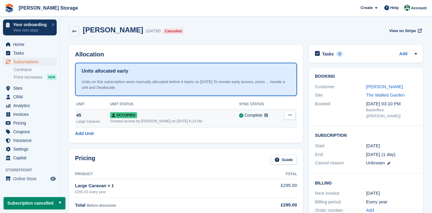
click at [291, 118] on button at bounding box center [289, 115] width 11 height 9
click at [274, 144] on p "Deallocate" at bounding box center [267, 148] width 52 height 8
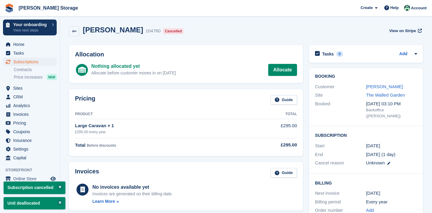
click at [13, 63] on link "Subscriptions" at bounding box center [30, 62] width 54 height 8
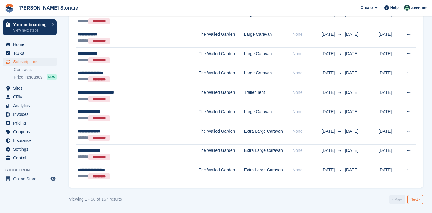
scroll to position [951, 0]
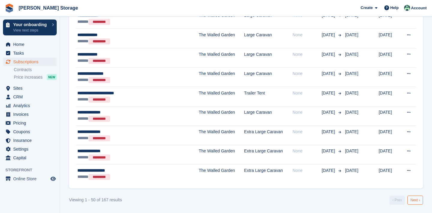
click at [409, 196] on link "Next ›" at bounding box center [415, 200] width 16 height 9
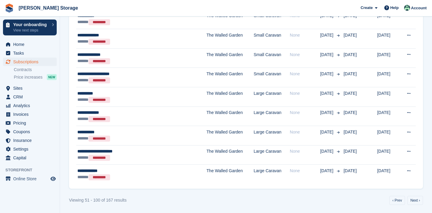
click at [409, 196] on link "Next ›" at bounding box center [415, 200] width 16 height 9
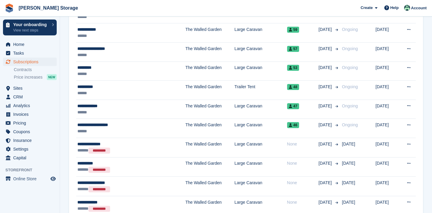
scroll to position [482, 0]
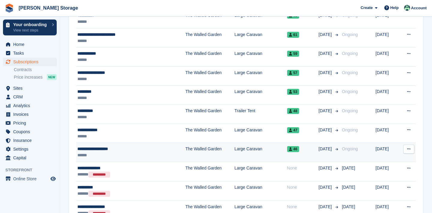
click at [410, 149] on icon at bounding box center [408, 149] width 3 height 4
click at [362, 172] on p "Cancel subscription" at bounding box center [385, 174] width 52 height 8
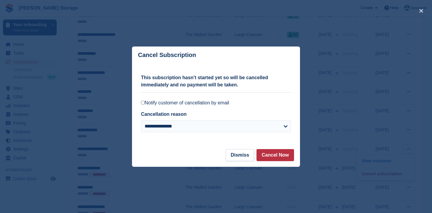
click at [226, 103] on label "Notify customer of cancellation by email" at bounding box center [216, 103] width 150 height 6
click at [276, 159] on button "Cancel Now" at bounding box center [274, 155] width 37 height 12
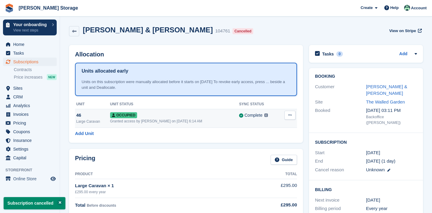
click at [289, 115] on icon at bounding box center [289, 115] width 3 height 4
click at [265, 148] on p "Deallocate" at bounding box center [267, 148] width 52 height 8
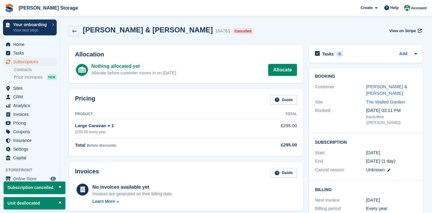
click at [19, 60] on span "Subscriptions" at bounding box center [31, 62] width 36 height 8
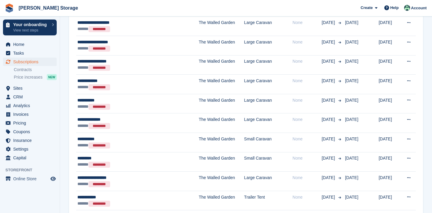
scroll to position [674, 0]
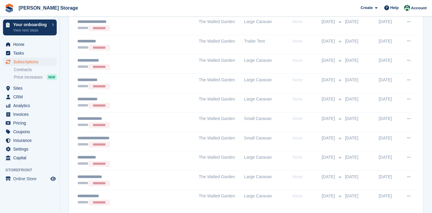
click at [412, 201] on div at bounding box center [285, 24] width 432 height 1165
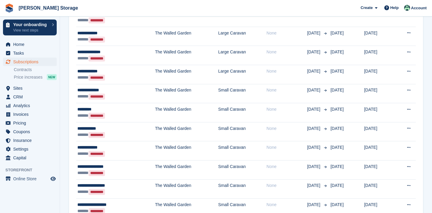
scroll to position [951, 0]
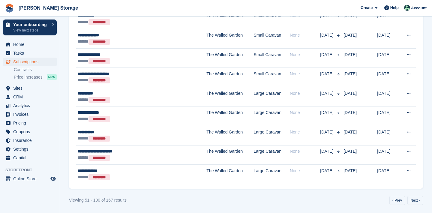
click at [412, 201] on link "Next ›" at bounding box center [415, 200] width 16 height 9
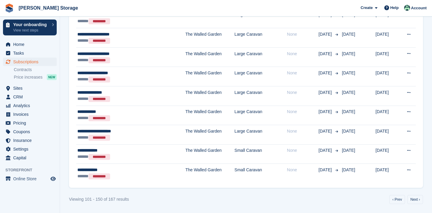
scroll to position [229, 0]
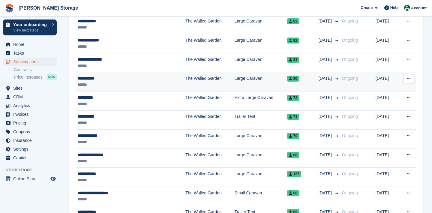
click at [376, 83] on td "30 Aug" at bounding box center [387, 81] width 23 height 19
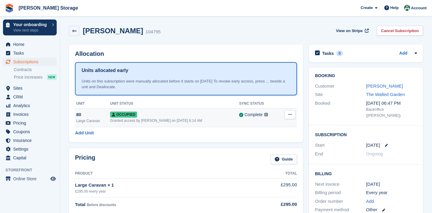
click at [393, 30] on link "Cancel Subscription" at bounding box center [400, 31] width 46 height 10
click at [0, 0] on div at bounding box center [0, 0] width 0 height 0
click at [194, 114] on div "Occupied" at bounding box center [174, 114] width 129 height 6
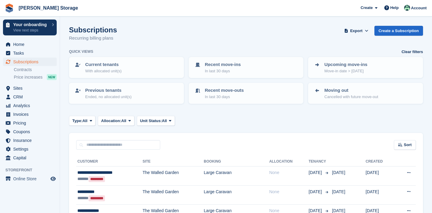
scroll to position [229, 0]
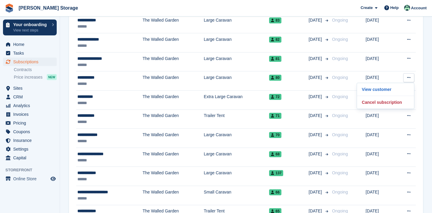
click at [395, 101] on p "Cancel subscription" at bounding box center [385, 102] width 52 height 8
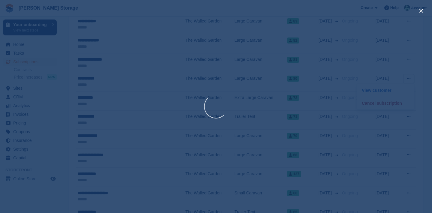
click at [395, 101] on div at bounding box center [216, 106] width 432 height 213
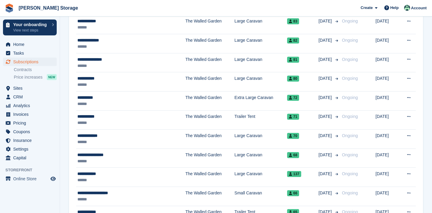
scroll to position [212, 0]
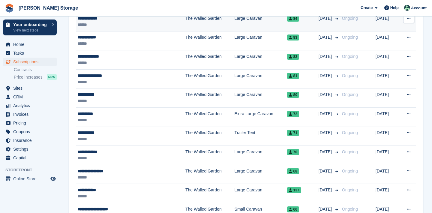
click at [409, 20] on icon at bounding box center [408, 18] width 3 height 4
click at [395, 47] on p "Cancel subscription" at bounding box center [385, 43] width 52 height 8
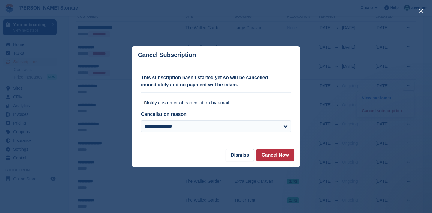
scroll to position [0, 0]
click at [233, 101] on label "Notify customer of cancellation by email" at bounding box center [216, 103] width 150 height 6
click at [268, 157] on button "Cancel Now" at bounding box center [274, 155] width 37 height 12
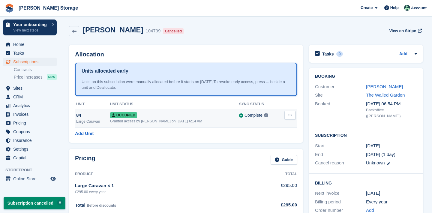
click at [292, 117] on button at bounding box center [289, 115] width 11 height 9
click at [276, 144] on p "Deallocate" at bounding box center [267, 148] width 52 height 8
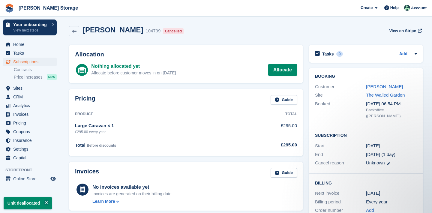
click at [30, 62] on span "Subscriptions" at bounding box center [31, 62] width 36 height 8
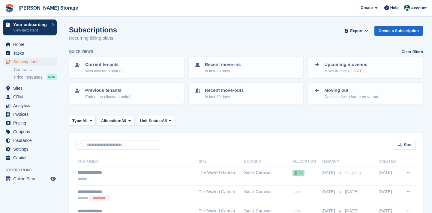
scroll to position [951, 0]
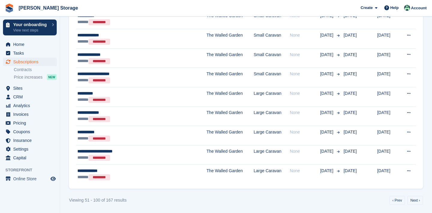
click at [414, 202] on link "Next ›" at bounding box center [415, 200] width 16 height 9
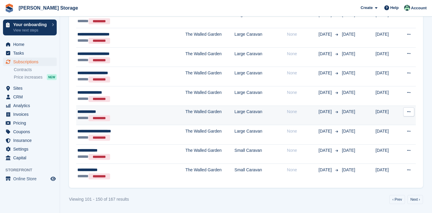
scroll to position [945, 0]
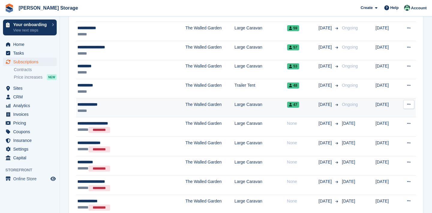
click at [410, 107] on button at bounding box center [408, 104] width 11 height 9
click at [385, 131] on p "Cancel subscription" at bounding box center [385, 129] width 52 height 8
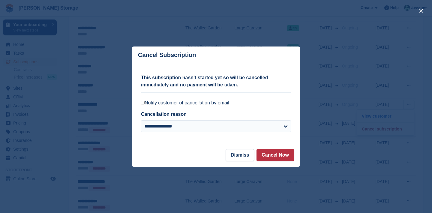
click at [212, 104] on label "Notify customer of cancellation by email" at bounding box center [216, 103] width 150 height 6
click at [273, 159] on button "Cancel Now" at bounding box center [274, 155] width 37 height 12
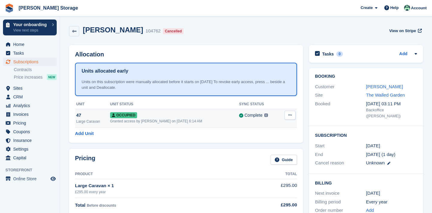
click at [289, 115] on icon at bounding box center [289, 115] width 3 height 4
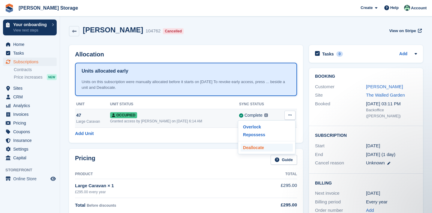
click at [272, 149] on p "Deallocate" at bounding box center [267, 148] width 52 height 8
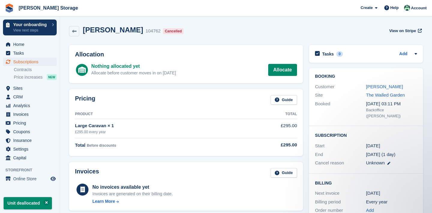
click at [23, 64] on span "Subscriptions" at bounding box center [31, 62] width 36 height 8
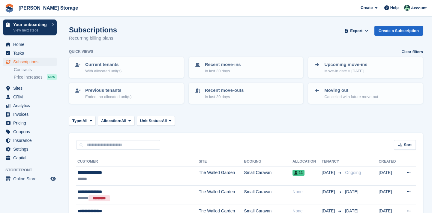
scroll to position [681, 0]
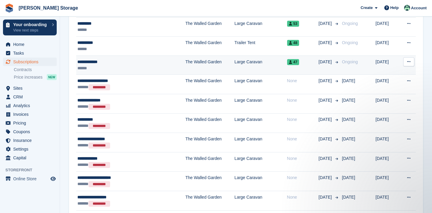
click at [407, 60] on icon at bounding box center [408, 62] width 3 height 4
click at [389, 83] on p "Cancel subscription" at bounding box center [385, 86] width 52 height 8
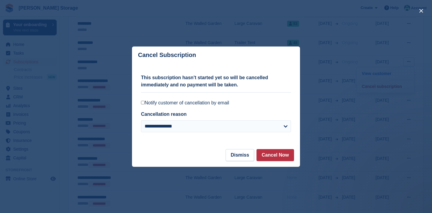
click at [223, 102] on label "Notify customer of cancellation by email" at bounding box center [216, 103] width 150 height 6
click at [263, 156] on button "Cancel Now" at bounding box center [274, 155] width 37 height 12
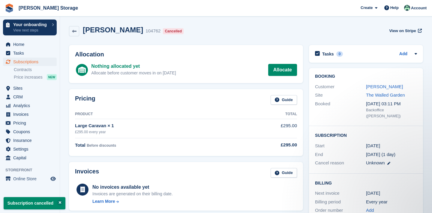
click at [44, 64] on span "Subscriptions" at bounding box center [31, 62] width 36 height 8
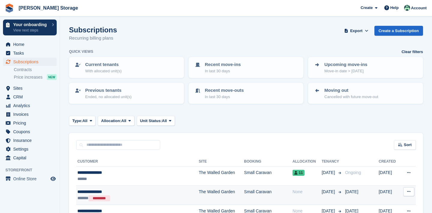
scroll to position [0, 0]
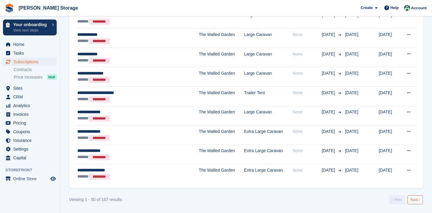
click at [413, 201] on link "Next ›" at bounding box center [415, 199] width 16 height 9
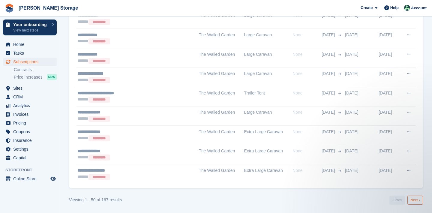
scroll to position [0, 0]
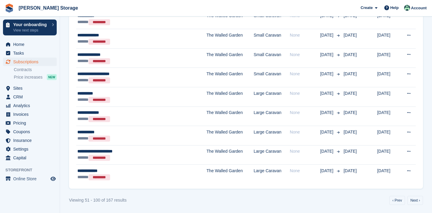
click at [413, 201] on link "Next ›" at bounding box center [415, 200] width 16 height 9
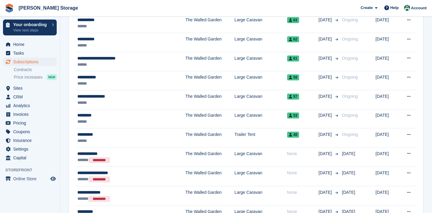
scroll to position [447, 0]
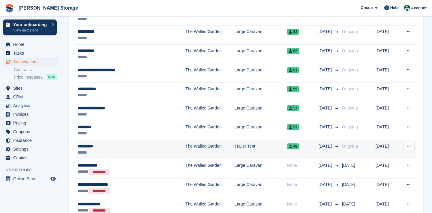
click at [409, 148] on button at bounding box center [408, 146] width 11 height 9
click at [398, 169] on p "Cancel subscription" at bounding box center [385, 171] width 52 height 8
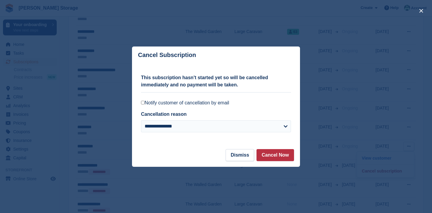
click at [219, 104] on label "Notify customer of cancellation by email" at bounding box center [216, 103] width 150 height 6
click at [265, 159] on button "Cancel Now" at bounding box center [274, 155] width 37 height 12
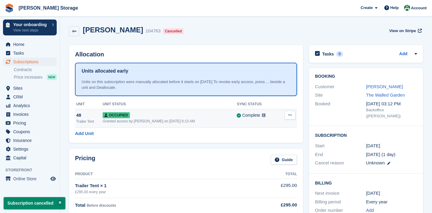
click at [291, 116] on icon at bounding box center [289, 115] width 3 height 4
click at [280, 144] on p "Deallocate" at bounding box center [267, 148] width 52 height 8
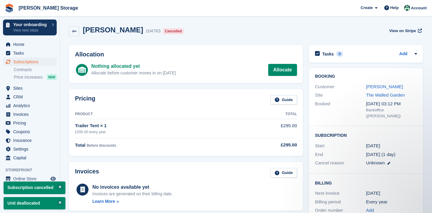
click at [23, 64] on span "Subscriptions" at bounding box center [31, 62] width 36 height 8
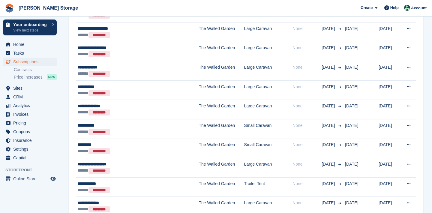
scroll to position [951, 0]
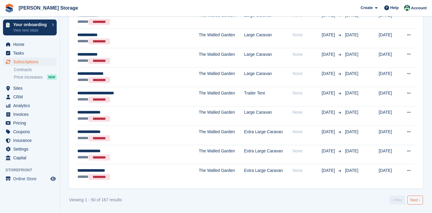
click at [413, 200] on link "Next ›" at bounding box center [415, 200] width 16 height 9
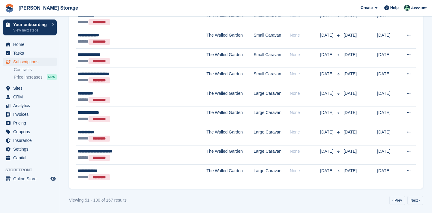
click at [413, 200] on link "Next ›" at bounding box center [415, 200] width 16 height 9
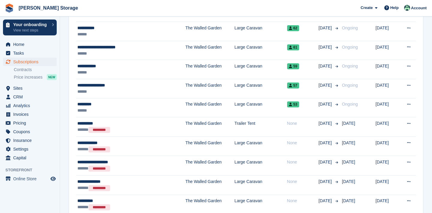
scroll to position [469, 0]
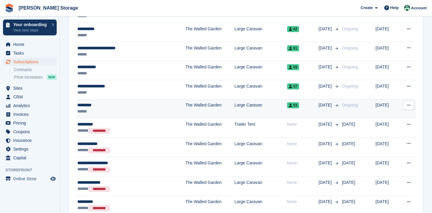
click at [407, 103] on icon at bounding box center [408, 105] width 3 height 4
click at [383, 130] on p "Cancel subscription" at bounding box center [385, 130] width 52 height 8
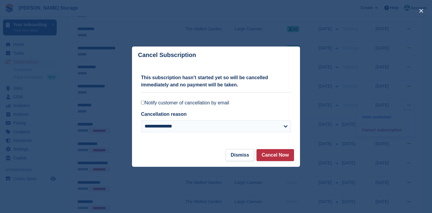
click at [226, 105] on label "Notify customer of cancellation by email" at bounding box center [216, 103] width 150 height 6
click at [272, 161] on footer "Dismiss Cancel Now" at bounding box center [216, 158] width 168 height 18
click at [271, 152] on button "Cancel Now" at bounding box center [274, 155] width 37 height 12
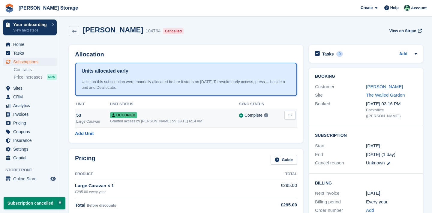
click at [288, 119] on button at bounding box center [289, 115] width 11 height 9
click at [267, 146] on p "Deallocate" at bounding box center [267, 148] width 52 height 8
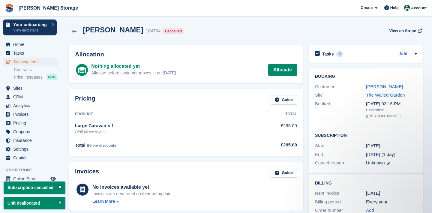
click at [39, 62] on span "Subscriptions" at bounding box center [31, 62] width 36 height 8
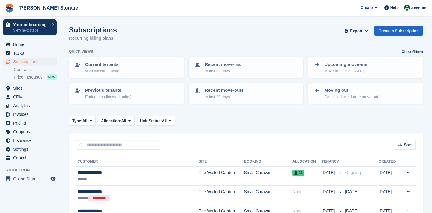
scroll to position [951, 0]
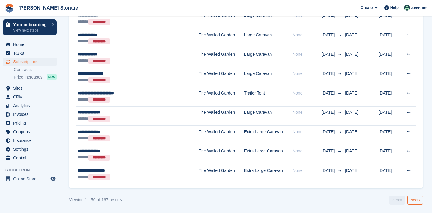
click at [414, 204] on link "Next ›" at bounding box center [415, 200] width 16 height 9
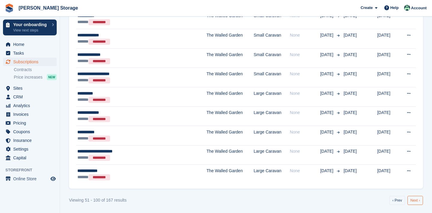
click at [417, 201] on link "Next ›" at bounding box center [415, 200] width 16 height 9
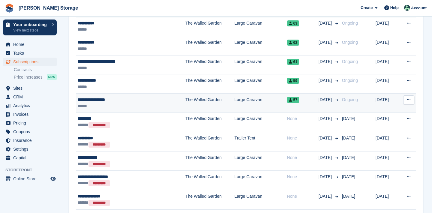
scroll to position [454, 0]
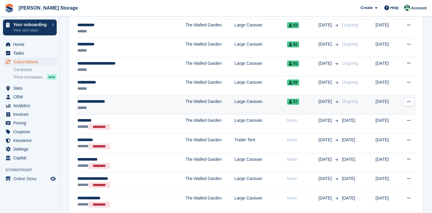
click at [407, 102] on icon at bounding box center [408, 102] width 3 height 4
click at [388, 121] on div "View customer Cancel subscription" at bounding box center [386, 120] width 58 height 26
click at [388, 124] on p "Cancel subscription" at bounding box center [385, 126] width 52 height 8
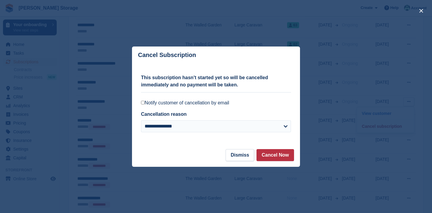
click at [229, 101] on label "Notify customer of cancellation by email" at bounding box center [216, 103] width 150 height 6
click at [261, 151] on button "Cancel Now" at bounding box center [274, 155] width 37 height 12
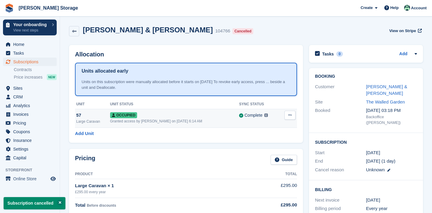
click at [292, 112] on button at bounding box center [289, 115] width 11 height 9
click at [268, 146] on p "Deallocate" at bounding box center [267, 148] width 52 height 8
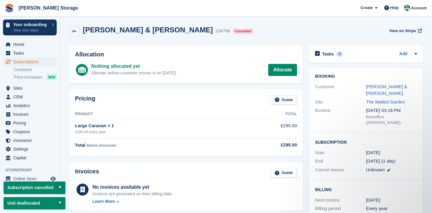
click at [22, 64] on span "Subscriptions" at bounding box center [31, 62] width 36 height 8
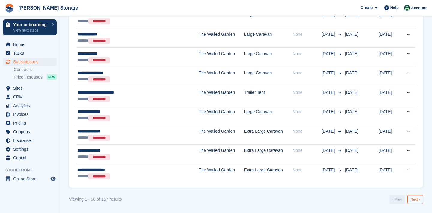
scroll to position [951, 0]
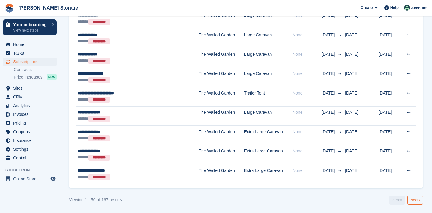
click at [412, 202] on link "Next ›" at bounding box center [415, 200] width 16 height 9
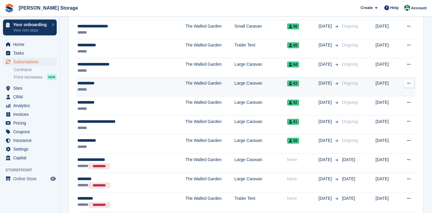
scroll to position [423, 0]
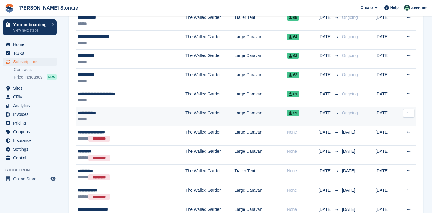
click at [409, 114] on icon at bounding box center [408, 113] width 3 height 4
click at [385, 136] on p "Cancel subscription" at bounding box center [385, 138] width 52 height 8
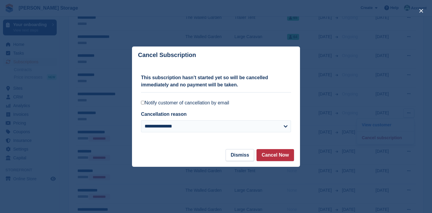
click at [225, 104] on label "Notify customer of cancellation by email" at bounding box center [216, 103] width 150 height 6
click at [262, 155] on button "Cancel Now" at bounding box center [274, 155] width 37 height 12
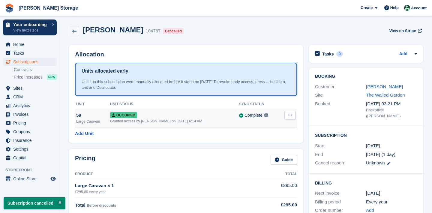
click at [288, 113] on icon at bounding box center [289, 115] width 3 height 4
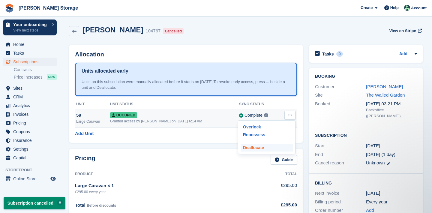
click at [267, 146] on p "Deallocate" at bounding box center [267, 148] width 52 height 8
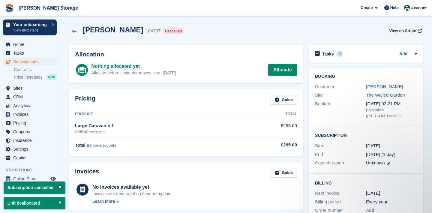
click at [28, 60] on span "Subscriptions" at bounding box center [31, 62] width 36 height 8
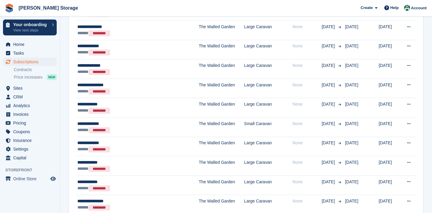
scroll to position [951, 0]
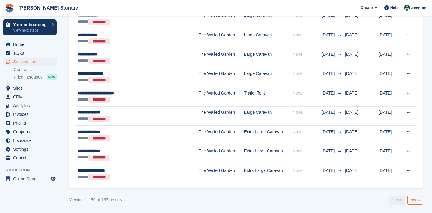
click at [412, 202] on link "Next ›" at bounding box center [415, 200] width 16 height 9
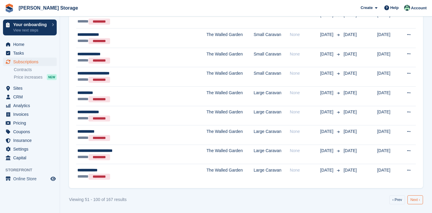
scroll to position [951, 0]
click at [411, 201] on link "Next ›" at bounding box center [415, 200] width 16 height 9
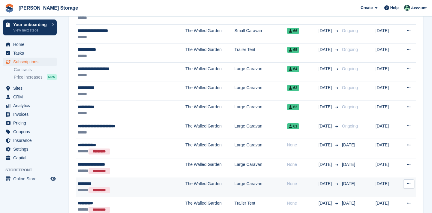
scroll to position [391, 0]
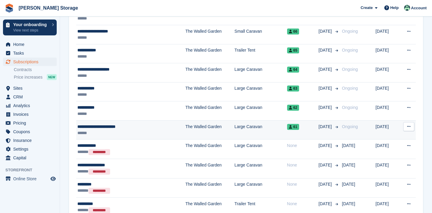
click at [408, 128] on icon at bounding box center [408, 126] width 3 height 4
click at [381, 152] on p "Cancel subscription" at bounding box center [385, 151] width 52 height 8
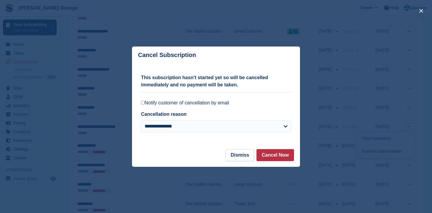
click at [225, 101] on label "Notify customer of cancellation by email" at bounding box center [216, 103] width 150 height 6
click at [270, 156] on button "Cancel Now" at bounding box center [274, 155] width 37 height 12
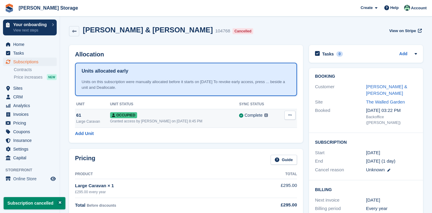
click at [290, 115] on icon at bounding box center [289, 115] width 3 height 4
click at [263, 148] on p "Deallocate" at bounding box center [267, 148] width 52 height 8
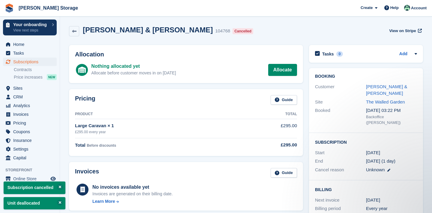
click at [34, 62] on span "Subscriptions" at bounding box center [31, 62] width 36 height 8
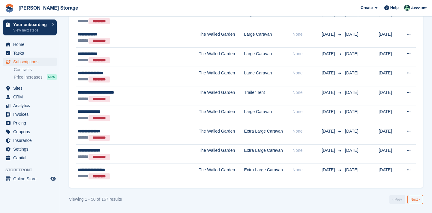
click at [421, 200] on link "Next ›" at bounding box center [415, 199] width 16 height 9
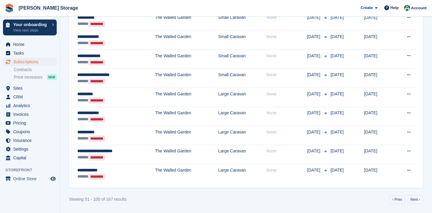
click at [421, 200] on link "Next ›" at bounding box center [415, 199] width 16 height 9
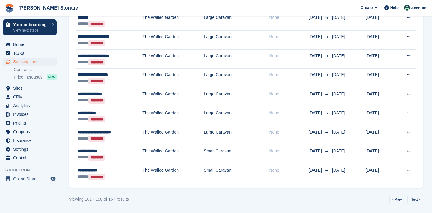
click at [421, 200] on link "Next ›" at bounding box center [415, 199] width 16 height 9
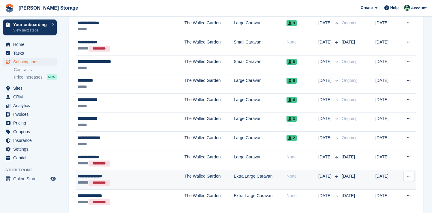
scroll to position [213, 0]
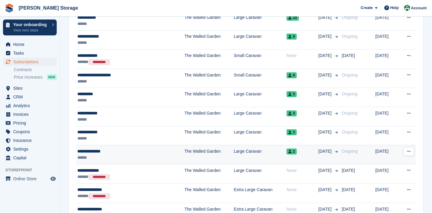
click at [407, 148] on button at bounding box center [408, 151] width 11 height 9
click at [377, 174] on p "Cancel subscription" at bounding box center [385, 176] width 52 height 8
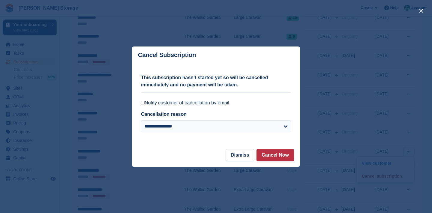
click at [226, 102] on label "Notify customer of cancellation by email" at bounding box center [216, 103] width 150 height 6
click at [261, 154] on button "Cancel Now" at bounding box center [274, 155] width 37 height 12
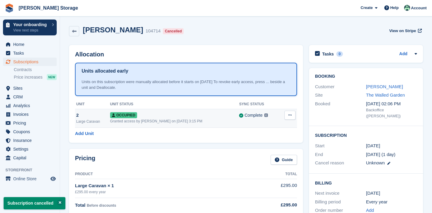
click at [289, 113] on icon at bounding box center [289, 115] width 3 height 4
click at [268, 146] on p "Deallocate" at bounding box center [267, 148] width 52 height 8
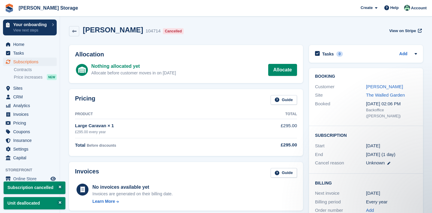
click at [45, 63] on span "Subscriptions" at bounding box center [31, 62] width 36 height 8
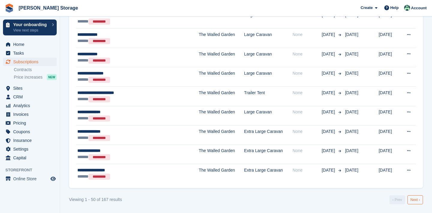
click at [417, 201] on link "Next ›" at bounding box center [415, 199] width 16 height 9
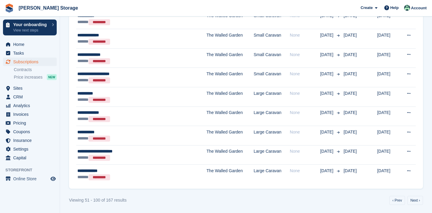
click at [417, 201] on link "Next ›" at bounding box center [415, 200] width 16 height 9
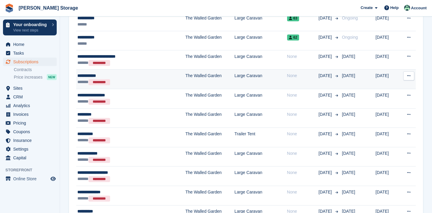
scroll to position [470, 0]
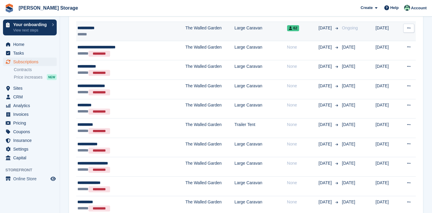
click at [409, 29] on icon at bounding box center [408, 28] width 3 height 4
click at [379, 55] on p "Cancel subscription" at bounding box center [385, 53] width 52 height 8
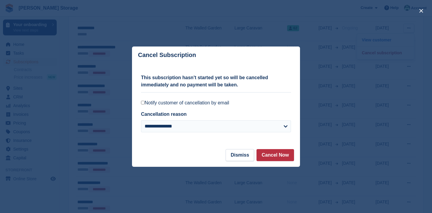
click at [215, 102] on label "Notify customer of cancellation by email" at bounding box center [216, 103] width 150 height 6
click at [265, 156] on button "Cancel Now" at bounding box center [274, 155] width 37 height 12
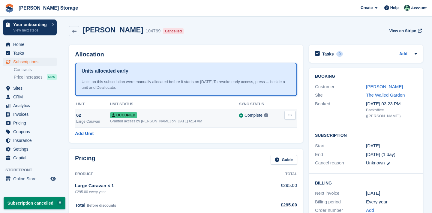
click at [290, 113] on icon at bounding box center [289, 115] width 3 height 4
click at [266, 148] on p "Deallocate" at bounding box center [267, 148] width 52 height 8
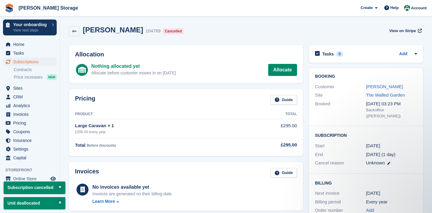
click at [40, 61] on span "Subscriptions" at bounding box center [31, 62] width 36 height 8
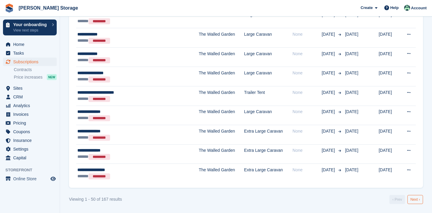
scroll to position [951, 0]
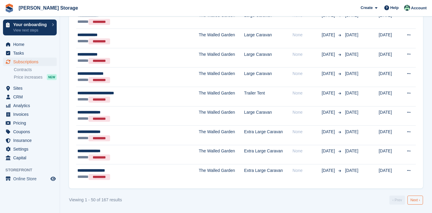
click at [414, 203] on link "Next ›" at bounding box center [415, 200] width 16 height 9
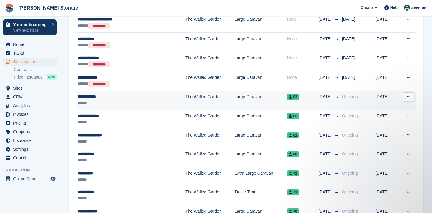
scroll to position [154, 0]
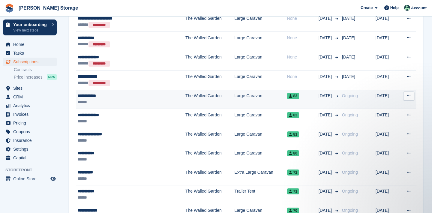
click at [411, 96] on button at bounding box center [408, 95] width 11 height 9
click at [388, 118] on p "Cancel subscription" at bounding box center [385, 121] width 52 height 8
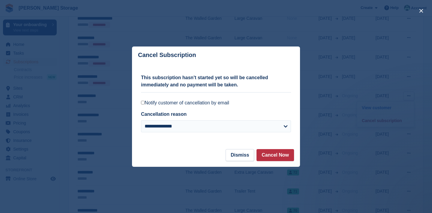
click at [232, 101] on label "Notify customer of cancellation by email" at bounding box center [216, 103] width 150 height 6
click at [264, 160] on button "Cancel Now" at bounding box center [274, 155] width 37 height 12
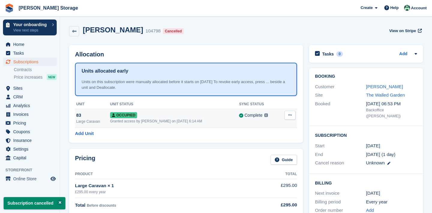
click at [292, 117] on button at bounding box center [289, 115] width 11 height 9
click at [275, 146] on p "Deallocate" at bounding box center [267, 148] width 52 height 8
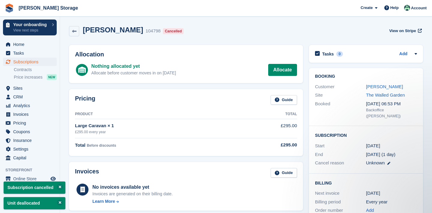
click at [16, 63] on span "Subscriptions" at bounding box center [31, 62] width 36 height 8
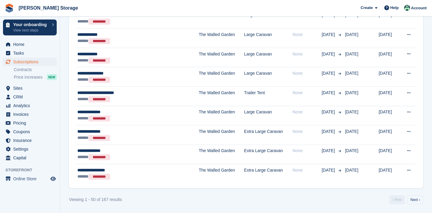
scroll to position [951, 0]
click at [412, 203] on link "Next ›" at bounding box center [415, 200] width 16 height 9
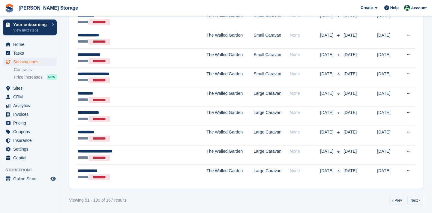
click at [412, 203] on link "Next ›" at bounding box center [415, 200] width 16 height 9
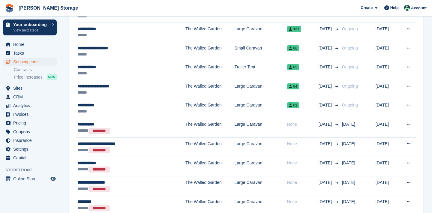
scroll to position [374, 0]
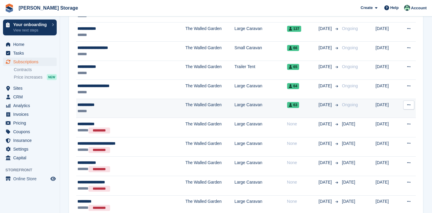
click at [409, 106] on icon at bounding box center [408, 105] width 3 height 4
click at [392, 133] on div "View customer Cancel subscription" at bounding box center [386, 123] width 58 height 26
click at [391, 130] on p "Cancel subscription" at bounding box center [385, 130] width 52 height 8
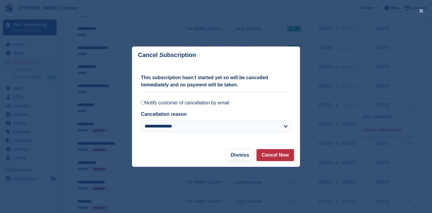
click at [213, 102] on label "Notify customer of cancellation by email" at bounding box center [216, 103] width 150 height 6
click at [281, 154] on button "Cancel Now" at bounding box center [274, 155] width 37 height 12
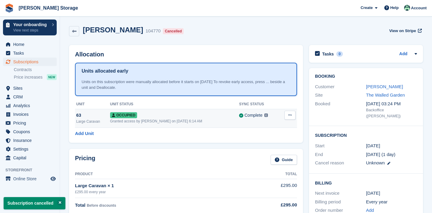
click at [292, 116] on icon at bounding box center [289, 115] width 3 height 4
click at [277, 153] on div "Overlock Repossess Deallocate" at bounding box center [267, 137] width 58 height 34
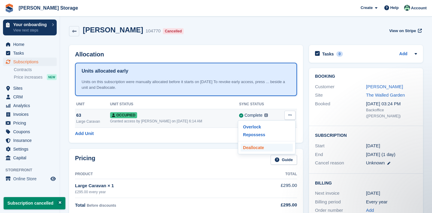
click at [277, 146] on p "Deallocate" at bounding box center [267, 148] width 52 height 8
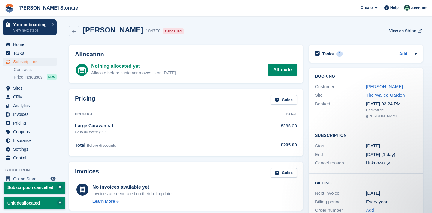
click at [13, 61] on span "Subscriptions" at bounding box center [31, 62] width 36 height 8
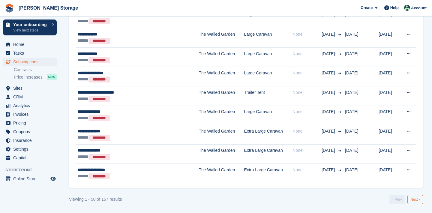
scroll to position [951, 0]
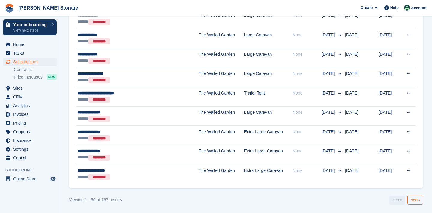
click at [412, 196] on link "Next ›" at bounding box center [415, 200] width 16 height 9
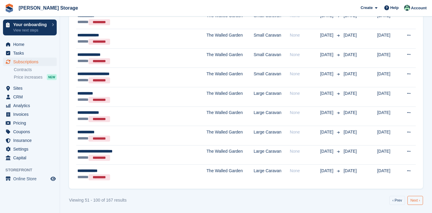
click at [417, 197] on link "Next ›" at bounding box center [415, 200] width 16 height 9
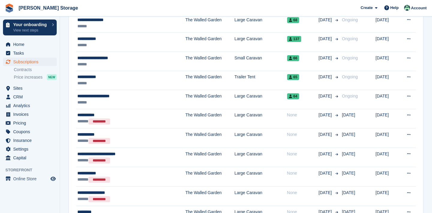
scroll to position [358, 0]
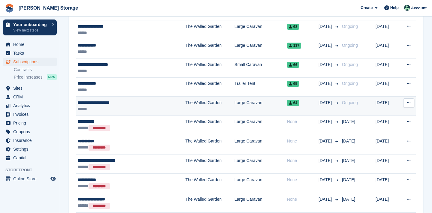
click at [407, 103] on icon at bounding box center [408, 103] width 3 height 4
click at [385, 129] on p "Cancel subscription" at bounding box center [385, 128] width 52 height 8
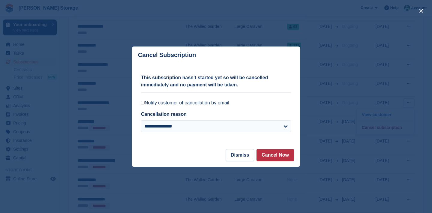
click at [217, 101] on label "Notify customer of cancellation by email" at bounding box center [216, 103] width 150 height 6
click at [273, 155] on button "Cancel Now" at bounding box center [274, 155] width 37 height 12
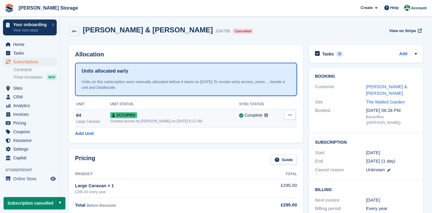
click at [291, 115] on icon at bounding box center [289, 115] width 3 height 4
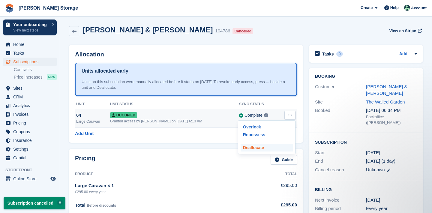
click at [270, 150] on p "Deallocate" at bounding box center [267, 148] width 52 height 8
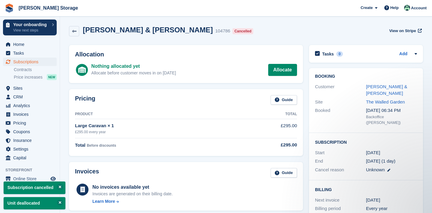
click at [50, 61] on link "Subscriptions" at bounding box center [30, 62] width 54 height 8
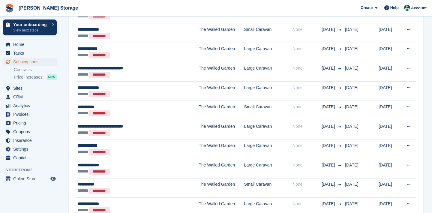
scroll to position [951, 0]
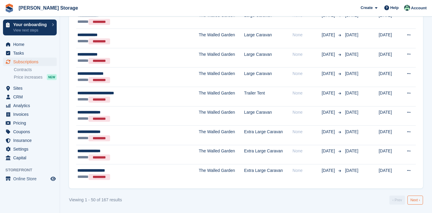
click at [410, 197] on link "Next ›" at bounding box center [415, 200] width 16 height 9
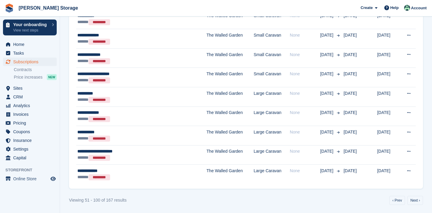
click at [410, 197] on link "Next ›" at bounding box center [415, 200] width 16 height 9
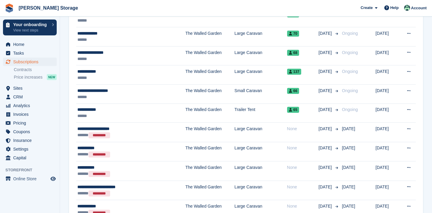
scroll to position [332, 0]
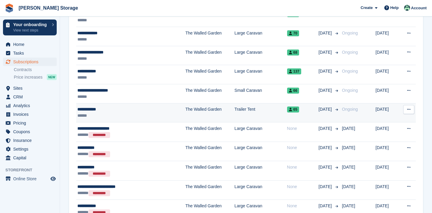
click at [404, 109] on button at bounding box center [408, 109] width 11 height 9
click at [391, 136] on p "Cancel subscription" at bounding box center [385, 134] width 52 height 8
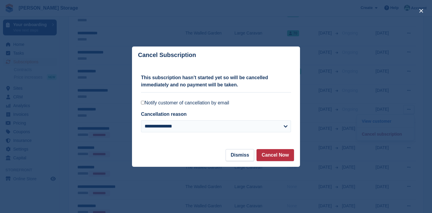
click at [188, 105] on label "Notify customer of cancellation by email" at bounding box center [216, 103] width 150 height 6
click at [275, 157] on button "Cancel Now" at bounding box center [274, 155] width 37 height 12
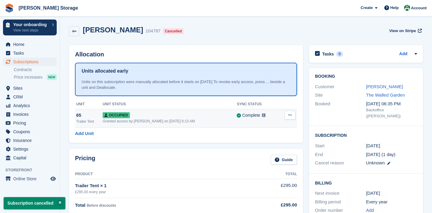
click at [289, 116] on icon at bounding box center [289, 115] width 3 height 4
click at [273, 145] on p "Deallocate" at bounding box center [267, 148] width 52 height 8
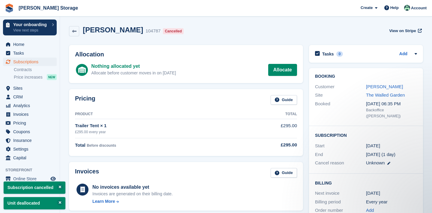
click at [19, 59] on span "Subscriptions" at bounding box center [31, 62] width 36 height 8
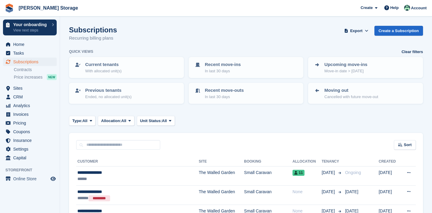
scroll to position [954, 0]
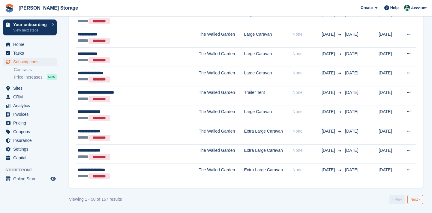
click at [411, 197] on link "Next ›" at bounding box center [415, 199] width 16 height 9
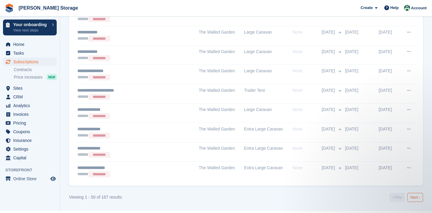
scroll to position [951, 0]
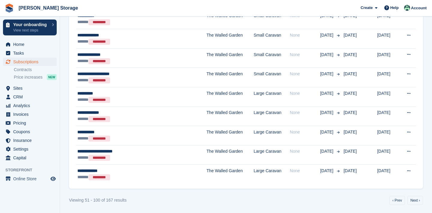
click at [411, 197] on link "Next ›" at bounding box center [415, 200] width 16 height 9
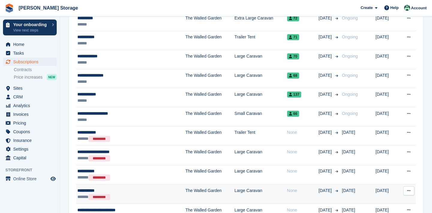
scroll to position [295, 0]
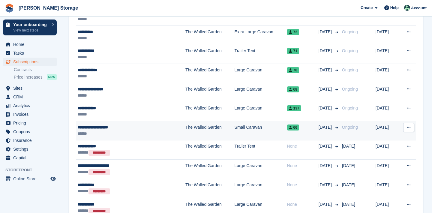
click at [407, 130] on button at bounding box center [408, 127] width 11 height 9
click at [396, 152] on p "Cancel subscription" at bounding box center [385, 152] width 52 height 8
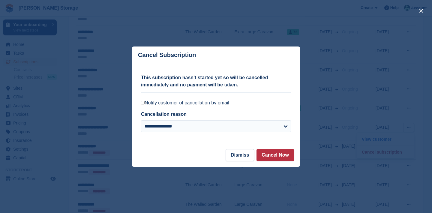
click at [217, 103] on label "Notify customer of cancellation by email" at bounding box center [216, 103] width 150 height 6
click at [276, 154] on button "Cancel Now" at bounding box center [274, 155] width 37 height 12
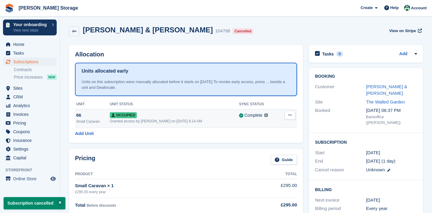
click at [292, 118] on button at bounding box center [289, 115] width 11 height 9
click at [274, 147] on p "Deallocate" at bounding box center [267, 148] width 52 height 8
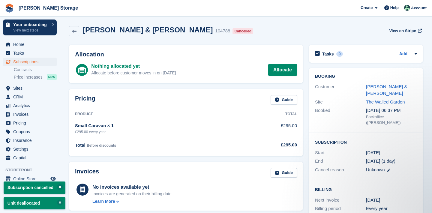
click at [50, 61] on link "Subscriptions" at bounding box center [30, 62] width 54 height 8
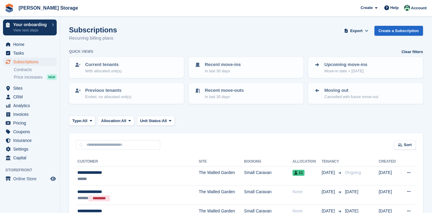
scroll to position [473, 0]
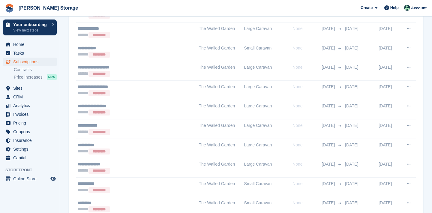
scroll to position [951, 0]
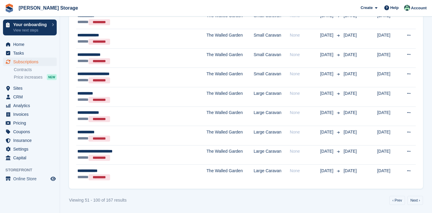
click at [415, 199] on link "Next ›" at bounding box center [415, 200] width 16 height 9
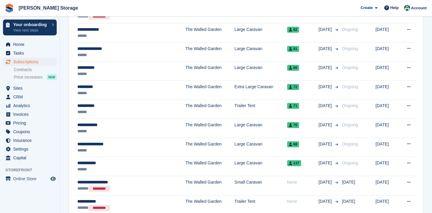
scroll to position [228, 0]
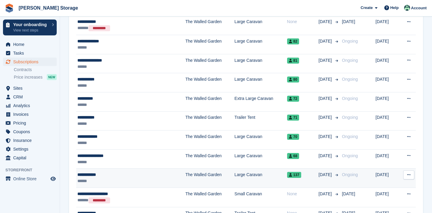
click at [411, 173] on button at bounding box center [408, 174] width 11 height 9
click at [370, 204] on div "View customer Cancel subscription" at bounding box center [386, 193] width 58 height 26
click at [369, 201] on p "Cancel subscription" at bounding box center [385, 200] width 52 height 8
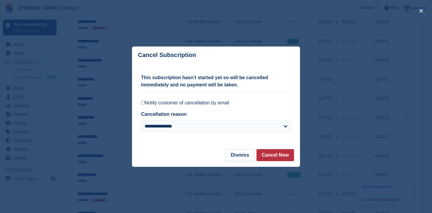
click at [226, 100] on label "Notify customer of cancellation by email" at bounding box center [216, 103] width 150 height 6
click at [260, 149] on button "Cancel Now" at bounding box center [274, 155] width 37 height 12
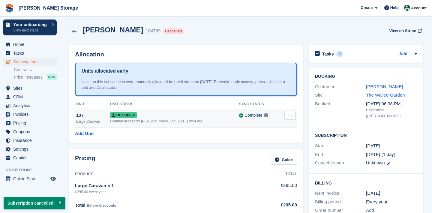
click at [290, 117] on button at bounding box center [289, 115] width 11 height 9
click at [280, 148] on p "Deallocate" at bounding box center [267, 148] width 52 height 8
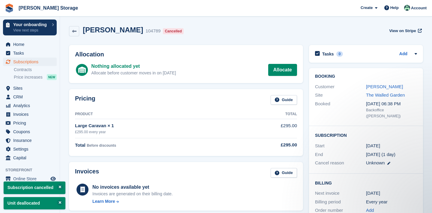
click at [26, 63] on span "Subscriptions" at bounding box center [31, 62] width 36 height 8
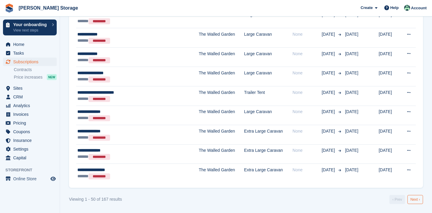
click at [411, 198] on link "Next ›" at bounding box center [415, 199] width 16 height 9
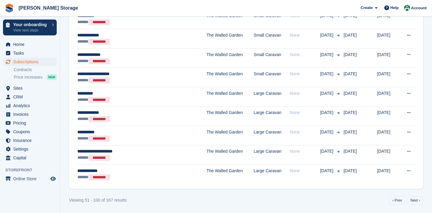
click at [411, 198] on link "Next ›" at bounding box center [415, 200] width 16 height 9
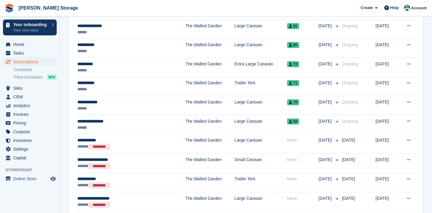
scroll to position [262, 0]
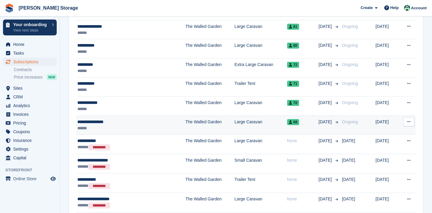
click at [409, 120] on icon at bounding box center [408, 122] width 3 height 4
click at [387, 147] on p "Cancel subscription" at bounding box center [385, 146] width 52 height 8
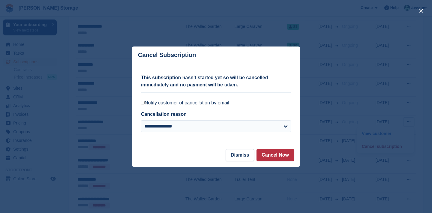
click at [215, 104] on label "Notify customer of cancellation by email" at bounding box center [216, 103] width 150 height 6
click at [273, 150] on button "Cancel Now" at bounding box center [274, 155] width 37 height 12
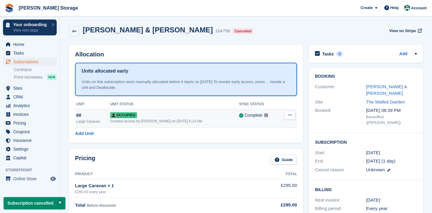
click at [290, 115] on icon at bounding box center [289, 115] width 3 height 4
click at [269, 145] on p "Deallocate" at bounding box center [267, 148] width 52 height 8
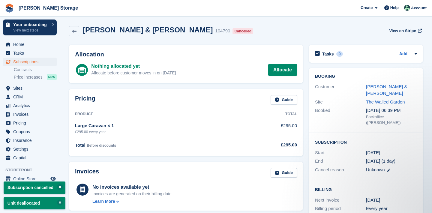
click at [35, 61] on span "Subscriptions" at bounding box center [31, 62] width 36 height 8
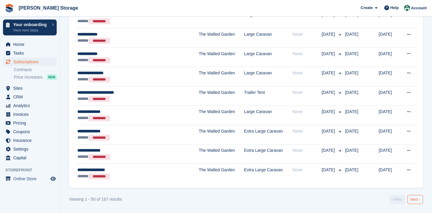
click at [415, 200] on link "Next ›" at bounding box center [415, 199] width 16 height 9
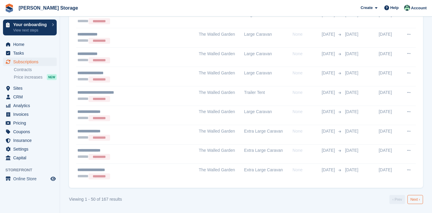
scroll to position [951, 0]
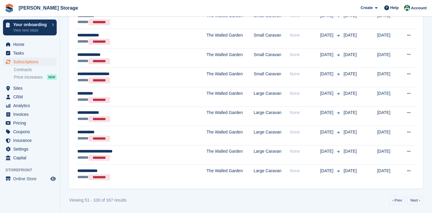
click at [415, 200] on link "Next ›" at bounding box center [415, 200] width 16 height 9
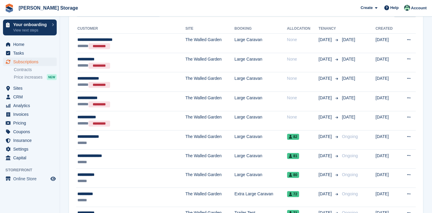
scroll to position [133, 0]
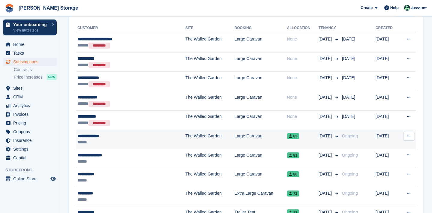
click at [409, 134] on icon at bounding box center [408, 136] width 3 height 4
click at [395, 158] on p "Cancel subscription" at bounding box center [385, 161] width 52 height 8
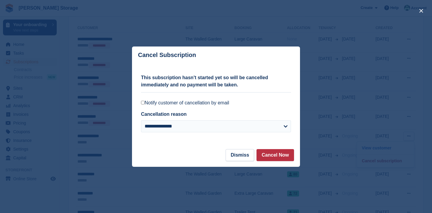
click at [231, 103] on label "Notify customer of cancellation by email" at bounding box center [216, 103] width 150 height 6
click at [267, 154] on button "Cancel Now" at bounding box center [274, 155] width 37 height 12
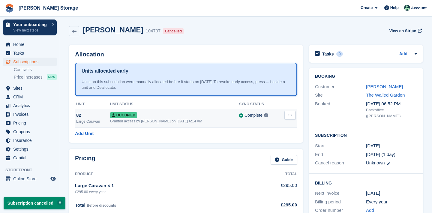
click at [289, 115] on icon at bounding box center [289, 115] width 3 height 4
click at [256, 148] on p "Deallocate" at bounding box center [267, 148] width 52 height 8
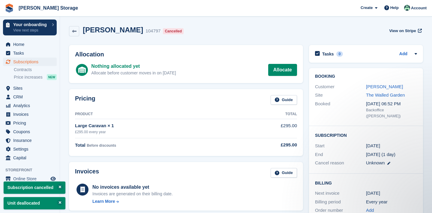
click at [50, 61] on link "Subscriptions" at bounding box center [30, 62] width 54 height 8
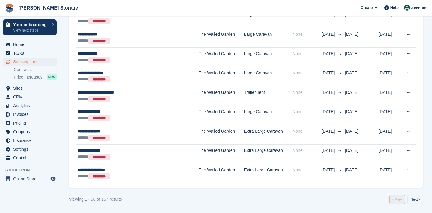
scroll to position [951, 0]
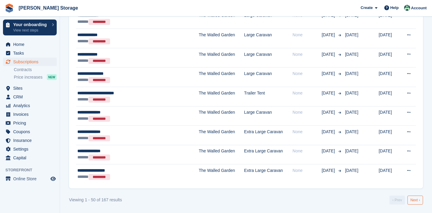
click at [412, 199] on link "Next ›" at bounding box center [415, 200] width 16 height 9
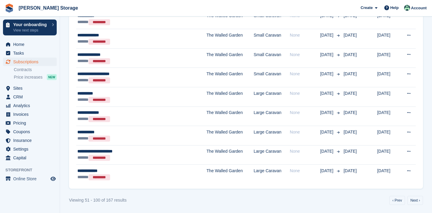
click at [412, 199] on link "Next ›" at bounding box center [415, 200] width 16 height 9
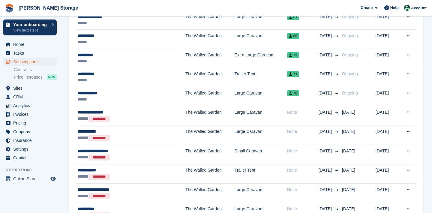
scroll to position [272, 0]
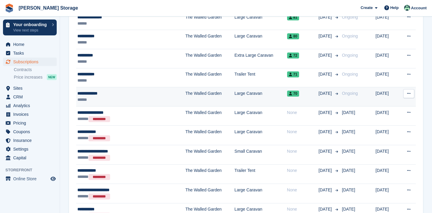
click at [410, 92] on icon at bounding box center [408, 93] width 3 height 4
click at [377, 121] on p "Cancel subscription" at bounding box center [385, 118] width 52 height 8
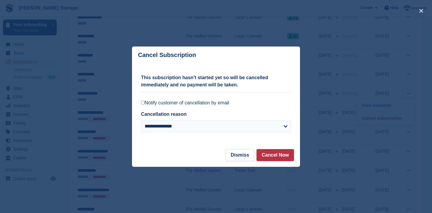
click at [206, 105] on label "Notify customer of cancellation by email" at bounding box center [216, 103] width 150 height 6
click at [273, 158] on button "Cancel Now" at bounding box center [274, 155] width 37 height 12
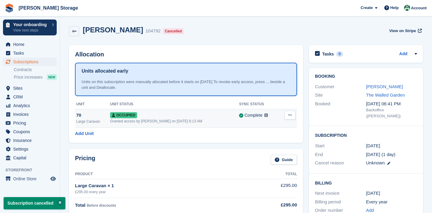
click at [290, 116] on icon at bounding box center [289, 115] width 3 height 4
click at [266, 149] on p "Deallocate" at bounding box center [267, 148] width 52 height 8
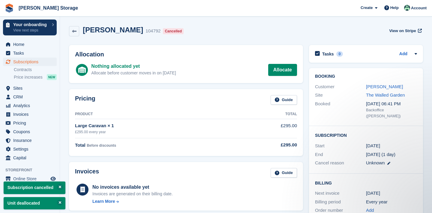
click at [41, 58] on span "Subscriptions" at bounding box center [31, 62] width 36 height 8
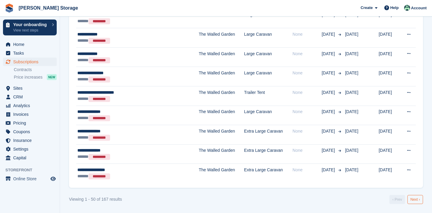
scroll to position [951, 0]
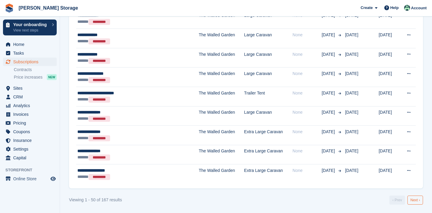
click at [417, 200] on link "Next ›" at bounding box center [415, 200] width 16 height 9
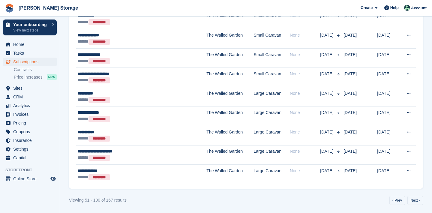
click at [417, 200] on link "Next ›" at bounding box center [415, 200] width 16 height 9
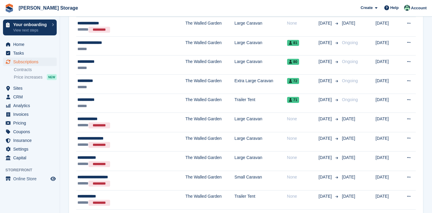
scroll to position [246, 0]
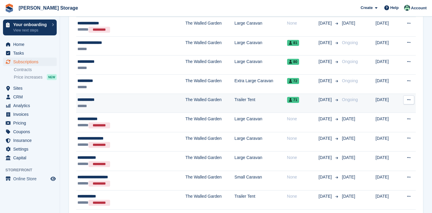
click at [408, 99] on icon at bounding box center [408, 100] width 3 height 4
click at [386, 126] on p "Cancel subscription" at bounding box center [385, 125] width 52 height 8
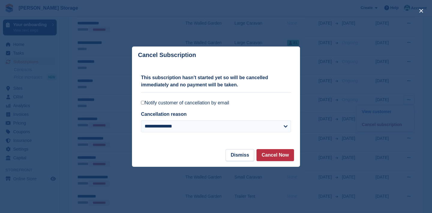
click at [195, 104] on label "Notify customer of cancellation by email" at bounding box center [216, 103] width 150 height 6
click at [274, 160] on button "Cancel Now" at bounding box center [274, 155] width 37 height 12
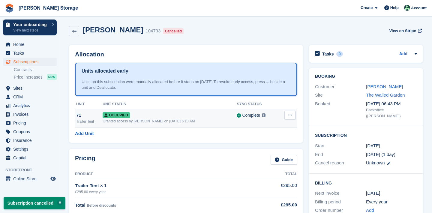
click at [290, 114] on icon at bounding box center [289, 115] width 3 height 4
click at [261, 144] on p "Deallocate" at bounding box center [267, 148] width 52 height 8
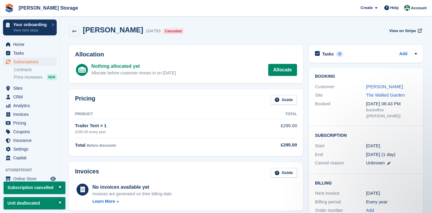
click at [50, 58] on link "Subscriptions" at bounding box center [30, 62] width 54 height 8
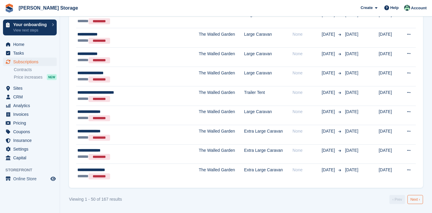
scroll to position [951, 0]
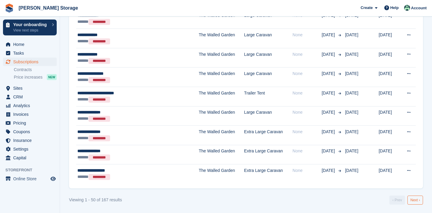
click at [411, 198] on link "Next ›" at bounding box center [415, 200] width 16 height 9
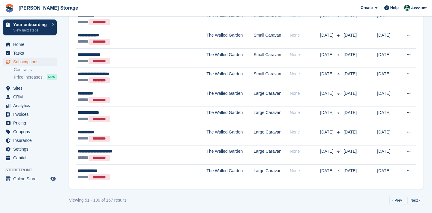
click at [411, 198] on link "Next ›" at bounding box center [415, 200] width 16 height 9
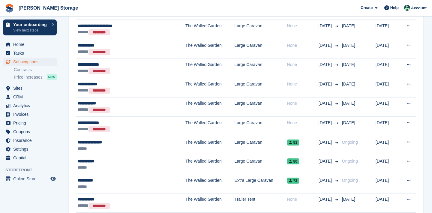
scroll to position [147, 0]
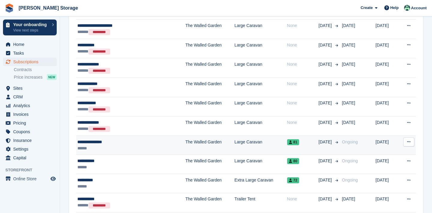
click at [408, 141] on icon at bounding box center [408, 142] width 3 height 4
click at [400, 167] on p "Cancel subscription" at bounding box center [385, 167] width 52 height 8
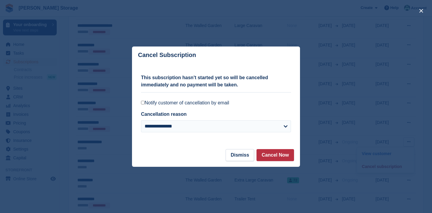
click at [204, 103] on label "Notify customer of cancellation by email" at bounding box center [216, 103] width 150 height 6
click at [288, 156] on button "Cancel Now" at bounding box center [274, 155] width 37 height 12
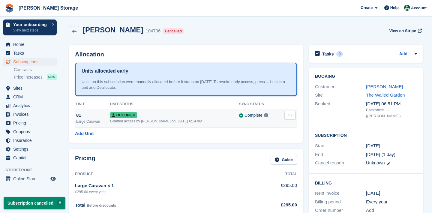
click at [290, 115] on icon at bounding box center [289, 115] width 3 height 4
click at [265, 147] on p "Deallocate" at bounding box center [267, 148] width 52 height 8
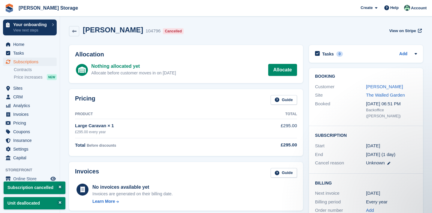
click at [21, 62] on span "Subscriptions" at bounding box center [31, 62] width 36 height 8
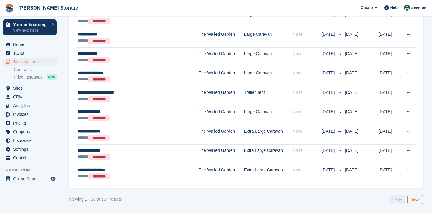
click at [415, 199] on link "Next ›" at bounding box center [415, 199] width 16 height 9
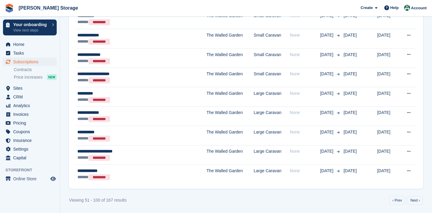
click at [415, 199] on link "Next ›" at bounding box center [415, 200] width 16 height 9
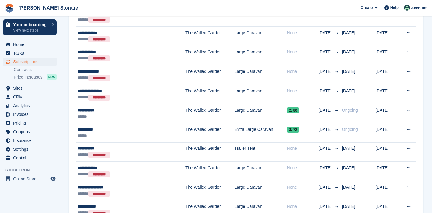
scroll to position [184, 0]
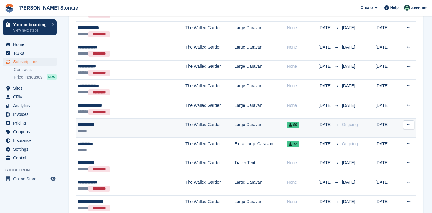
click at [411, 124] on button at bounding box center [408, 124] width 11 height 9
click at [383, 150] on p "Cancel subscription" at bounding box center [385, 149] width 52 height 8
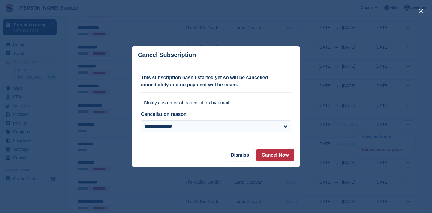
click at [208, 103] on label "Notify customer of cancellation by email" at bounding box center [216, 103] width 150 height 6
click at [282, 156] on button "Cancel Now" at bounding box center [274, 155] width 37 height 12
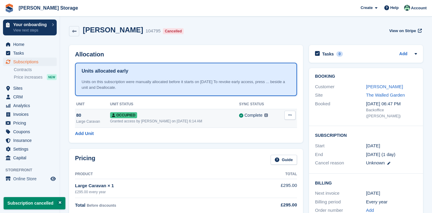
click at [289, 116] on icon at bounding box center [289, 115] width 3 height 4
click at [273, 148] on p "Deallocate" at bounding box center [267, 148] width 52 height 8
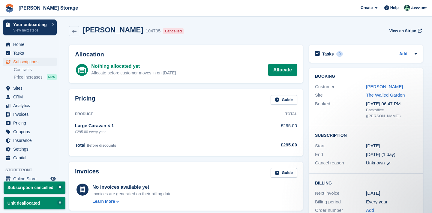
click at [43, 61] on span "Subscriptions" at bounding box center [31, 62] width 36 height 8
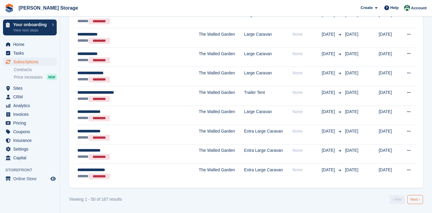
scroll to position [951, 0]
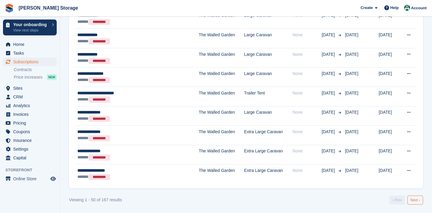
click at [412, 198] on link "Next ›" at bounding box center [415, 200] width 16 height 9
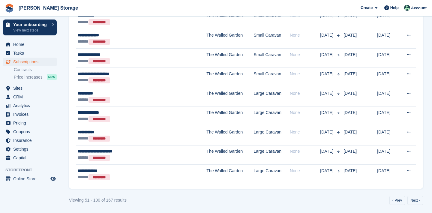
click at [412, 198] on link "Next ›" at bounding box center [415, 200] width 16 height 9
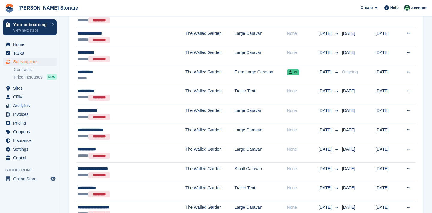
scroll to position [253, 0]
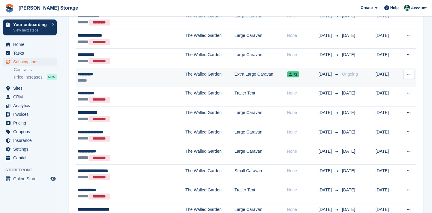
click at [408, 72] on icon at bounding box center [408, 74] width 3 height 4
click at [384, 99] on p "Cancel subscription" at bounding box center [385, 99] width 52 height 8
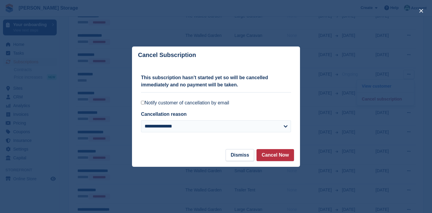
click at [217, 103] on label "Notify customer of cancellation by email" at bounding box center [216, 103] width 150 height 6
click at [271, 157] on button "Cancel Now" at bounding box center [274, 155] width 37 height 12
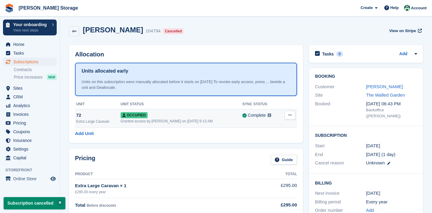
click at [291, 114] on icon at bounding box center [289, 115] width 3 height 4
click at [271, 147] on p "Deallocate" at bounding box center [267, 148] width 52 height 8
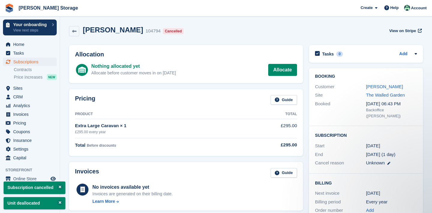
click at [16, 65] on span "Subscriptions" at bounding box center [31, 62] width 36 height 8
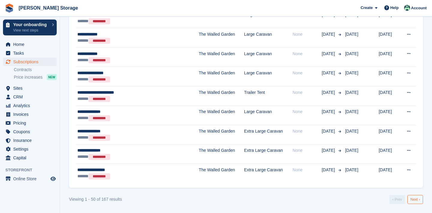
click at [417, 199] on link "Next ›" at bounding box center [415, 199] width 16 height 9
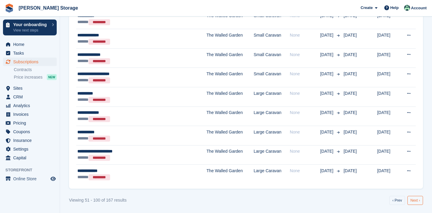
click at [418, 199] on link "Next ›" at bounding box center [415, 200] width 16 height 9
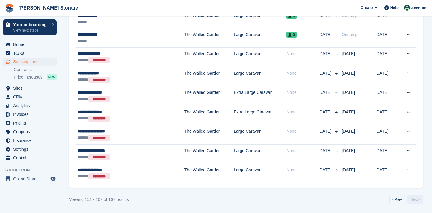
scroll to position [310, 0]
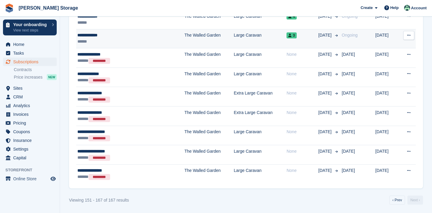
click at [409, 33] on icon at bounding box center [408, 35] width 3 height 4
click at [388, 61] on p "Cancel subscription" at bounding box center [385, 60] width 52 height 8
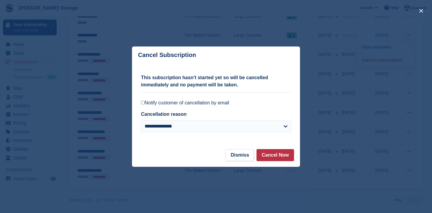
click at [227, 103] on label "Notify customer of cancellation by email" at bounding box center [216, 103] width 150 height 6
click at [269, 154] on button "Cancel Now" at bounding box center [274, 155] width 37 height 12
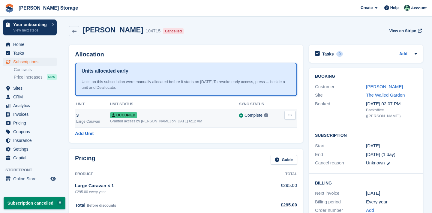
click at [289, 115] on icon at bounding box center [289, 115] width 3 height 4
click at [273, 145] on p "Deallocate" at bounding box center [267, 148] width 52 height 8
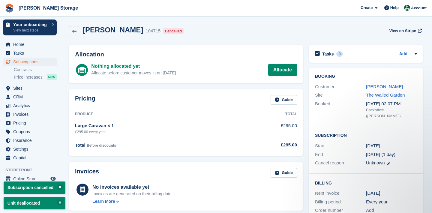
click at [43, 59] on span "Subscriptions" at bounding box center [31, 62] width 36 height 8
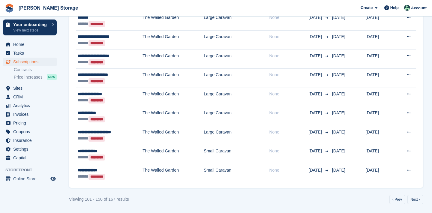
click at [418, 200] on link "Next ›" at bounding box center [415, 199] width 16 height 9
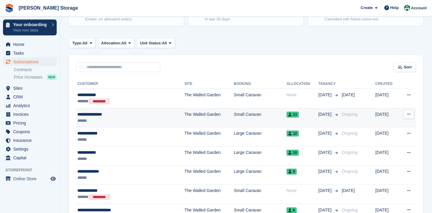
scroll to position [78, 0]
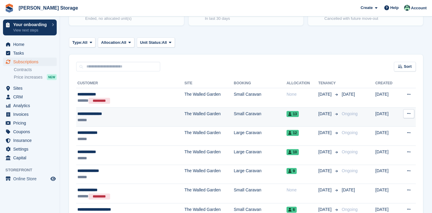
click at [407, 117] on button at bounding box center [408, 113] width 11 height 9
click at [399, 138] on p "Cancel subscription" at bounding box center [385, 138] width 52 height 8
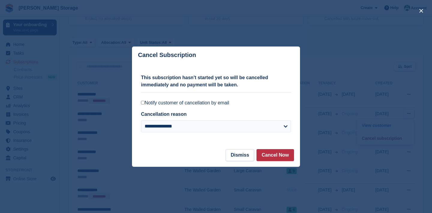
click at [230, 105] on label "Notify customer of cancellation by email" at bounding box center [216, 103] width 150 height 6
click at [269, 154] on button "Cancel Now" at bounding box center [274, 155] width 37 height 12
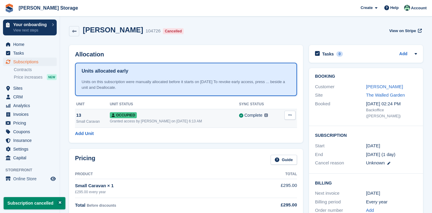
click at [292, 116] on icon at bounding box center [289, 115] width 3 height 4
click at [265, 148] on p "Deallocate" at bounding box center [267, 148] width 52 height 8
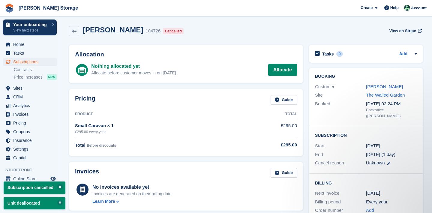
click at [26, 60] on span "Subscriptions" at bounding box center [31, 62] width 36 height 8
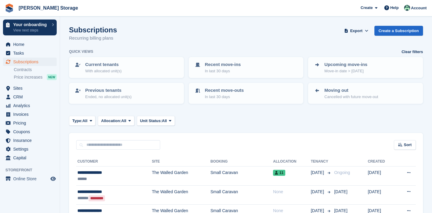
click at [413, 116] on div at bounding box center [246, 116] width 354 height 0
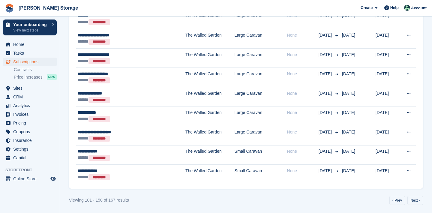
click at [413, 200] on link "Next ›" at bounding box center [415, 200] width 16 height 9
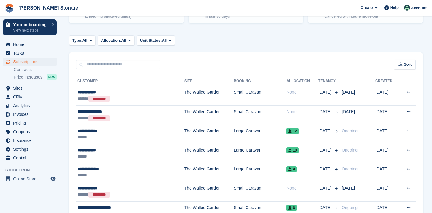
scroll to position [81, 0]
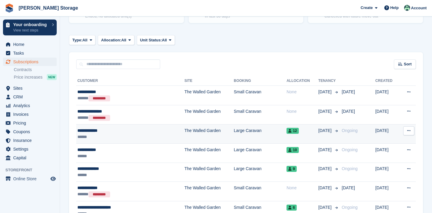
click at [410, 130] on icon at bounding box center [408, 131] width 3 height 4
click at [395, 150] on div "View customer Cancel subscription" at bounding box center [386, 149] width 58 height 26
click at [394, 155] on p "Cancel subscription" at bounding box center [385, 155] width 52 height 8
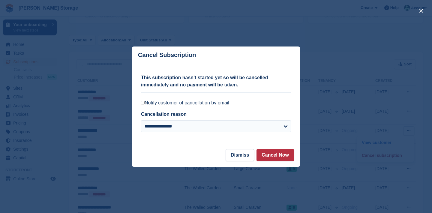
click at [223, 104] on label "Notify customer of cancellation by email" at bounding box center [216, 103] width 150 height 6
click at [268, 159] on button "Cancel Now" at bounding box center [274, 155] width 37 height 12
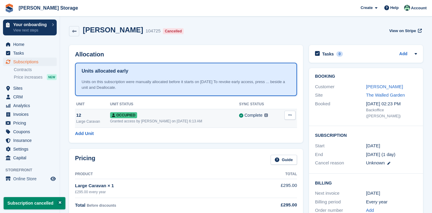
click at [292, 115] on button at bounding box center [289, 115] width 11 height 9
click at [263, 147] on p "Deallocate" at bounding box center [267, 148] width 52 height 8
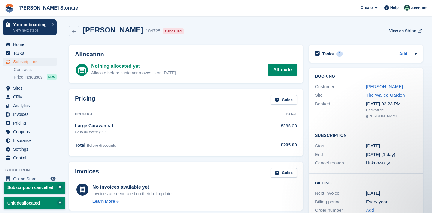
click at [41, 62] on span "Subscriptions" at bounding box center [31, 62] width 36 height 8
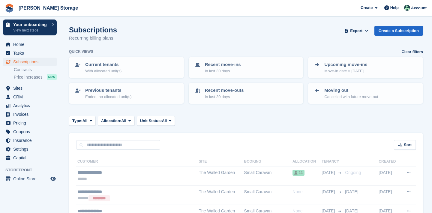
scroll to position [951, 0]
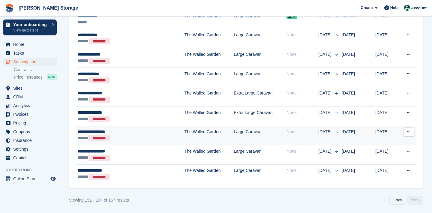
scroll to position [252, 0]
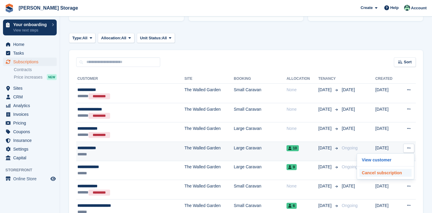
click at [390, 170] on p "Cancel subscription" at bounding box center [385, 173] width 52 height 8
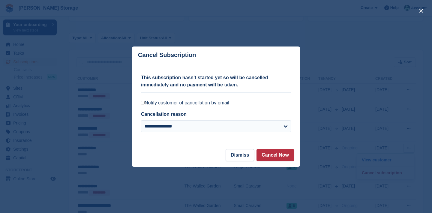
click at [226, 104] on label "Notify customer of cancellation by email" at bounding box center [216, 103] width 150 height 6
click at [268, 154] on button "Cancel Now" at bounding box center [274, 155] width 37 height 12
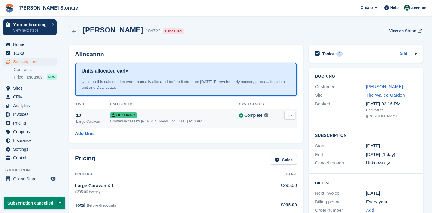
click at [289, 116] on icon at bounding box center [289, 115] width 3 height 4
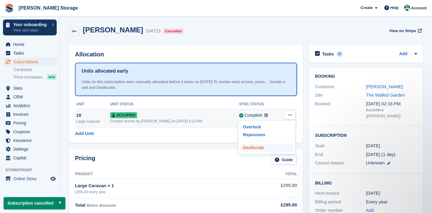
click at [262, 147] on p "Deallocate" at bounding box center [267, 148] width 52 height 8
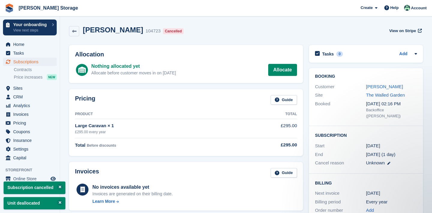
click at [13, 60] on span "Subscriptions" at bounding box center [31, 62] width 36 height 8
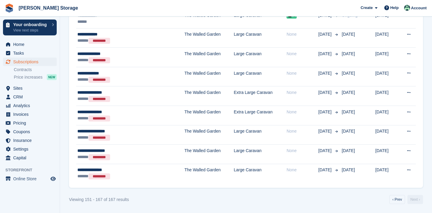
scroll to position [311, 0]
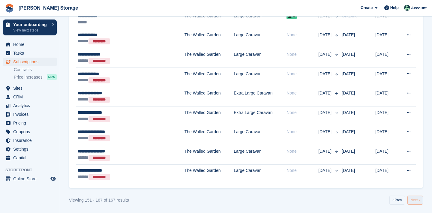
click at [418, 200] on link "Next ›" at bounding box center [415, 200] width 16 height 9
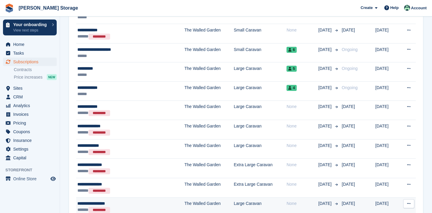
scroll to position [237, 0]
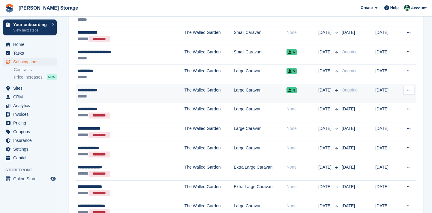
click at [408, 91] on icon at bounding box center [408, 90] width 3 height 4
click at [396, 117] on p "Cancel subscription" at bounding box center [385, 115] width 52 height 8
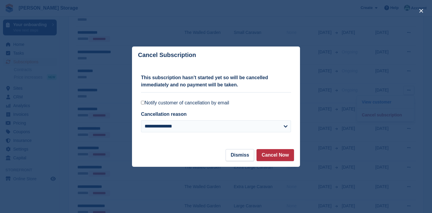
click at [226, 101] on label "Notify customer of cancellation by email" at bounding box center [216, 103] width 150 height 6
click at [270, 160] on button "Cancel Now" at bounding box center [274, 155] width 37 height 12
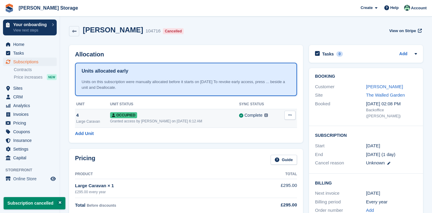
click at [290, 115] on icon at bounding box center [289, 115] width 3 height 4
click at [267, 146] on p "Deallocate" at bounding box center [267, 148] width 52 height 8
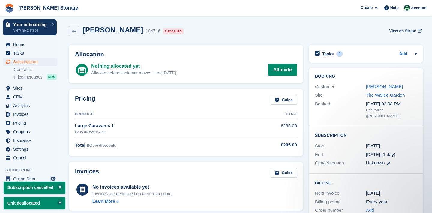
click at [16, 63] on span "Subscriptions" at bounding box center [31, 62] width 36 height 8
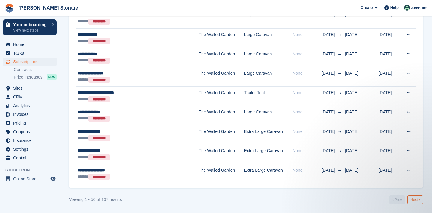
scroll to position [951, 0]
click at [413, 199] on link "Next ›" at bounding box center [415, 200] width 16 height 9
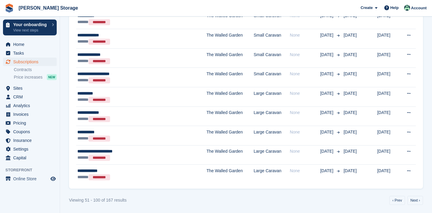
click at [413, 199] on link "Next ›" at bounding box center [415, 200] width 16 height 9
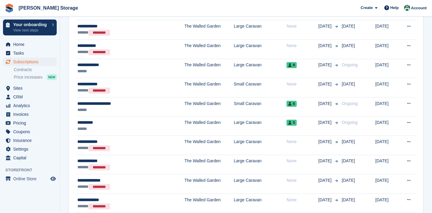
scroll to position [179, 0]
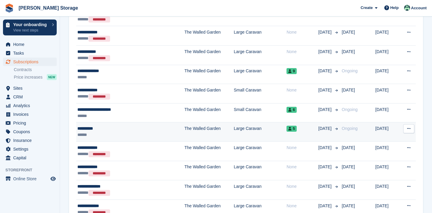
click at [411, 130] on button at bounding box center [408, 128] width 11 height 9
click at [388, 156] on p "Cancel subscription" at bounding box center [385, 153] width 52 height 8
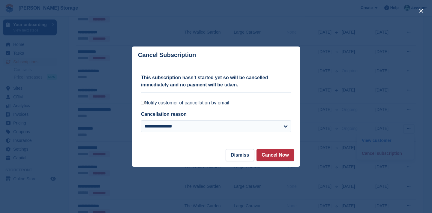
click at [233, 105] on label "Notify customer of cancellation by email" at bounding box center [216, 103] width 150 height 6
click at [276, 158] on button "Cancel Now" at bounding box center [274, 155] width 37 height 12
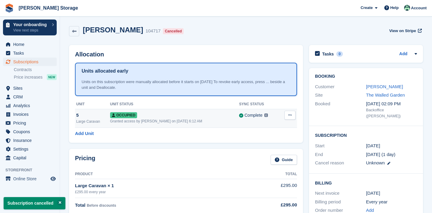
click at [289, 115] on icon at bounding box center [289, 115] width 3 height 4
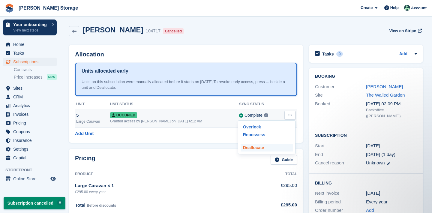
click at [265, 148] on p "Deallocate" at bounding box center [267, 148] width 52 height 8
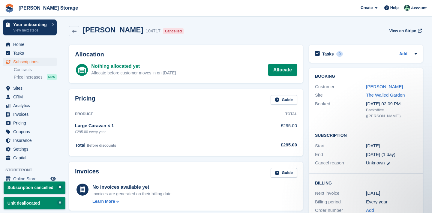
click at [29, 63] on span "Subscriptions" at bounding box center [31, 62] width 36 height 8
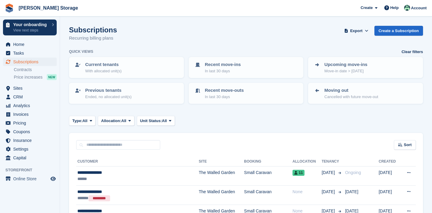
scroll to position [963, 0]
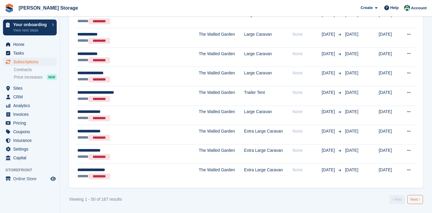
click at [414, 199] on link "Next ›" at bounding box center [415, 199] width 16 height 9
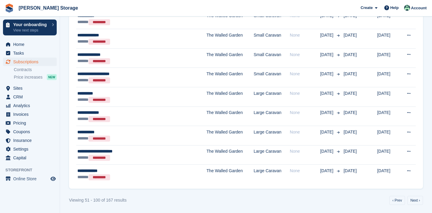
click at [414, 199] on link "Next ›" at bounding box center [415, 200] width 16 height 9
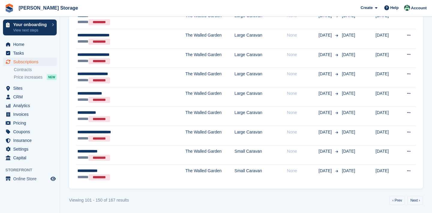
click at [414, 199] on link "Next ›" at bounding box center [415, 200] width 16 height 9
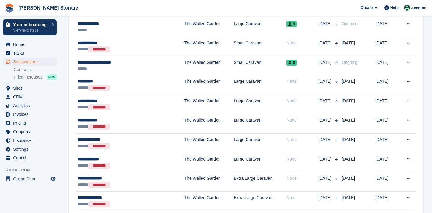
scroll to position [225, 0]
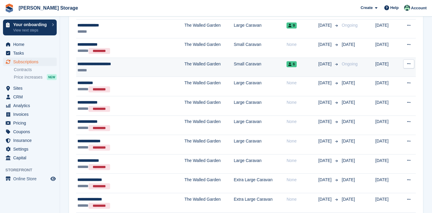
click at [408, 62] on icon at bounding box center [408, 64] width 3 height 4
click at [378, 89] on p "Cancel subscription" at bounding box center [385, 89] width 52 height 8
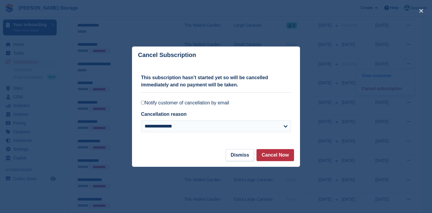
click at [224, 100] on label "Notify customer of cancellation by email" at bounding box center [216, 103] width 150 height 6
click at [271, 156] on button "Cancel Now" at bounding box center [274, 155] width 37 height 12
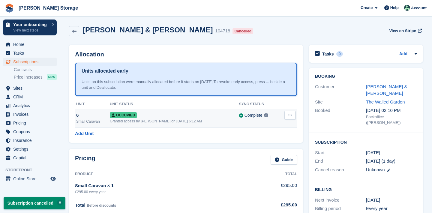
click at [290, 112] on button at bounding box center [289, 115] width 11 height 9
click at [255, 146] on p "Deallocate" at bounding box center [267, 148] width 52 height 8
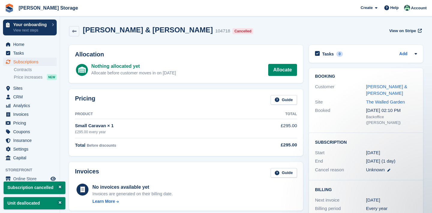
click at [38, 61] on span "Subscriptions" at bounding box center [31, 62] width 36 height 8
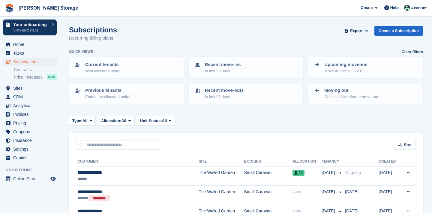
scroll to position [813, 0]
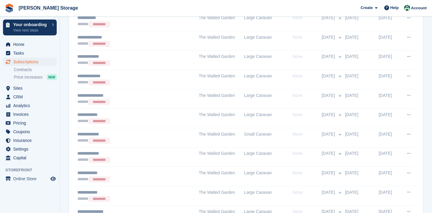
scroll to position [951, 0]
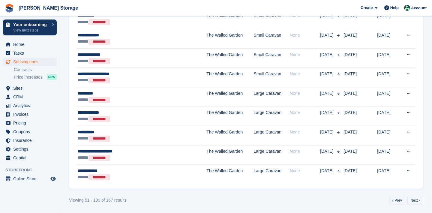
click at [414, 199] on link "Next ›" at bounding box center [415, 200] width 16 height 9
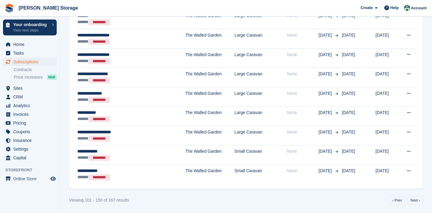
click at [414, 199] on link "Next ›" at bounding box center [415, 200] width 16 height 9
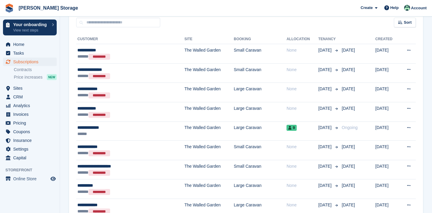
scroll to position [127, 0]
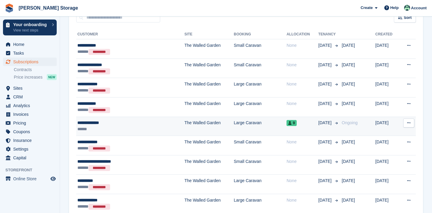
click at [410, 122] on icon at bounding box center [408, 123] width 3 height 4
click at [392, 149] on p "Cancel subscription" at bounding box center [385, 148] width 52 height 8
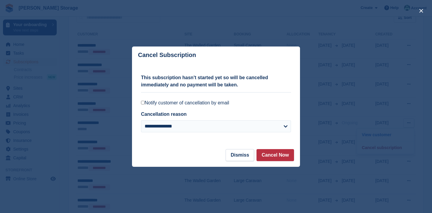
click at [170, 101] on label "Notify customer of cancellation by email" at bounding box center [216, 103] width 150 height 6
click at [170, 155] on footer "Dismiss Cancel Now" at bounding box center [216, 158] width 168 height 18
click at [267, 155] on button "Cancel Now" at bounding box center [274, 155] width 37 height 12
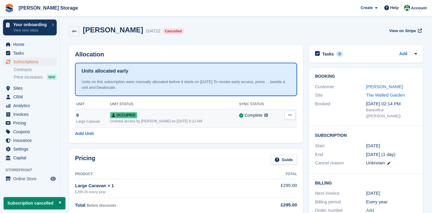
click at [289, 118] on button at bounding box center [289, 115] width 11 height 9
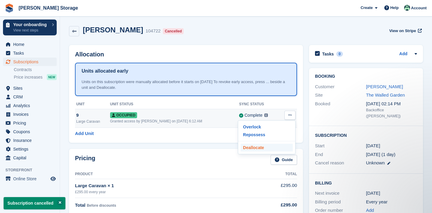
click at [275, 148] on p "Deallocate" at bounding box center [267, 148] width 52 height 8
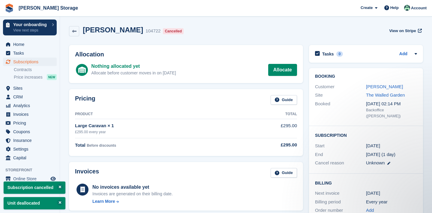
click at [22, 62] on span "Subscriptions" at bounding box center [31, 62] width 36 height 8
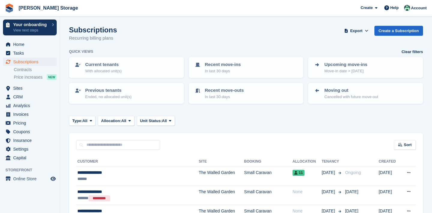
scroll to position [127, 0]
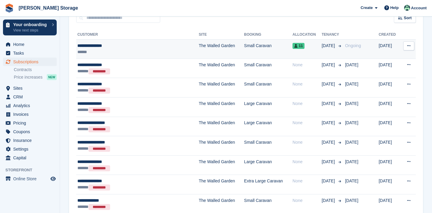
click at [413, 45] on button at bounding box center [408, 45] width 11 height 9
click at [407, 45] on icon at bounding box center [408, 46] width 3 height 4
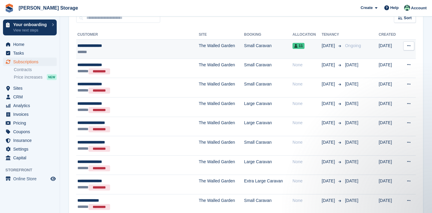
scroll to position [0, 0]
click at [409, 47] on icon at bounding box center [408, 46] width 3 height 4
click at [383, 76] on p "Cancel subscription" at bounding box center [385, 78] width 52 height 8
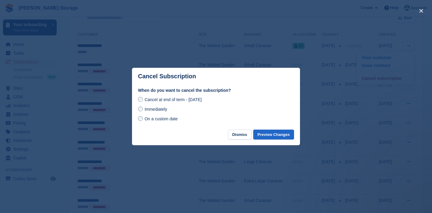
click at [163, 112] on div "Immediately" at bounding box center [216, 109] width 156 height 7
click at [163, 109] on span "Immediately" at bounding box center [156, 109] width 22 height 5
click at [264, 137] on button "Preview Changes" at bounding box center [273, 135] width 41 height 10
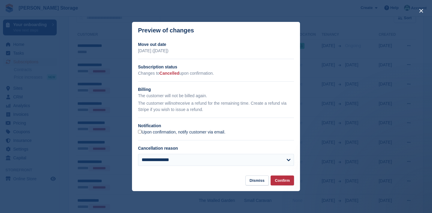
click at [219, 130] on label "Upon confirmation, notify customer via email." at bounding box center [181, 132] width 87 height 5
click at [284, 184] on button "Confirm" at bounding box center [282, 180] width 23 height 10
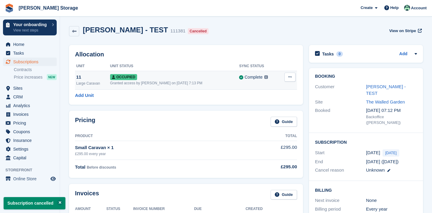
click at [290, 78] on icon at bounding box center [289, 77] width 3 height 4
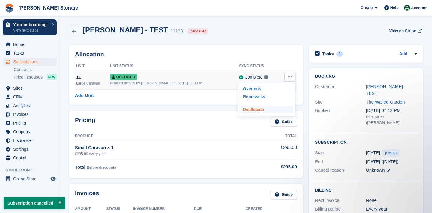
click at [261, 111] on p "Deallocate" at bounding box center [267, 110] width 52 height 8
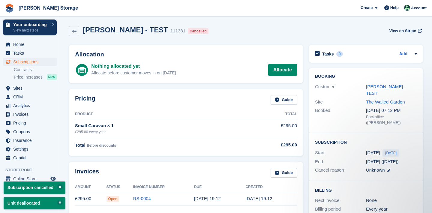
click at [40, 62] on span "Subscriptions" at bounding box center [31, 62] width 36 height 8
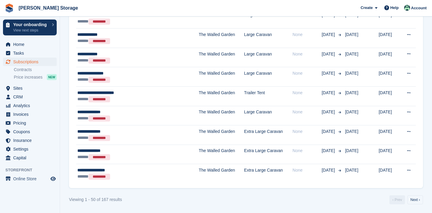
scroll to position [951, 0]
click at [417, 202] on link "Next ›" at bounding box center [415, 200] width 16 height 9
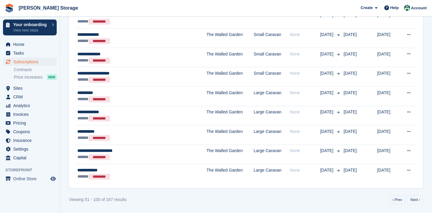
scroll to position [951, 0]
click at [415, 198] on link "Next ›" at bounding box center [415, 200] width 16 height 9
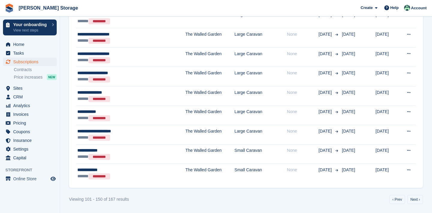
scroll to position [951, 0]
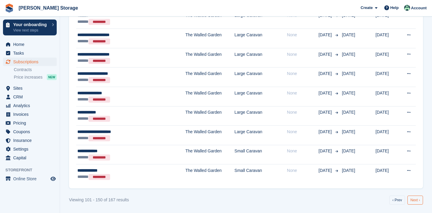
click at [415, 198] on link "Next ›" at bounding box center [415, 200] width 16 height 9
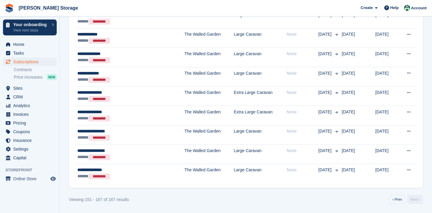
scroll to position [312, 0]
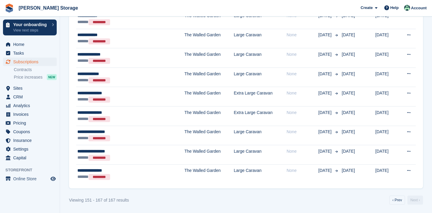
click at [45, 64] on span "Subscriptions" at bounding box center [31, 62] width 36 height 8
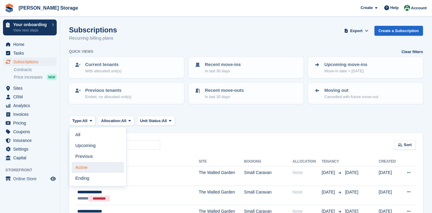
click at [83, 164] on link "Active" at bounding box center [98, 167] width 52 height 11
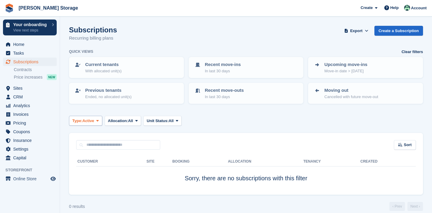
click at [89, 120] on span "Active" at bounding box center [88, 121] width 12 height 6
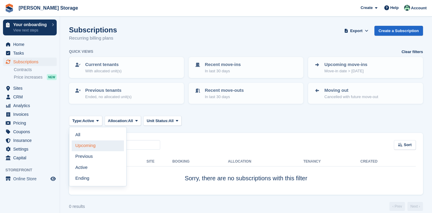
click at [87, 144] on link "Upcoming" at bounding box center [98, 145] width 52 height 11
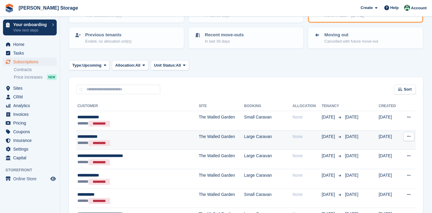
scroll to position [55, 0]
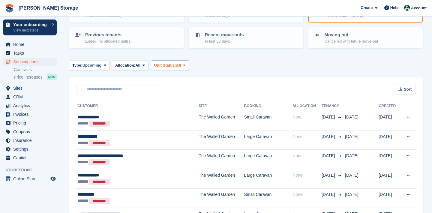
click at [172, 63] on span "Unit Status:" at bounding box center [165, 65] width 22 height 6
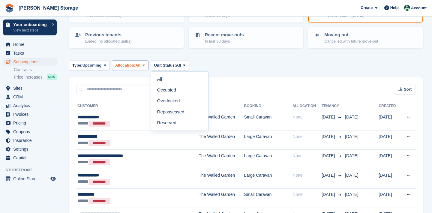
click at [144, 68] on button "Allocation: All" at bounding box center [130, 65] width 37 height 10
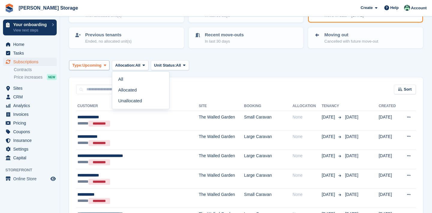
click at [92, 67] on span "Upcoming" at bounding box center [91, 65] width 19 height 6
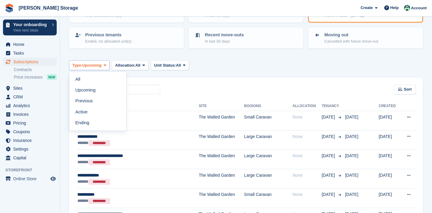
click at [92, 67] on span "Upcoming" at bounding box center [91, 65] width 19 height 6
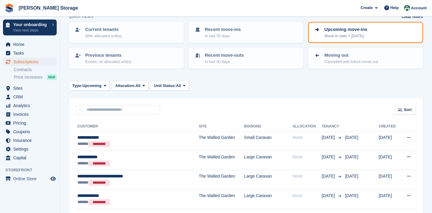
scroll to position [33, 0]
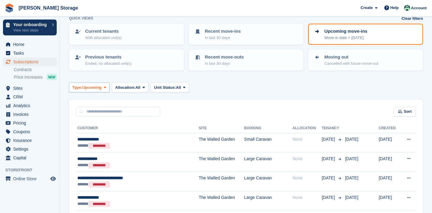
click at [83, 90] on button "Type: Upcoming" at bounding box center [89, 87] width 40 height 10
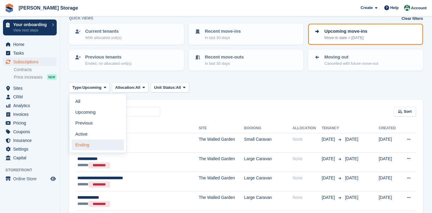
click at [85, 142] on link "Ending" at bounding box center [98, 144] width 52 height 11
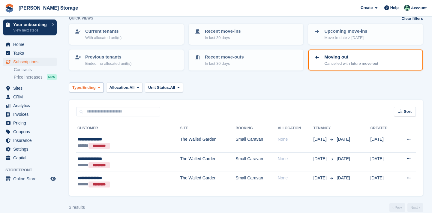
click at [92, 89] on button "Type: Ending" at bounding box center [86, 87] width 35 height 10
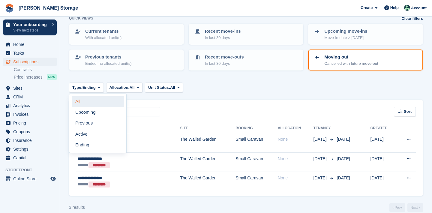
click at [91, 101] on link "All" at bounding box center [98, 101] width 52 height 11
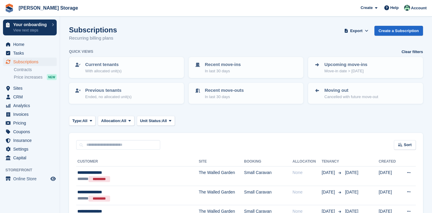
click at [37, 63] on span "Subscriptions" at bounding box center [31, 62] width 36 height 8
click at [23, 88] on span "Sites" at bounding box center [31, 88] width 36 height 8
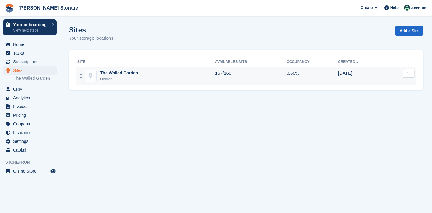
click at [127, 77] on div "Hidden" at bounding box center [119, 79] width 38 height 6
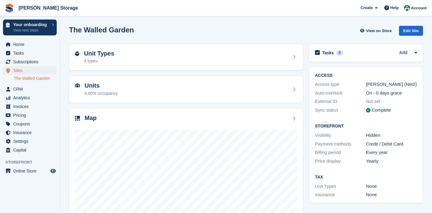
click at [142, 62] on div "Unit Types 4 types" at bounding box center [186, 57] width 222 height 14
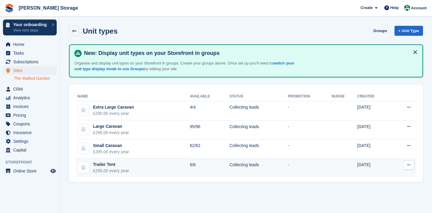
click at [409, 166] on icon at bounding box center [408, 165] width 3 height 4
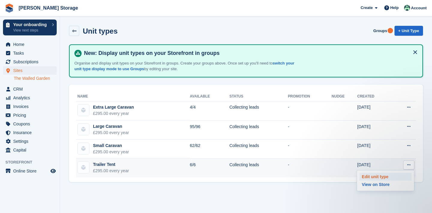
click at [398, 176] on p "Edit unit type" at bounding box center [385, 177] width 52 height 8
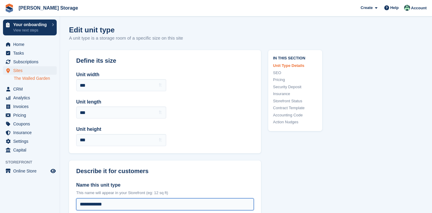
drag, startPoint x: 107, startPoint y: 115, endPoint x: 79, endPoint y: 110, distance: 28.9
click at [79, 198] on input "**********" at bounding box center [165, 204] width 178 height 12
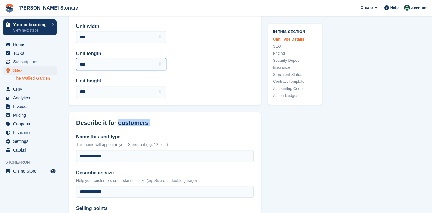
click at [87, 70] on input "***" at bounding box center [121, 64] width 90 height 12
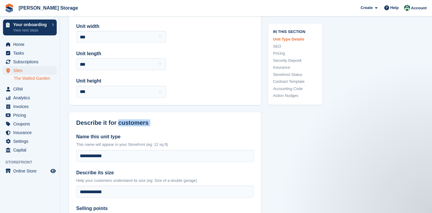
click at [105, 142] on p "This name will appear in your Storefront (eg: 12 sq ft)" at bounding box center [165, 145] width 178 height 6
drag, startPoint x: 105, startPoint y: 111, endPoint x: 82, endPoint y: 110, distance: 23.4
click at [82, 142] on p "This name will appear in your Storefront (eg: 12 sq ft)" at bounding box center [165, 145] width 178 height 6
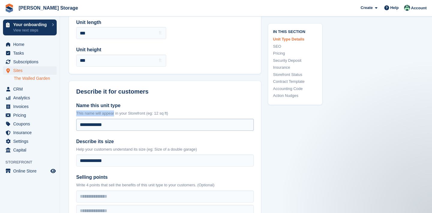
scroll to position [0, 0]
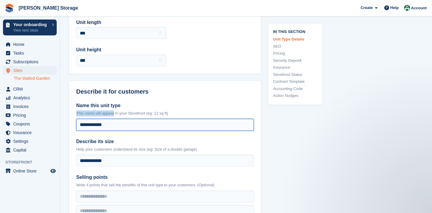
click at [109, 123] on input "**********" at bounding box center [165, 125] width 178 height 12
drag, startPoint x: 109, startPoint y: 123, endPoint x: 72, endPoint y: 124, distance: 36.6
click at [72, 124] on div "**********" at bounding box center [165, 174] width 192 height 158
type input "**********"
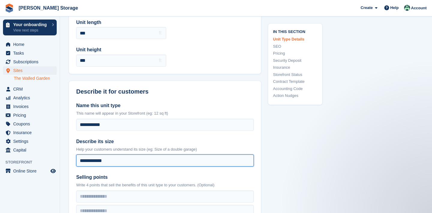
drag, startPoint x: 106, startPoint y: 161, endPoint x: 72, endPoint y: 162, distance: 34.2
click at [72, 162] on div "**********" at bounding box center [165, 174] width 192 height 158
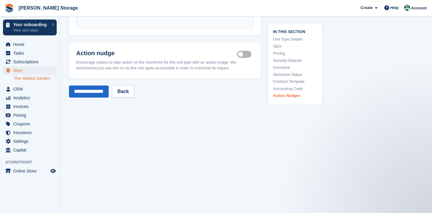
scroll to position [981, 0]
type input "**********"
click at [103, 88] on input "**********" at bounding box center [89, 92] width 40 height 12
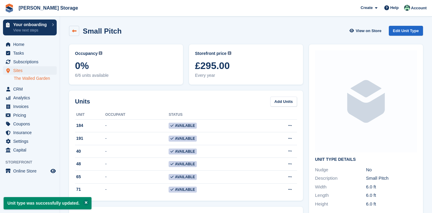
click at [74, 32] on icon at bounding box center [74, 31] width 4 height 4
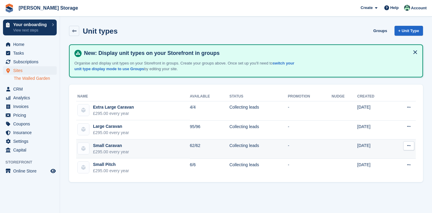
click at [408, 146] on icon at bounding box center [408, 146] width 3 height 4
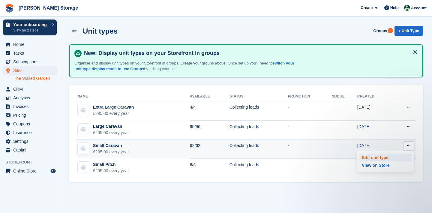
click at [384, 156] on p "Edit unit type" at bounding box center [385, 158] width 52 height 8
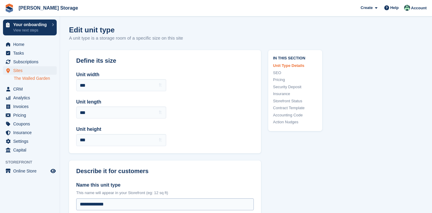
scroll to position [70, 0]
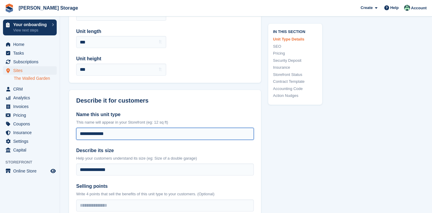
click at [125, 134] on input "**********" at bounding box center [165, 134] width 178 height 12
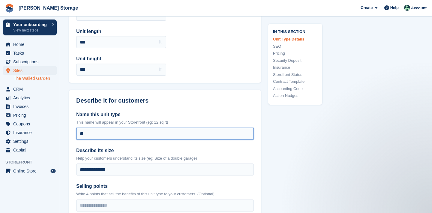
type input "*"
type input "**********"
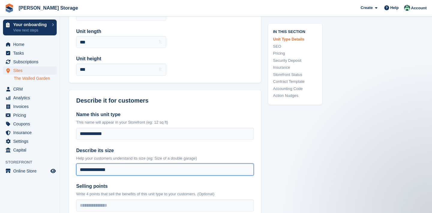
click at [109, 166] on input "**********" at bounding box center [165, 169] width 178 height 12
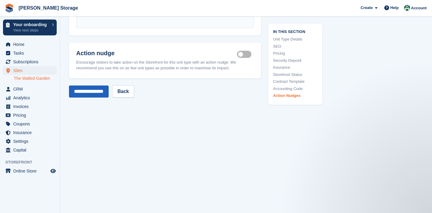
scroll to position [981, 0]
type input "**********"
click at [101, 86] on input "**********" at bounding box center [89, 92] width 40 height 12
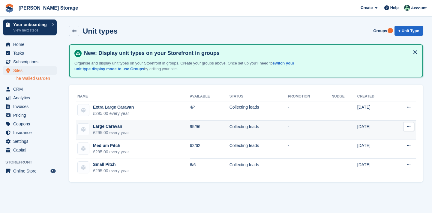
click at [409, 127] on icon at bounding box center [408, 126] width 3 height 4
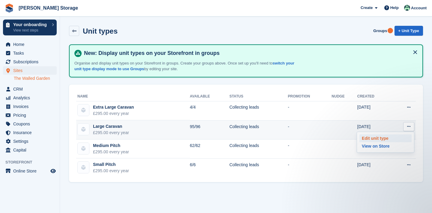
click at [381, 140] on p "Edit unit type" at bounding box center [385, 138] width 52 height 8
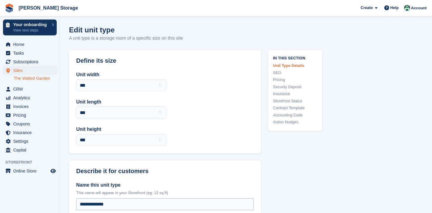
scroll to position [70, 0]
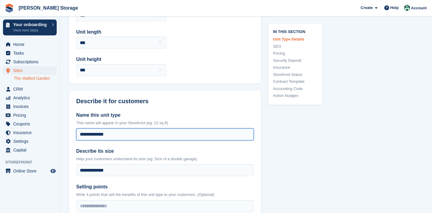
click at [101, 133] on input "**********" at bounding box center [165, 134] width 178 height 12
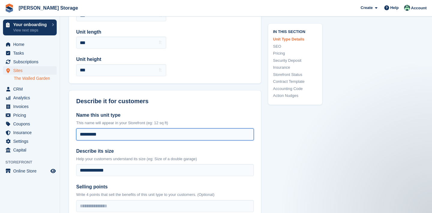
scroll to position [0, 0]
type input "**********"
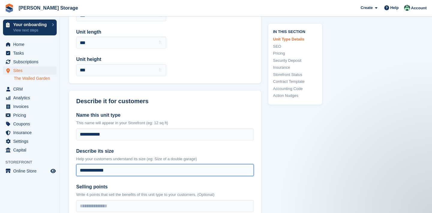
click at [98, 168] on input "**********" at bounding box center [165, 170] width 178 height 12
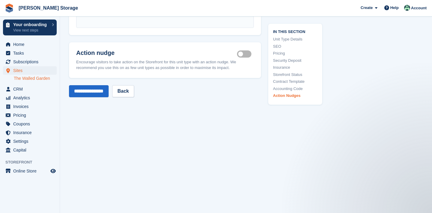
scroll to position [981, 0]
type input "**********"
click at [97, 88] on input "**********" at bounding box center [89, 92] width 40 height 12
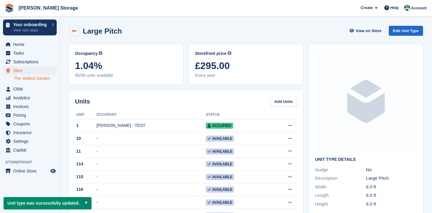
click at [73, 32] on icon at bounding box center [74, 31] width 4 height 4
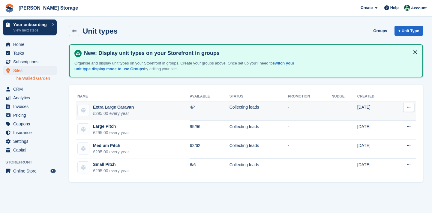
click at [406, 107] on button at bounding box center [408, 107] width 11 height 9
click at [382, 118] on p "Edit unit type" at bounding box center [385, 119] width 52 height 8
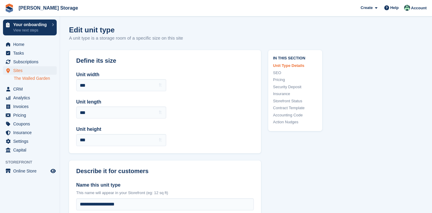
scroll to position [87, 0]
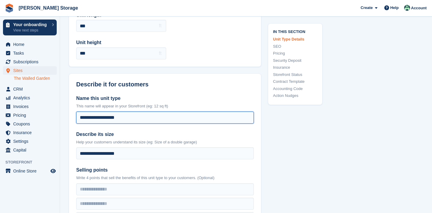
click at [110, 120] on input "**********" at bounding box center [165, 118] width 178 height 12
click at [110, 118] on input "**********" at bounding box center [165, 118] width 178 height 12
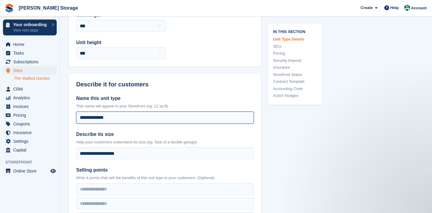
scroll to position [0, 0]
type input "**********"
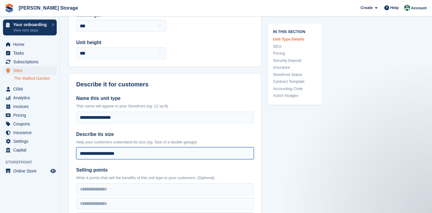
click at [114, 156] on input "**********" at bounding box center [165, 153] width 178 height 12
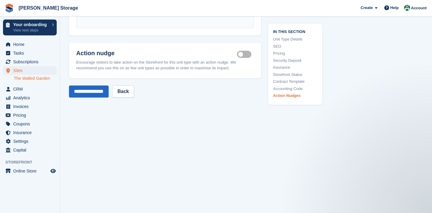
scroll to position [981, 0]
type input "**********"
click at [102, 90] on input "**********" at bounding box center [89, 92] width 40 height 12
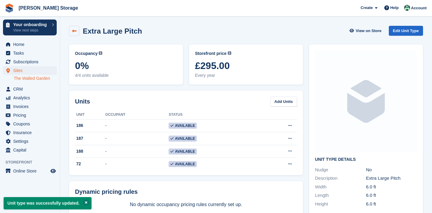
click at [73, 30] on icon at bounding box center [74, 31] width 4 height 4
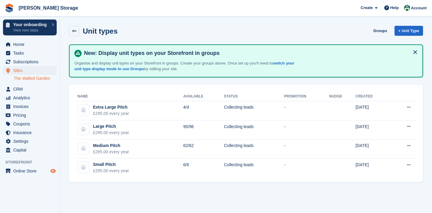
click at [53, 171] on icon "Preview store" at bounding box center [52, 171] width 5 height 5
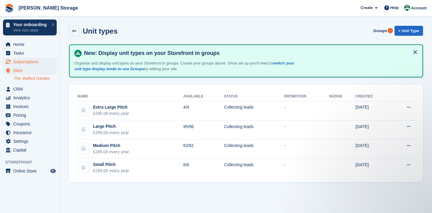
click at [38, 62] on span "Subscriptions" at bounding box center [31, 62] width 36 height 8
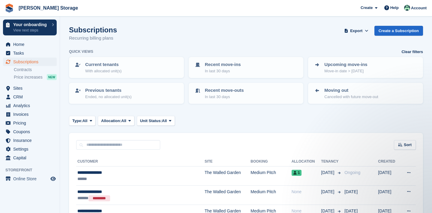
click at [29, 59] on span "Subscriptions" at bounding box center [31, 62] width 36 height 8
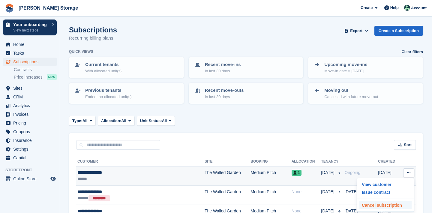
click at [385, 202] on p "Cancel subscription" at bounding box center [385, 205] width 52 height 8
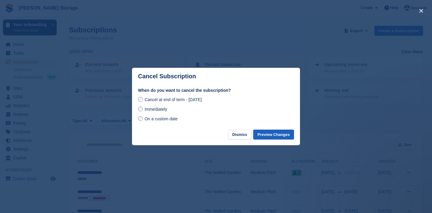
click at [271, 137] on button "Preview Changes" at bounding box center [273, 135] width 41 height 10
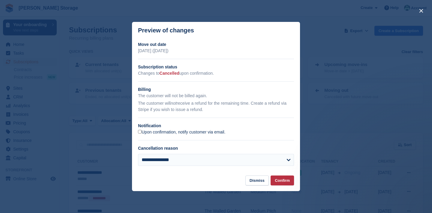
click at [186, 132] on label "Upon confirmation, notify customer via email." at bounding box center [181, 132] width 87 height 5
click at [282, 178] on button "Confirm" at bounding box center [282, 180] width 23 height 10
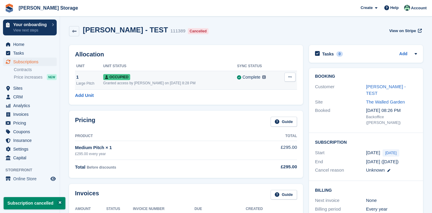
click at [290, 77] on icon at bounding box center [289, 77] width 3 height 4
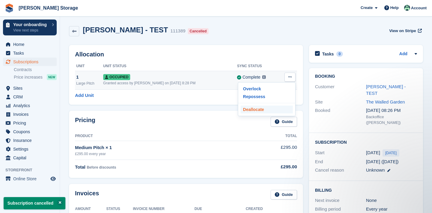
click at [278, 108] on p "Deallocate" at bounding box center [267, 110] width 52 height 8
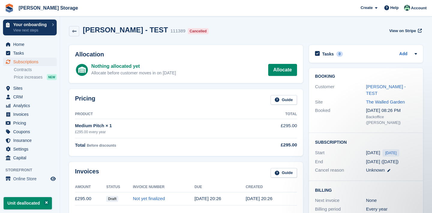
click at [43, 61] on span "Subscriptions" at bounding box center [31, 62] width 36 height 8
